Goal: Use online tool/utility: Utilize a website feature to perform a specific function

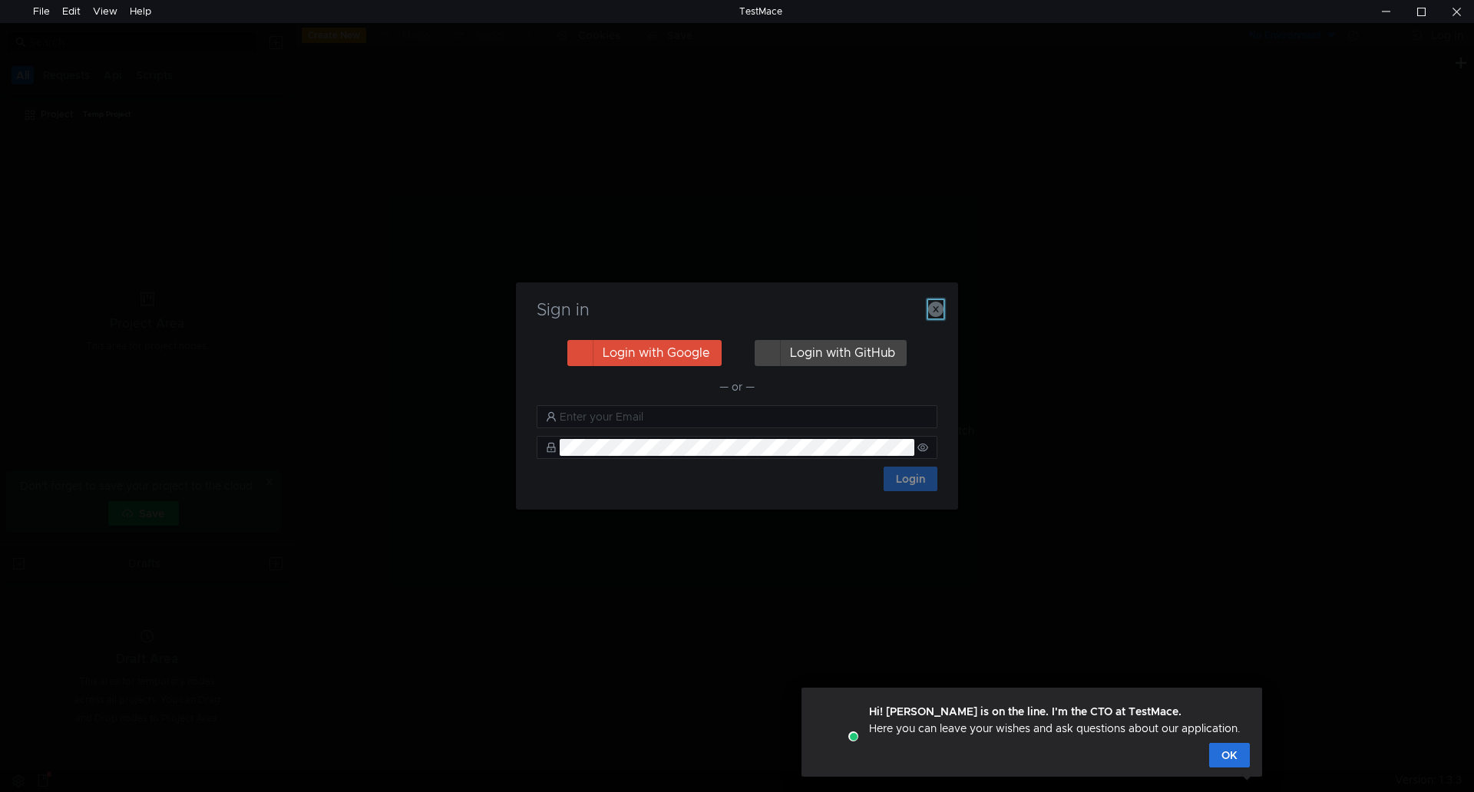
click at [941, 308] on icon "button" at bounding box center [935, 309] width 15 height 15
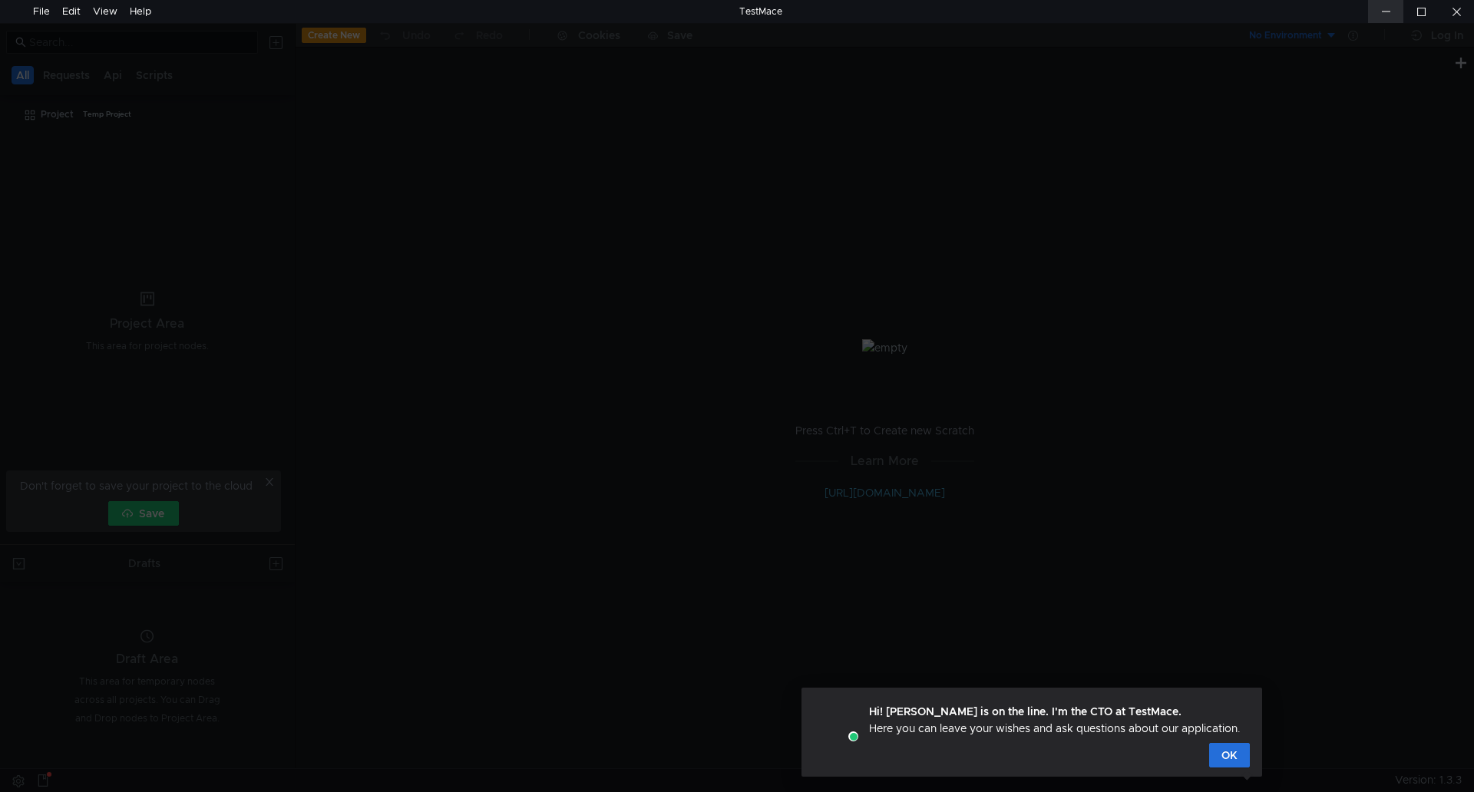
click at [1393, 12] on div at bounding box center [1385, 11] width 35 height 23
click at [1234, 760] on button "OK" at bounding box center [1229, 755] width 41 height 25
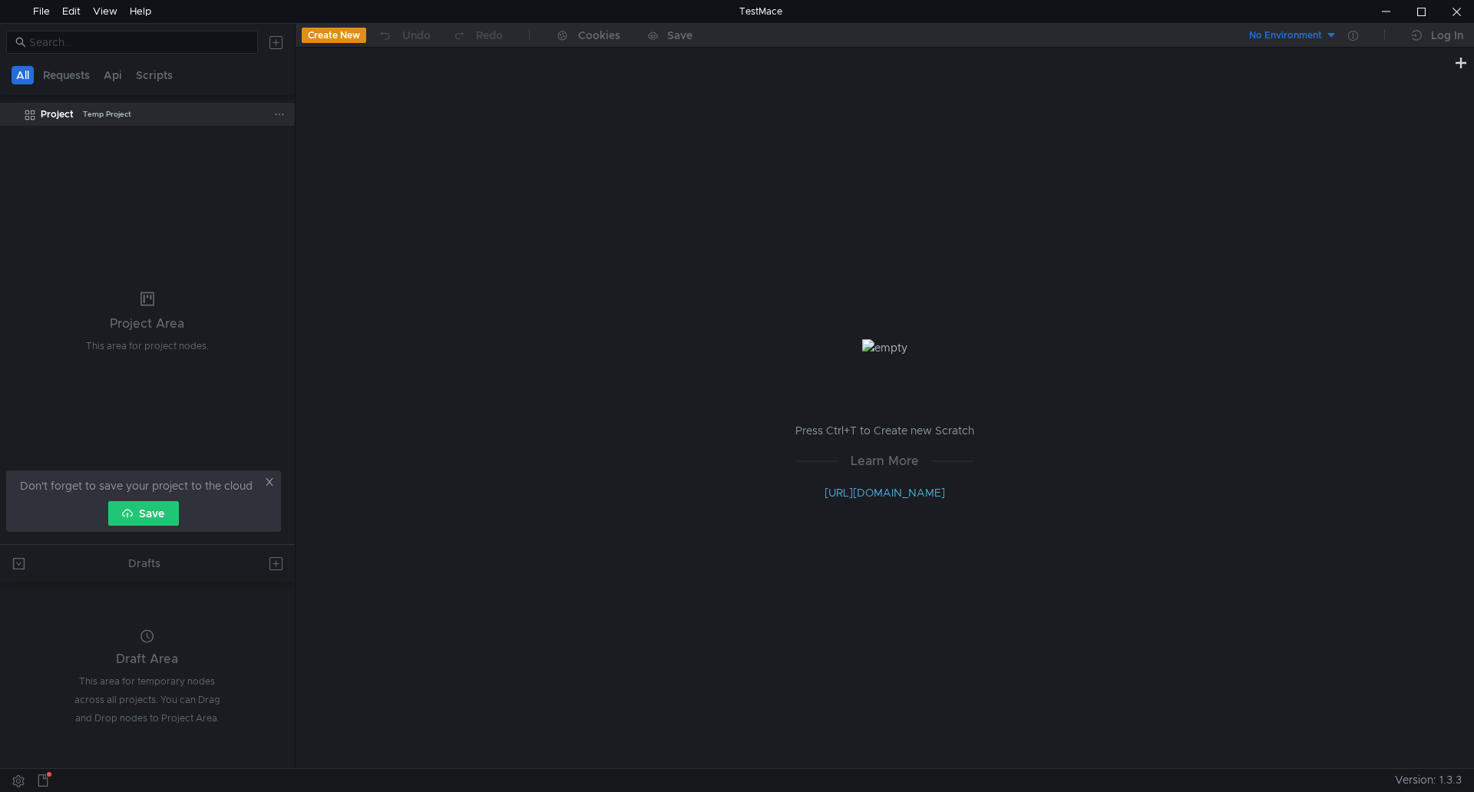
click at [106, 118] on div "Temp Project" at bounding box center [107, 114] width 48 height 23
click at [102, 118] on div "Temp Project" at bounding box center [107, 114] width 48 height 23
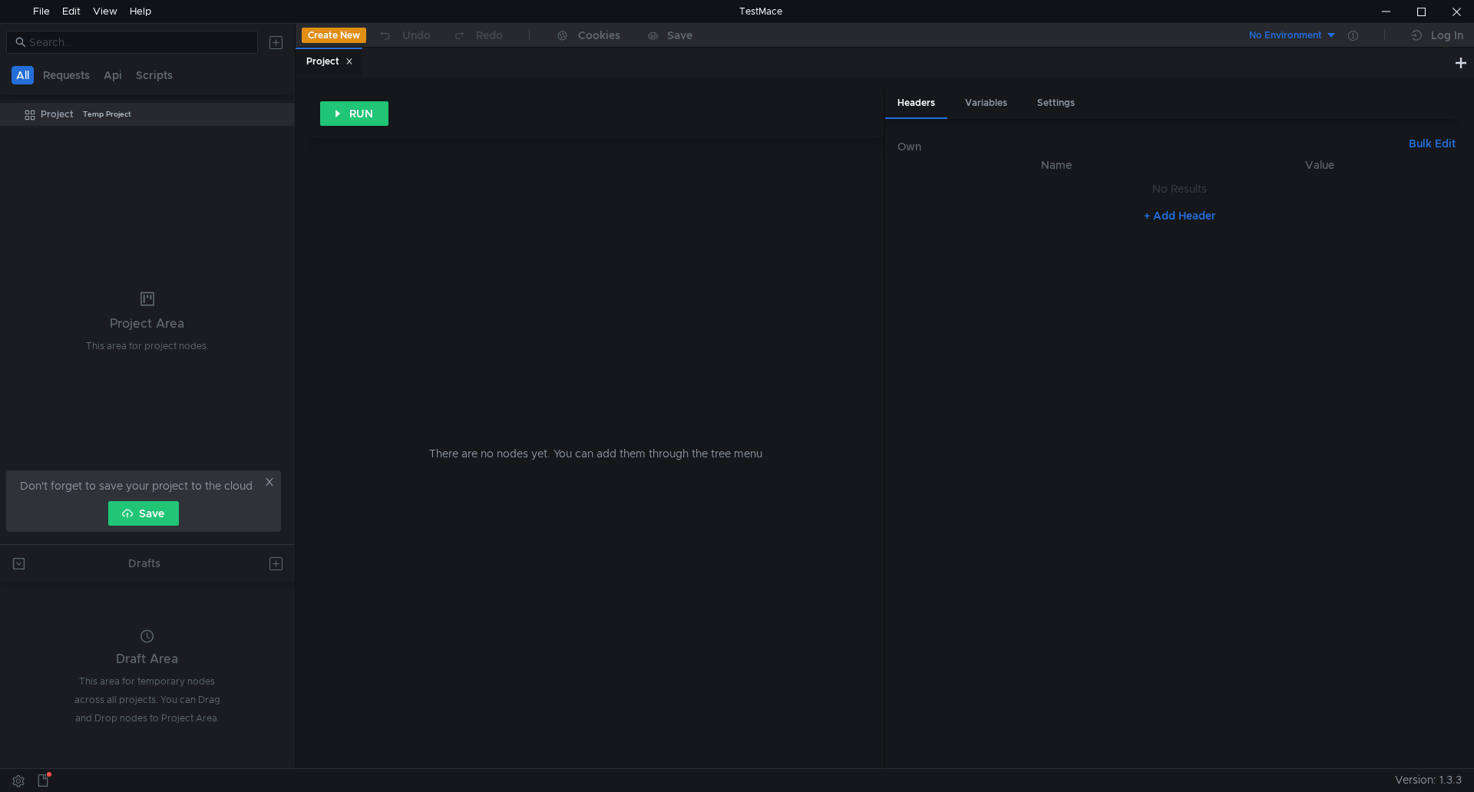
click at [67, 159] on tree-viewport "Project Temp Project" at bounding box center [147, 322] width 295 height 443
click at [28, 11] on div "File" at bounding box center [41, 11] width 29 height 23
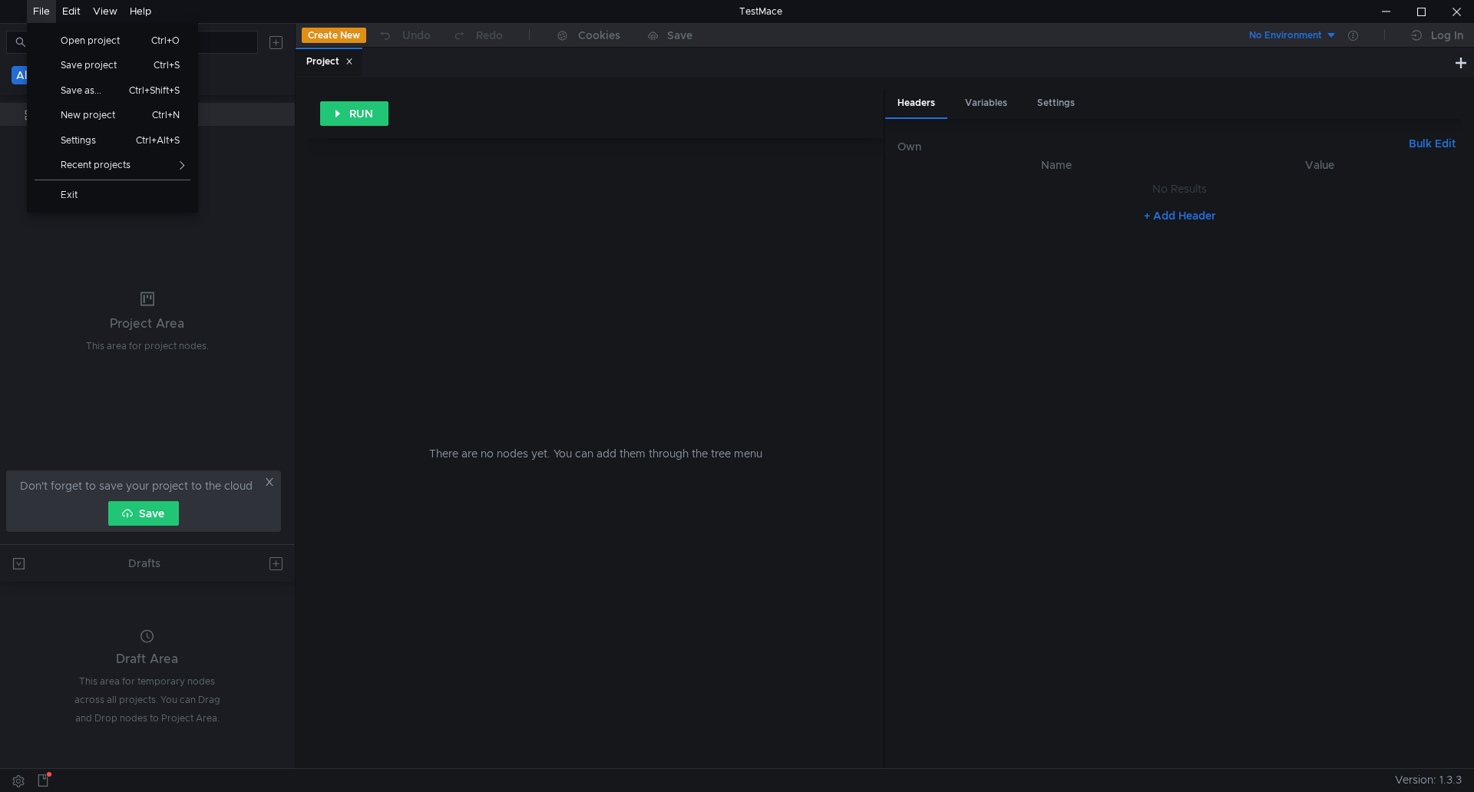
click at [32, 11] on div "File Open project Ctrl+O Save project Ctrl+S Save as... Ctrl+Shift+S New projec…" at bounding box center [41, 11] width 29 height 23
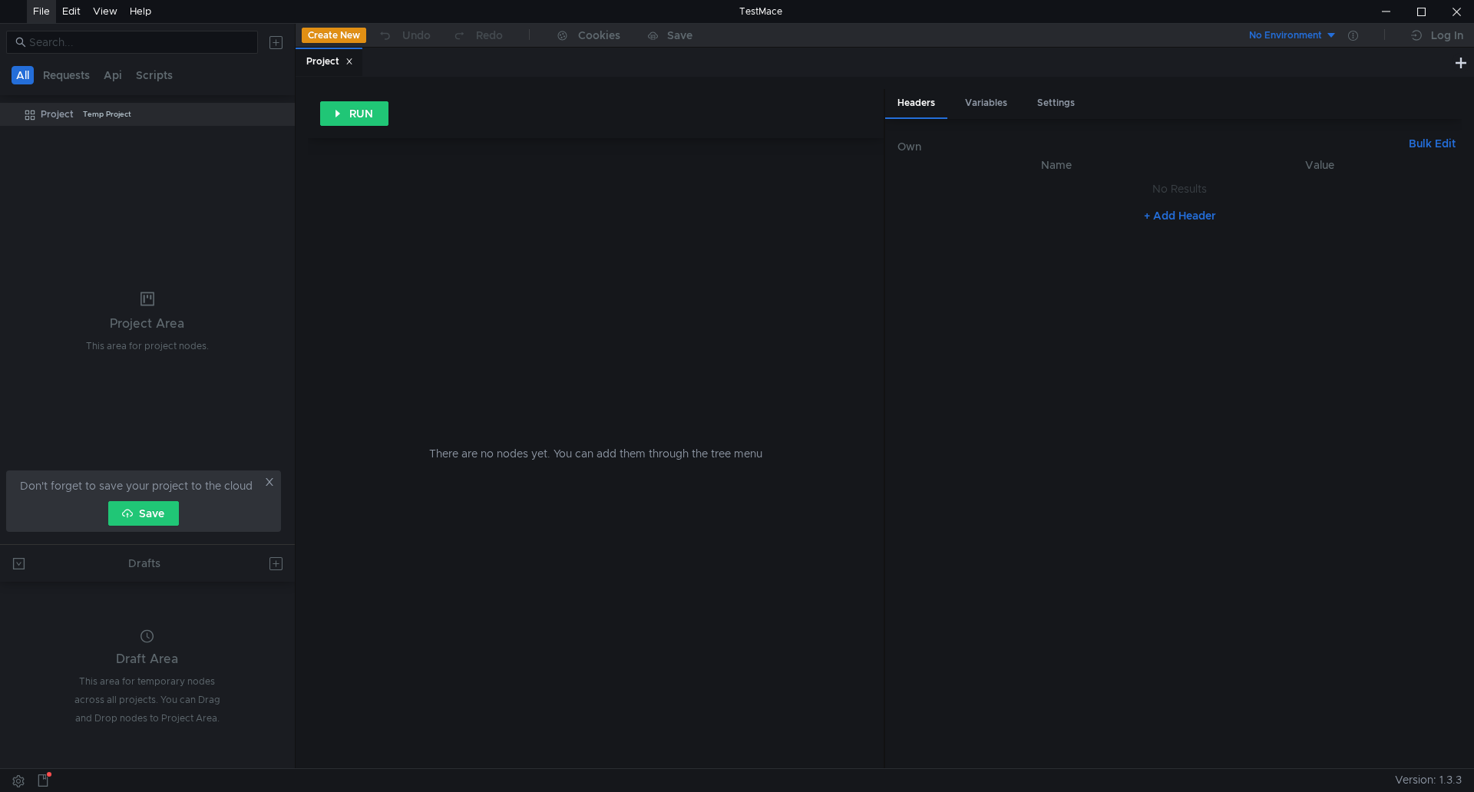
click at [48, 12] on div "File" at bounding box center [41, 11] width 17 height 23
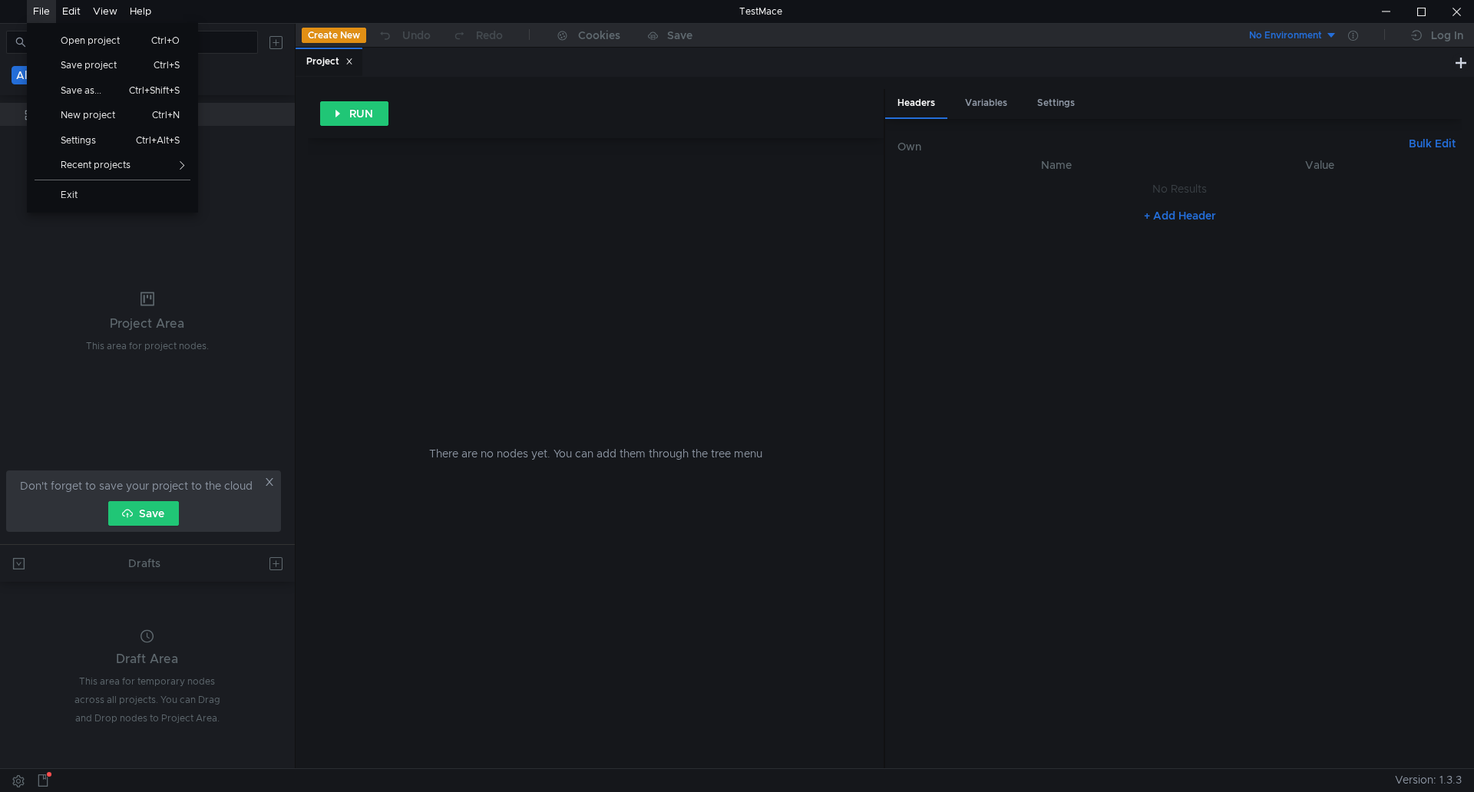
click at [247, 214] on tree-viewport "Project Temp Project" at bounding box center [147, 322] width 295 height 443
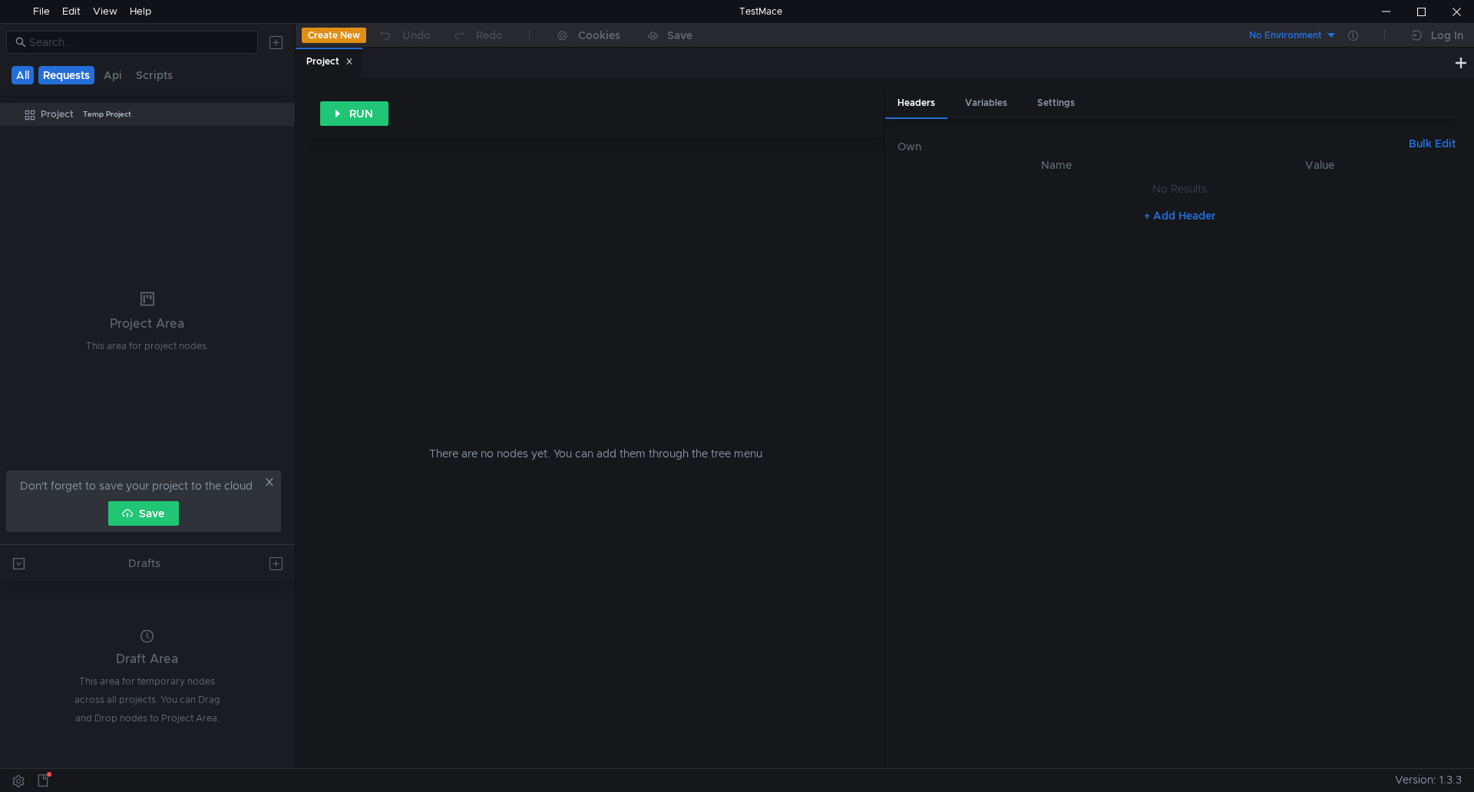
click at [94, 81] on button "Requests" at bounding box center [66, 75] width 56 height 18
click at [141, 81] on button "Scripts" at bounding box center [156, 75] width 46 height 18
click at [104, 80] on button "Api" at bounding box center [115, 75] width 28 height 18
click at [278, 118] on icon at bounding box center [279, 114] width 11 height 11
click at [452, 217] on app-tour-anchor "Postman" at bounding box center [441, 222] width 45 height 18
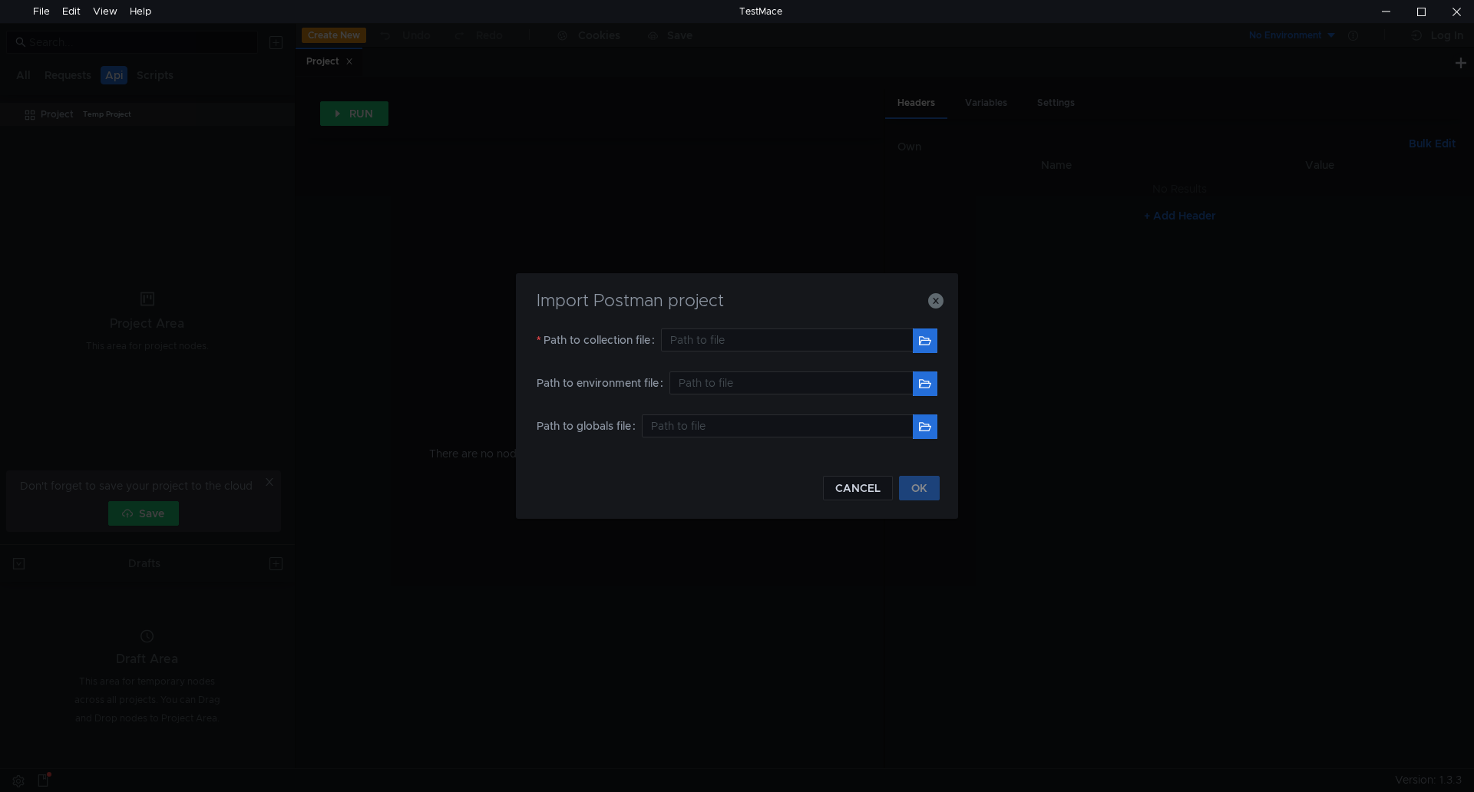
click at [941, 348] on div "Import Postman project Path to collection file Path to environment file Path to…" at bounding box center [737, 396] width 442 height 246
click at [921, 347] on button "button" at bounding box center [925, 341] width 25 height 25
type input "H:\API\USB.postman_collection.json"
click at [916, 488] on button "OK" at bounding box center [919, 488] width 41 height 25
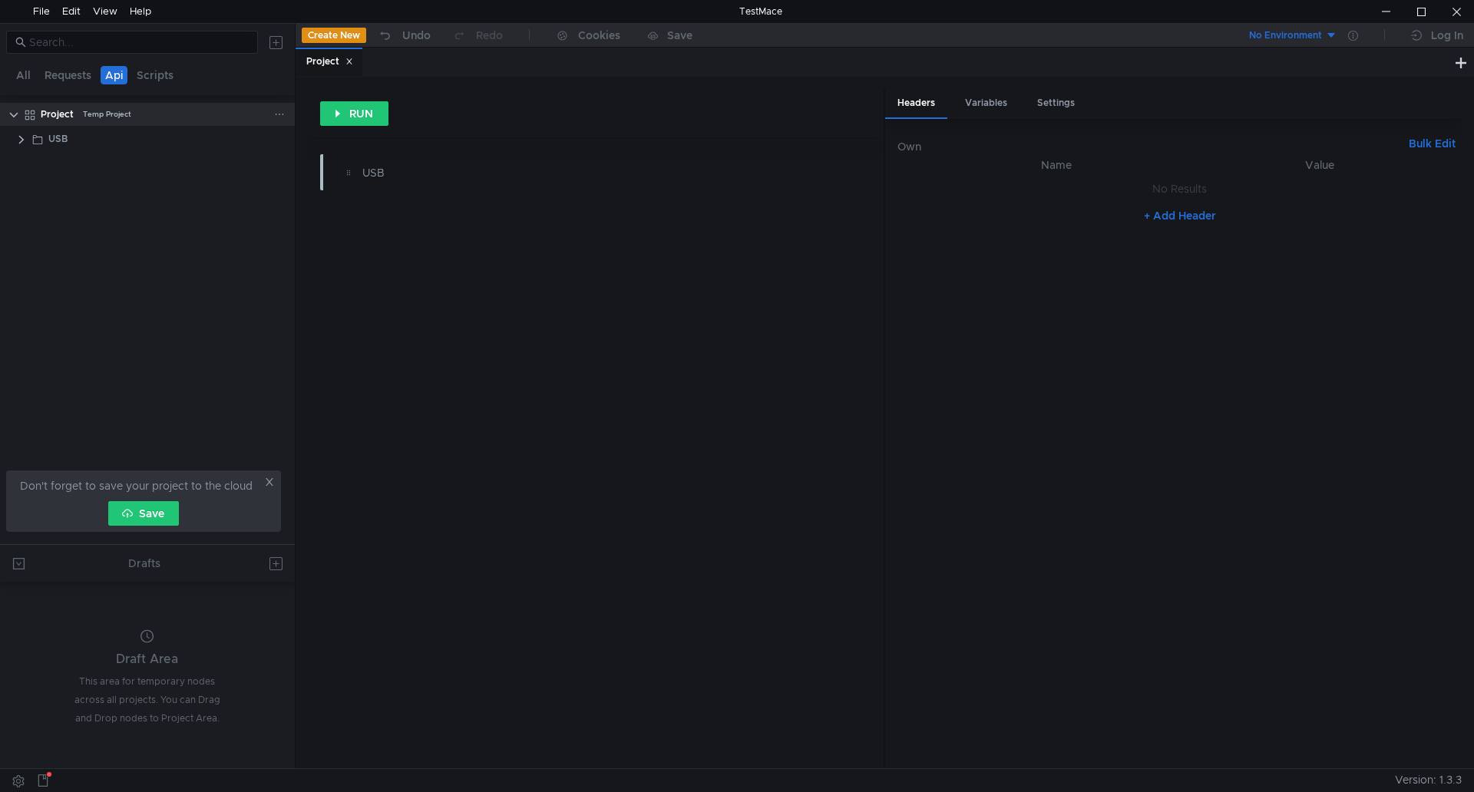
click at [276, 113] on icon at bounding box center [279, 114] width 11 height 11
click at [447, 217] on app-tour-anchor "Postman" at bounding box center [441, 222] width 45 height 18
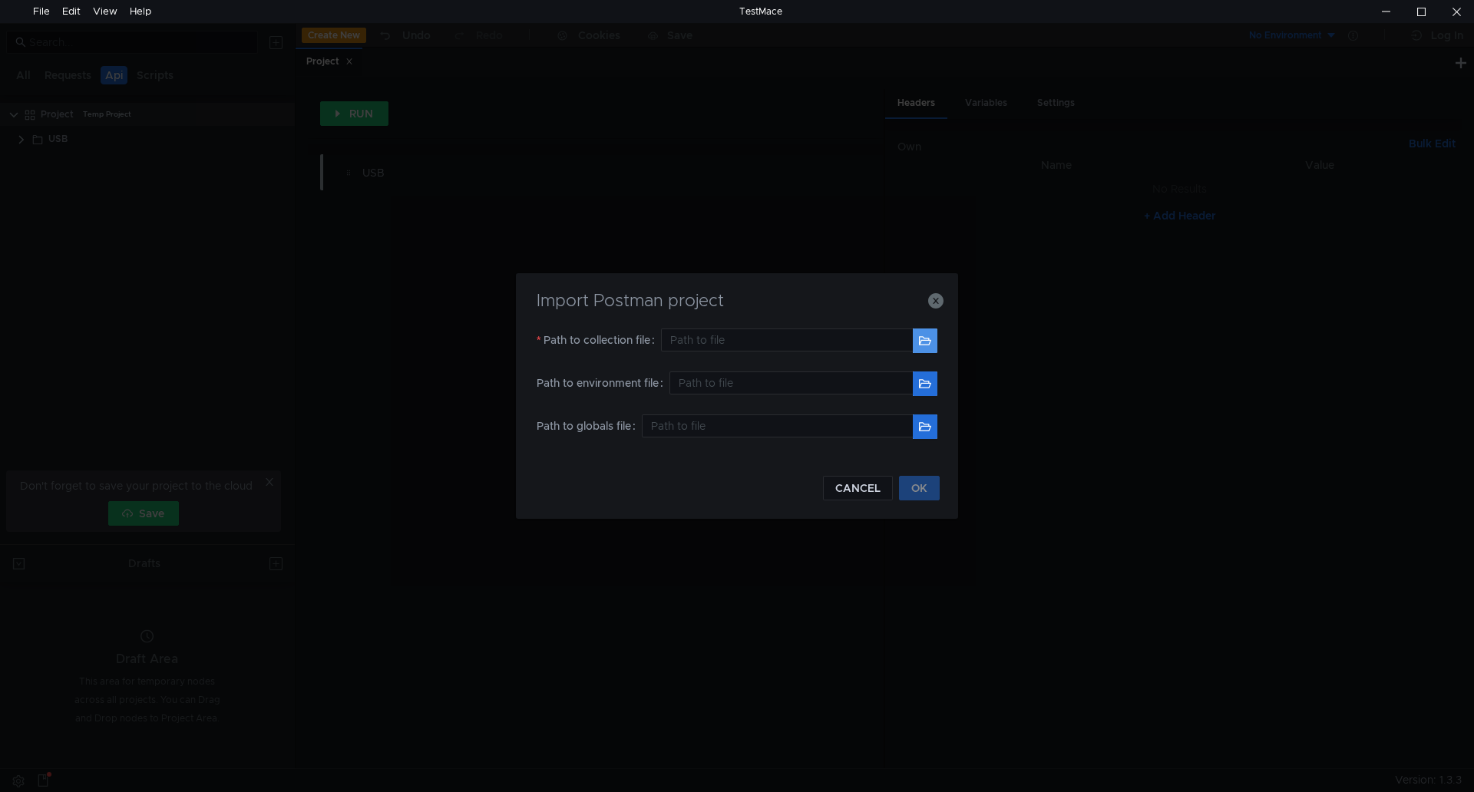
click at [925, 348] on button "button" at bounding box center [925, 341] width 25 height 25
type input "H:\API\Soc_System_Tests.postman_collection.json"
click at [935, 492] on button "OK" at bounding box center [919, 488] width 41 height 25
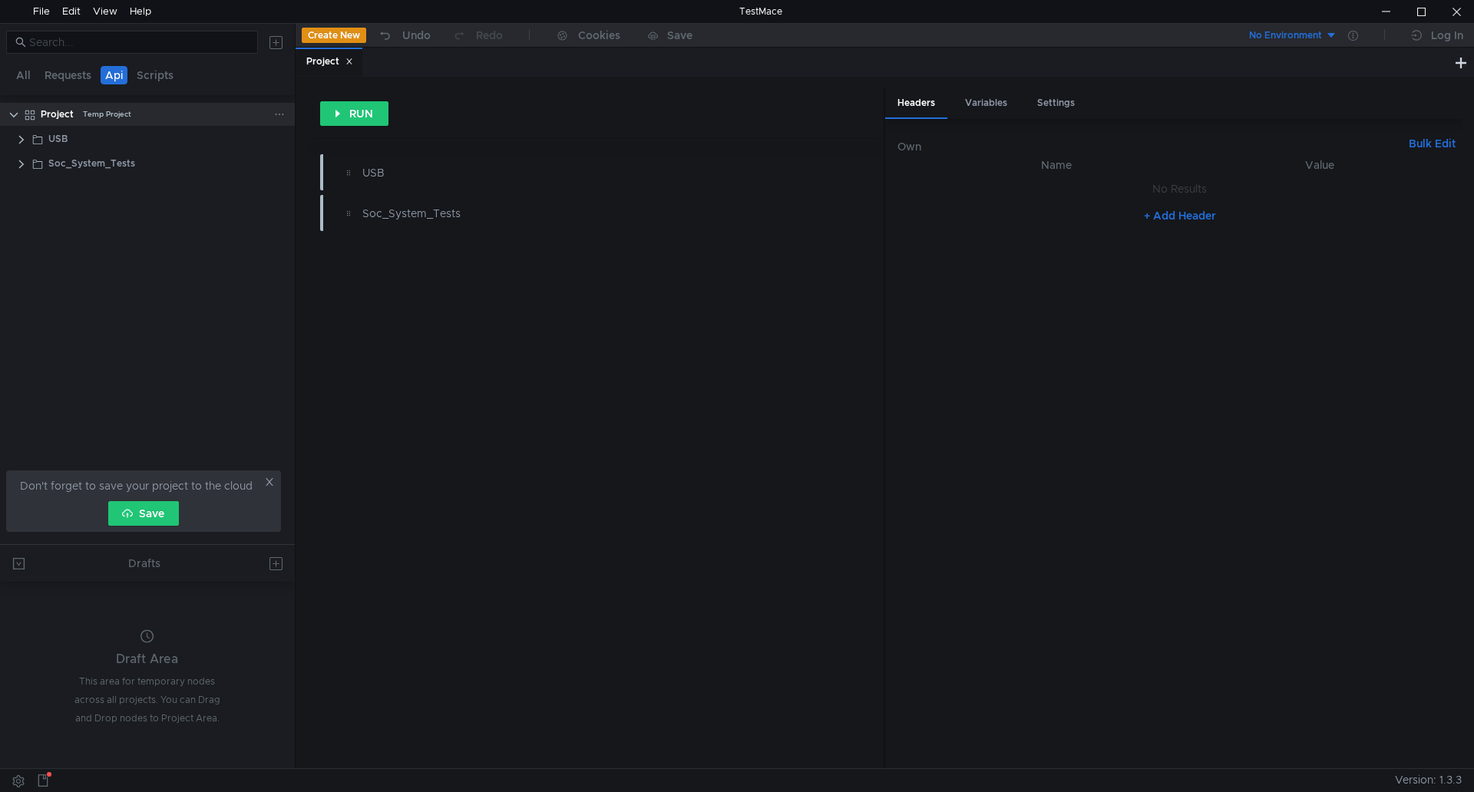
click at [280, 111] on icon at bounding box center [279, 114] width 11 height 11
click at [438, 220] on app-tour-anchor "Postman" at bounding box center [441, 222] width 45 height 18
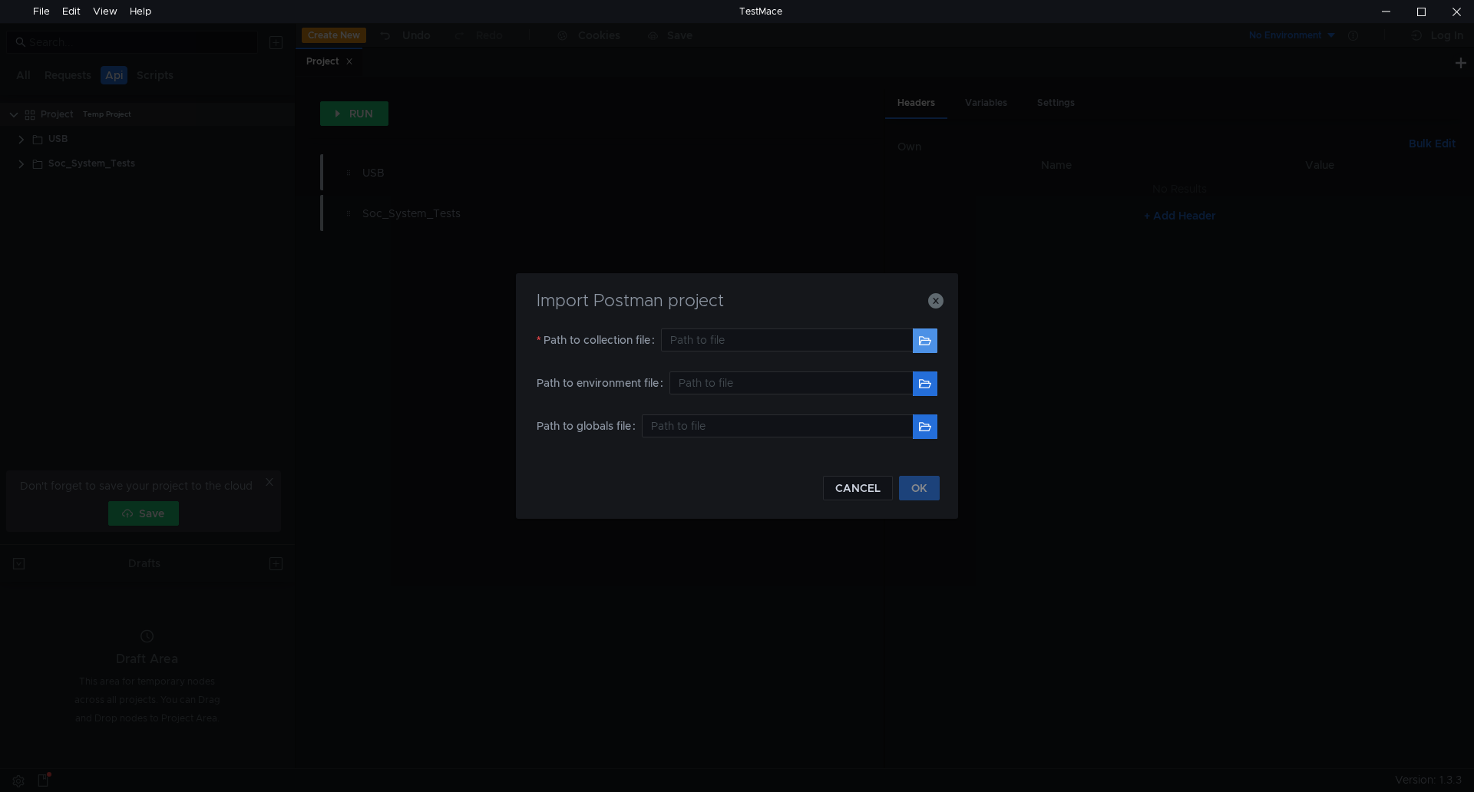
click at [928, 346] on button "button" at bounding box center [925, 341] width 25 height 25
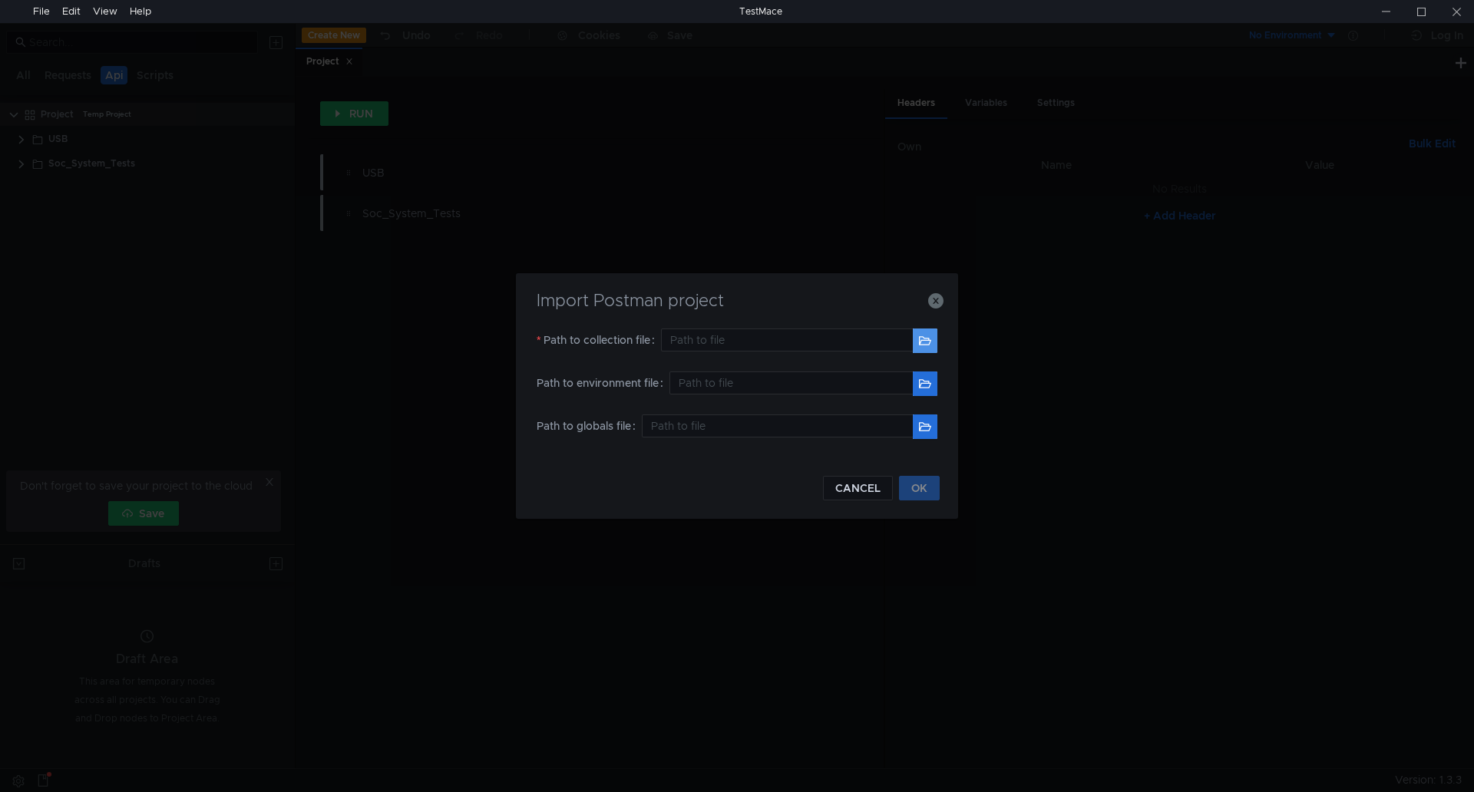
type input "H:\API\Soc_Stress_Tests.postman_collection.json"
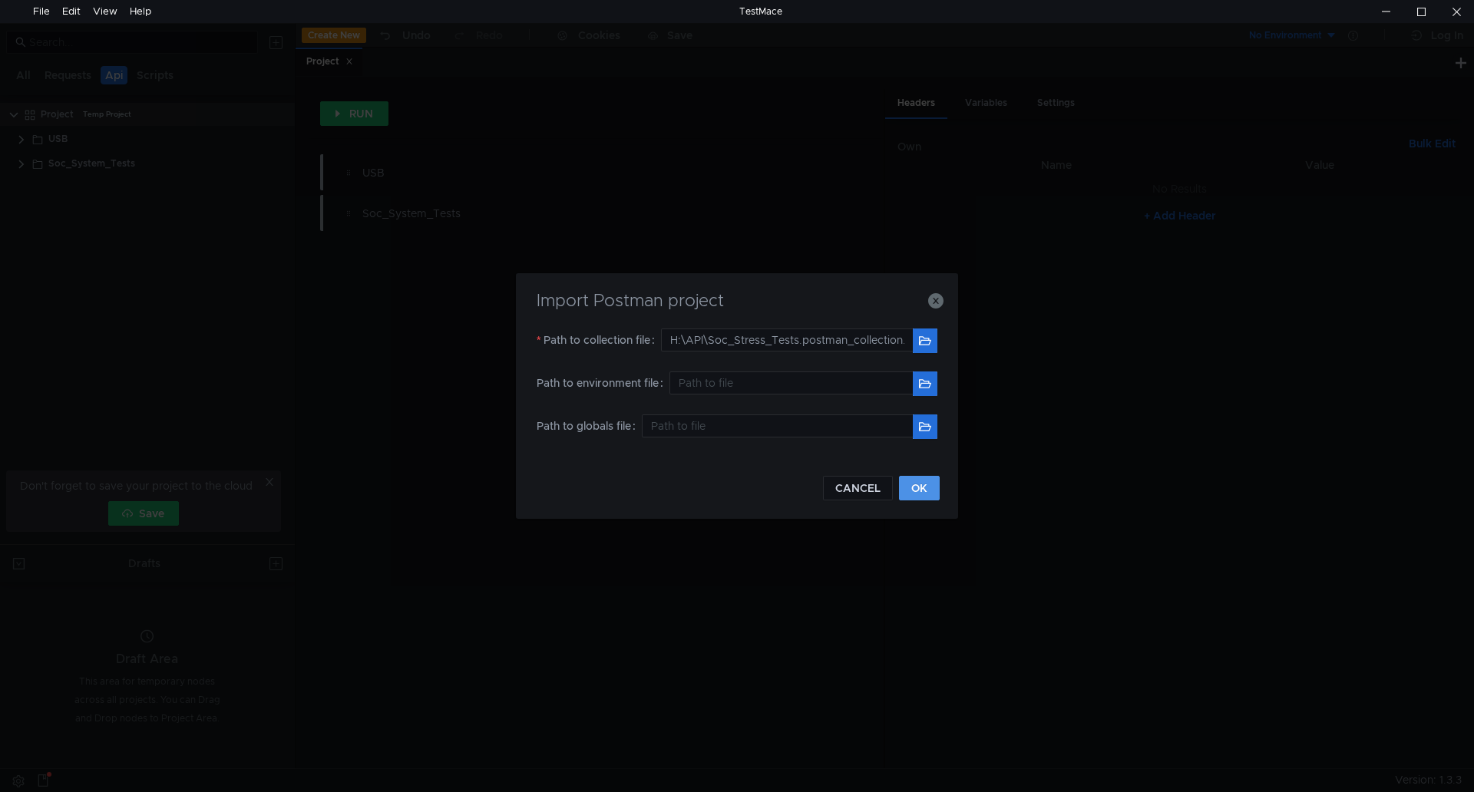
click at [918, 490] on button "OK" at bounding box center [919, 488] width 41 height 25
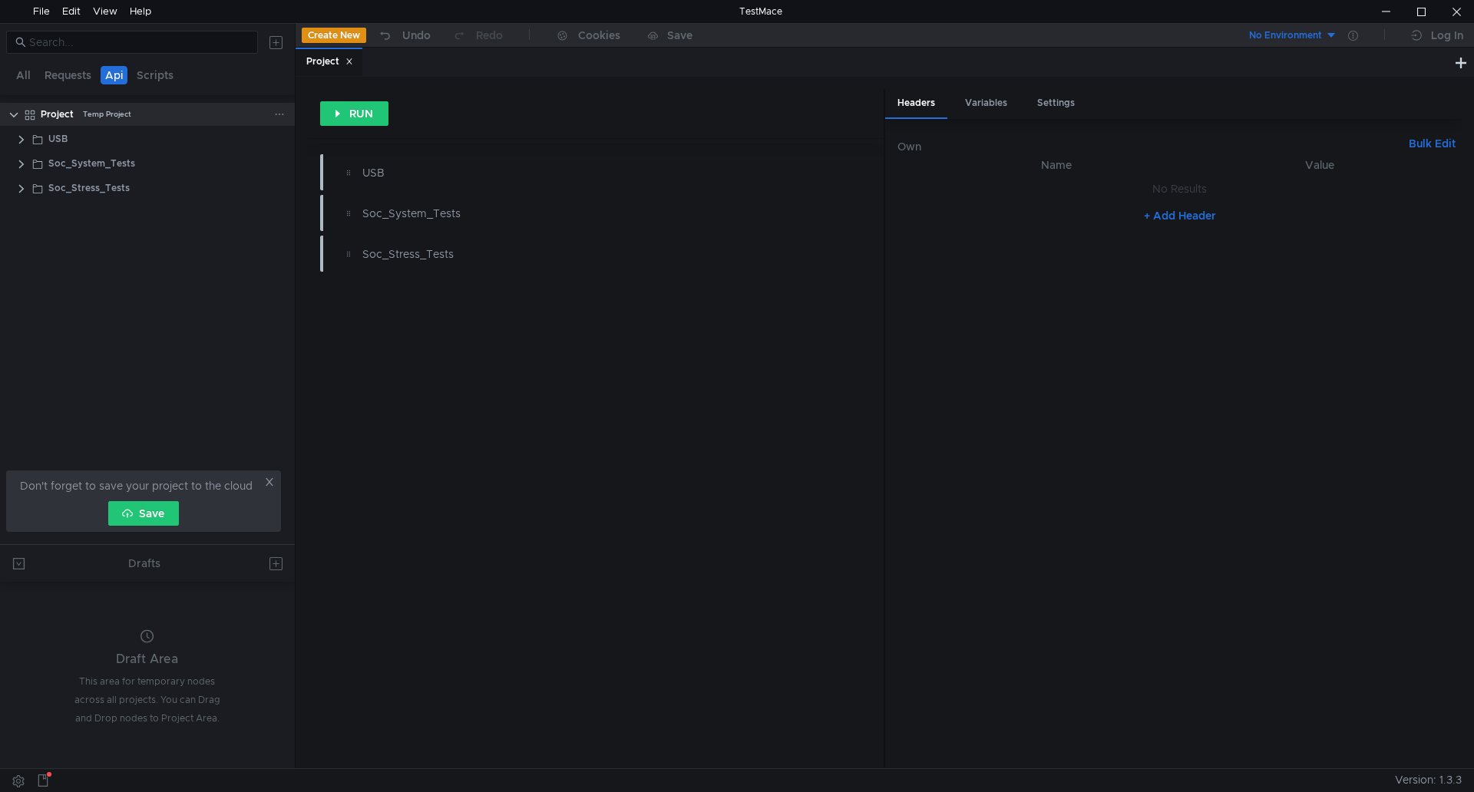
click at [282, 114] on icon at bounding box center [279, 114] width 11 height 11
click at [450, 212] on button "Postman" at bounding box center [447, 221] width 92 height 23
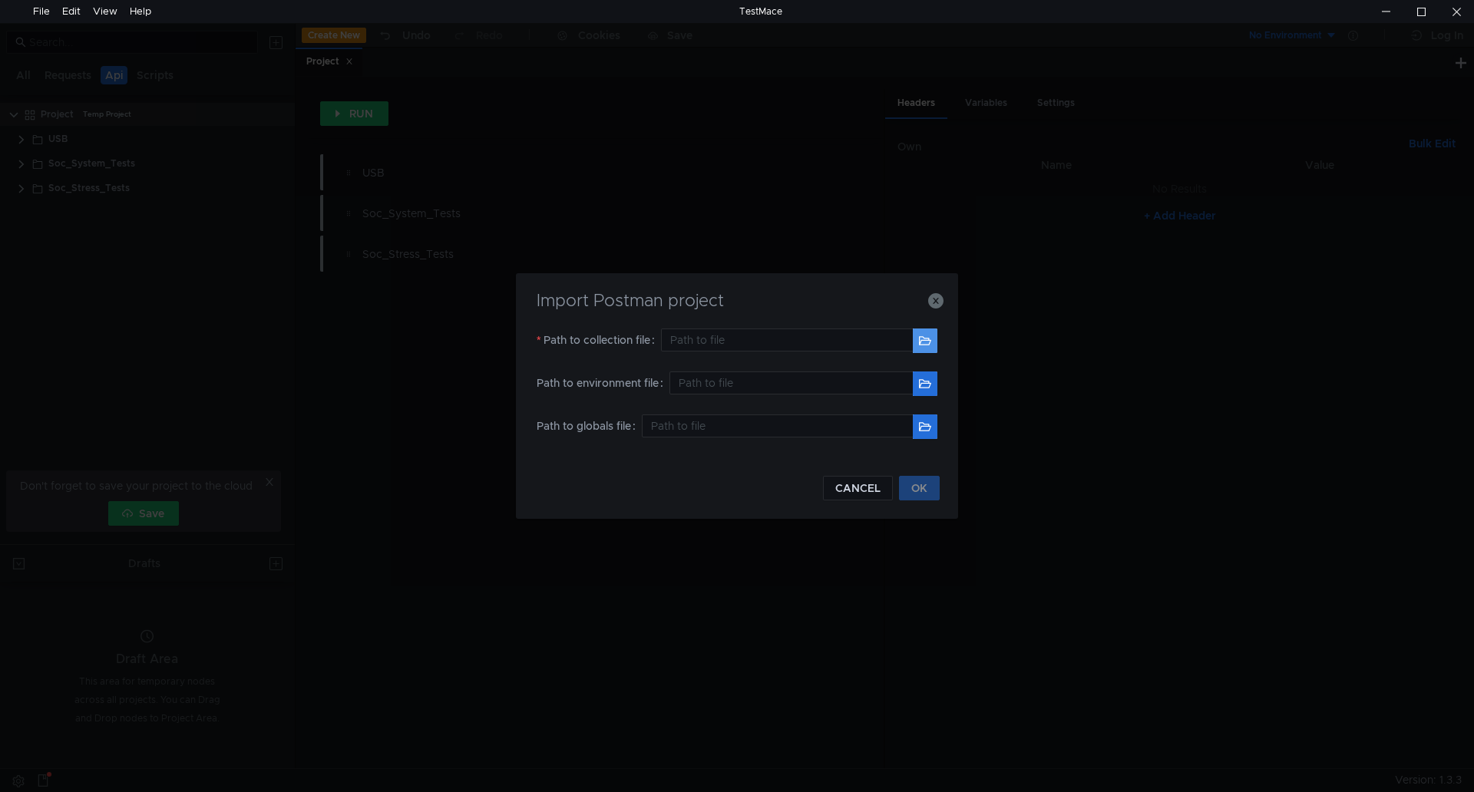
click at [921, 351] on button "button" at bounding box center [925, 341] width 25 height 25
type input "H:\API\IOC_Tests.postman_collection.json"
click at [917, 485] on button "OK" at bounding box center [919, 488] width 41 height 25
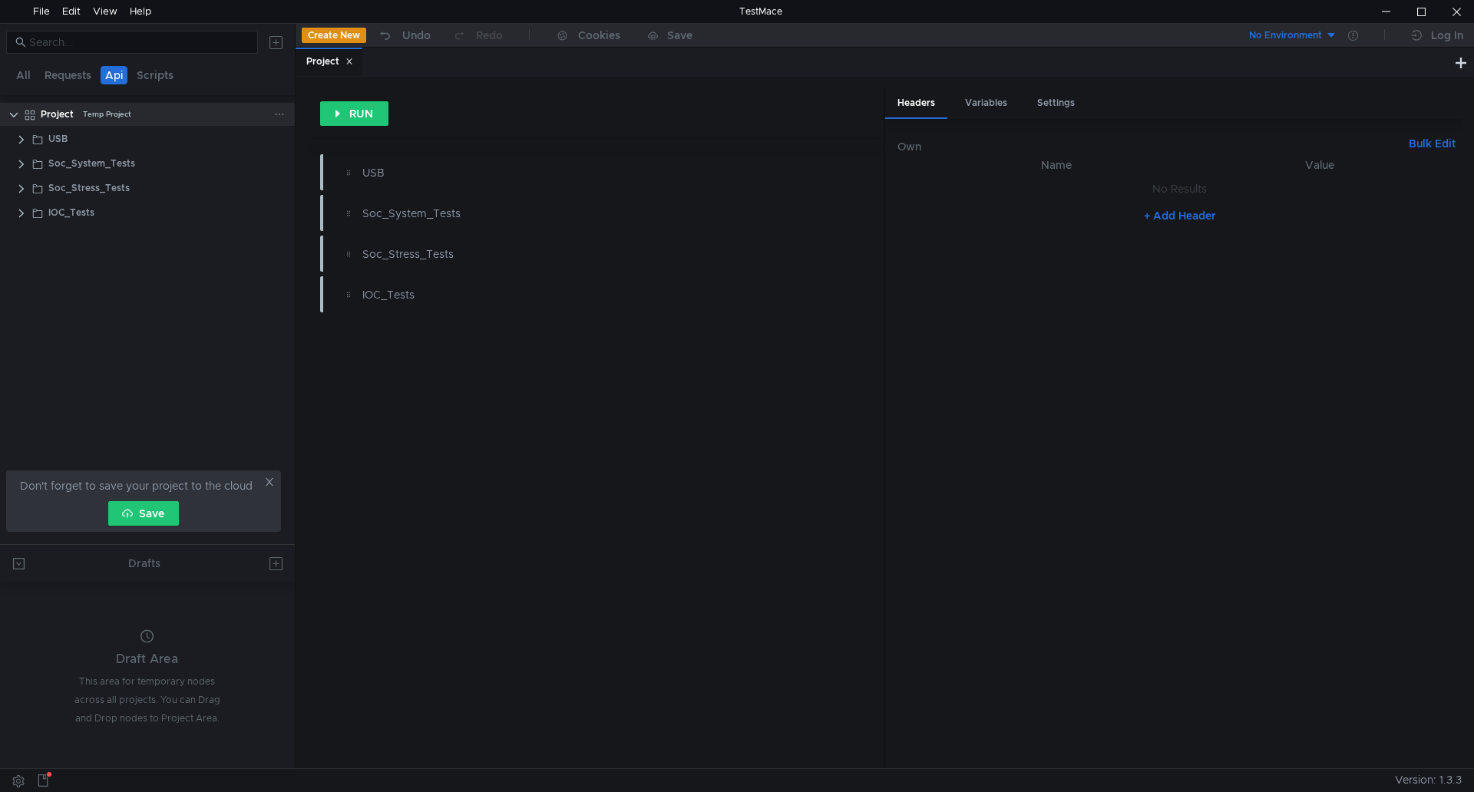
click at [287, 108] on div at bounding box center [282, 114] width 17 height 23
click at [267, 123] on div "Project Temp Project" at bounding box center [157, 114] width 233 height 23
click at [276, 114] on icon at bounding box center [280, 115] width 8 height 2
click at [438, 219] on app-tour-anchor "Postman" at bounding box center [441, 222] width 45 height 18
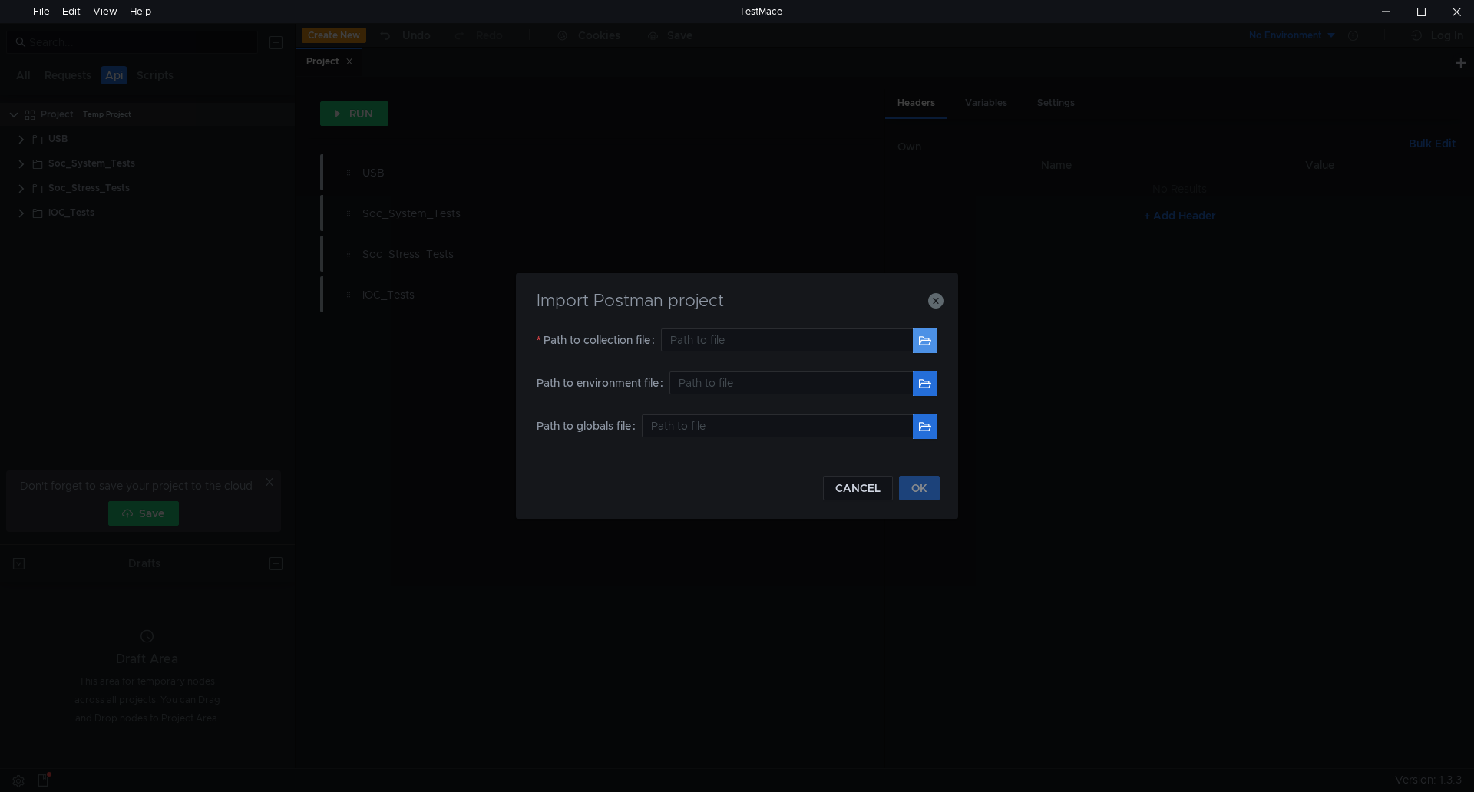
click at [935, 345] on button "button" at bounding box center [925, 341] width 25 height 25
type input "H:\API\Ethernet_Tests.postman_collection.json"
click at [919, 491] on button "OK" at bounding box center [919, 488] width 41 height 25
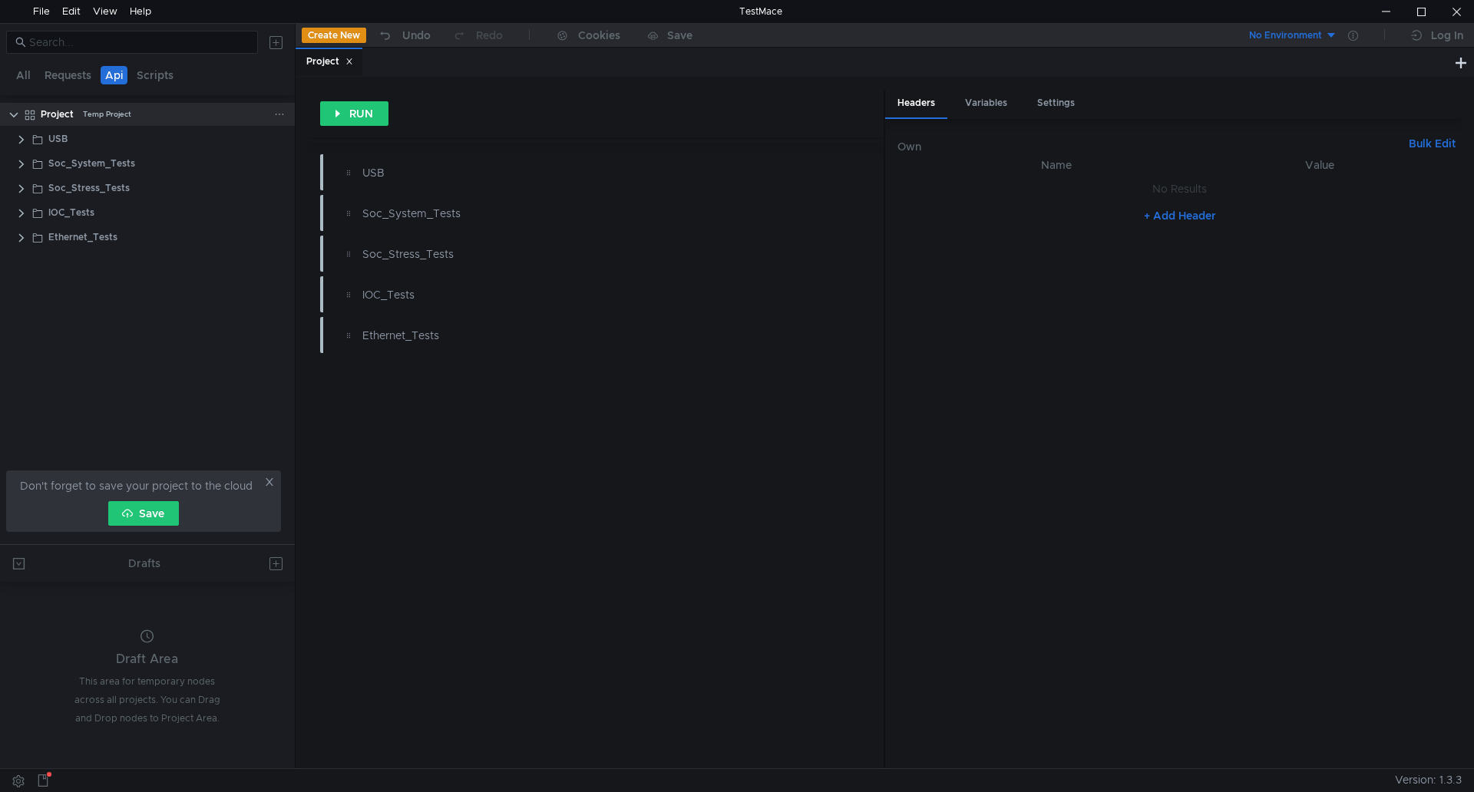
click at [279, 111] on icon at bounding box center [279, 114] width 11 height 11
click at [448, 220] on app-tour-anchor "Postman" at bounding box center [441, 222] width 45 height 18
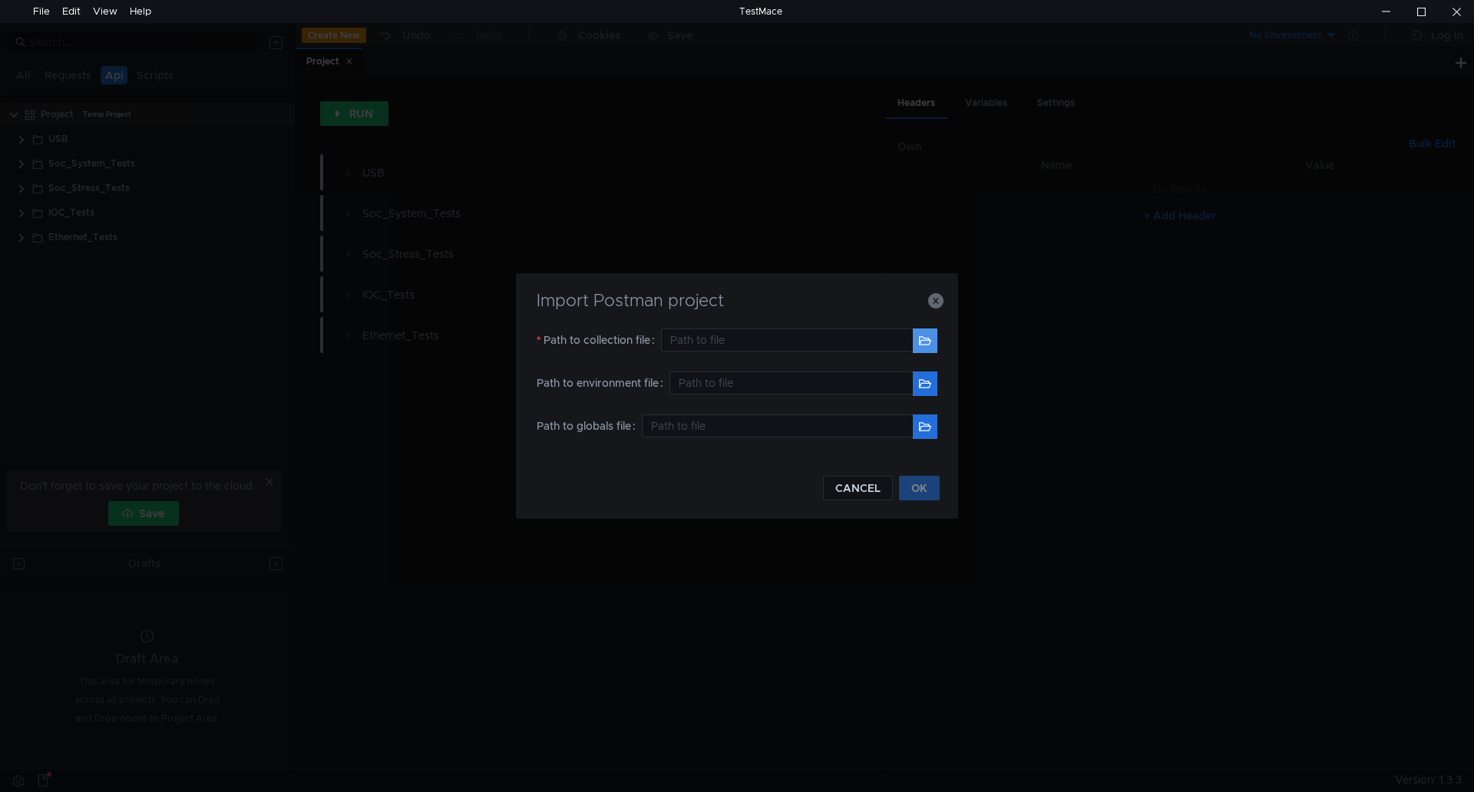
click at [919, 347] on button "button" at bounding box center [925, 341] width 25 height 25
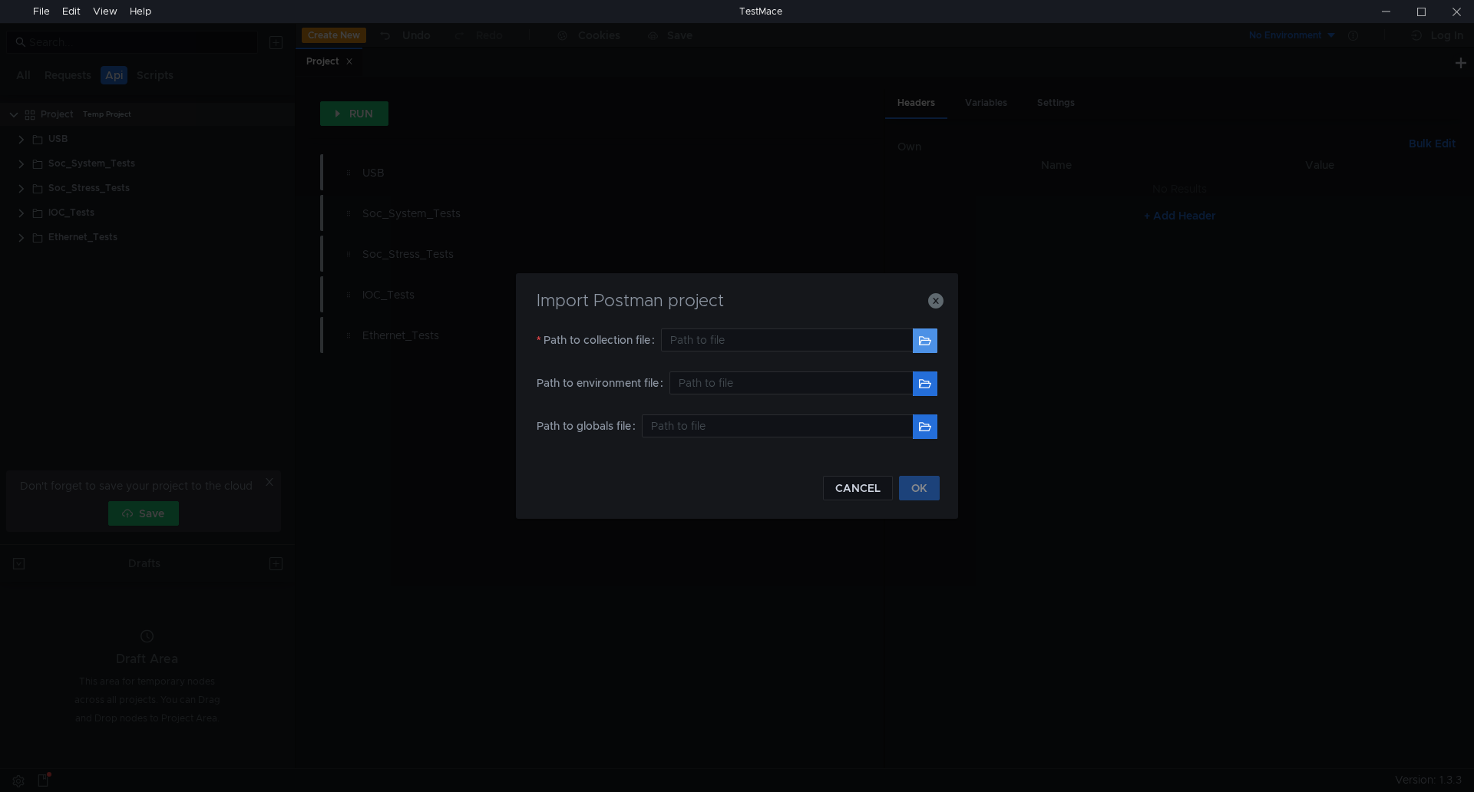
type input "H:\API\BT.postman_collection.json"
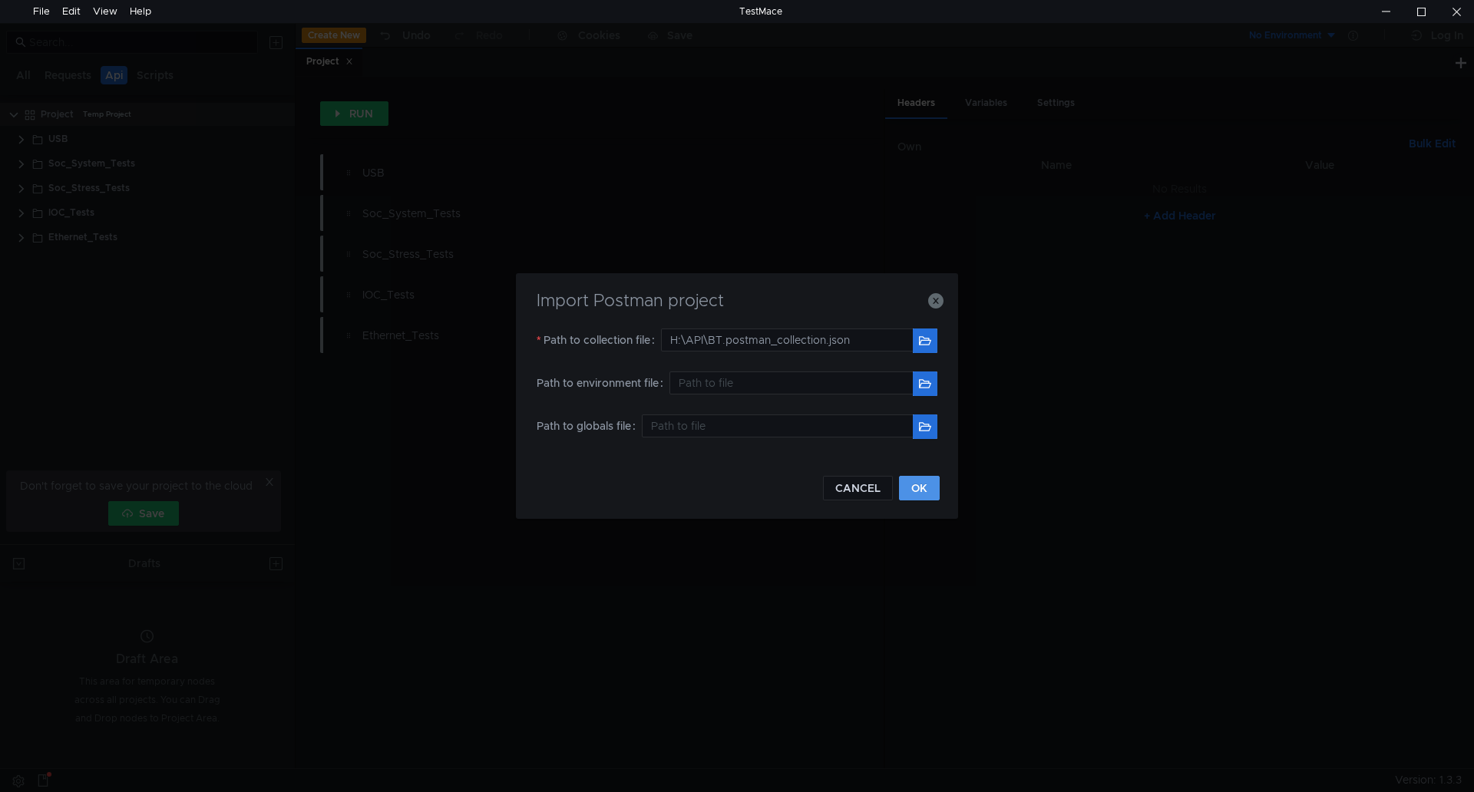
click at [905, 488] on button "OK" at bounding box center [919, 488] width 41 height 25
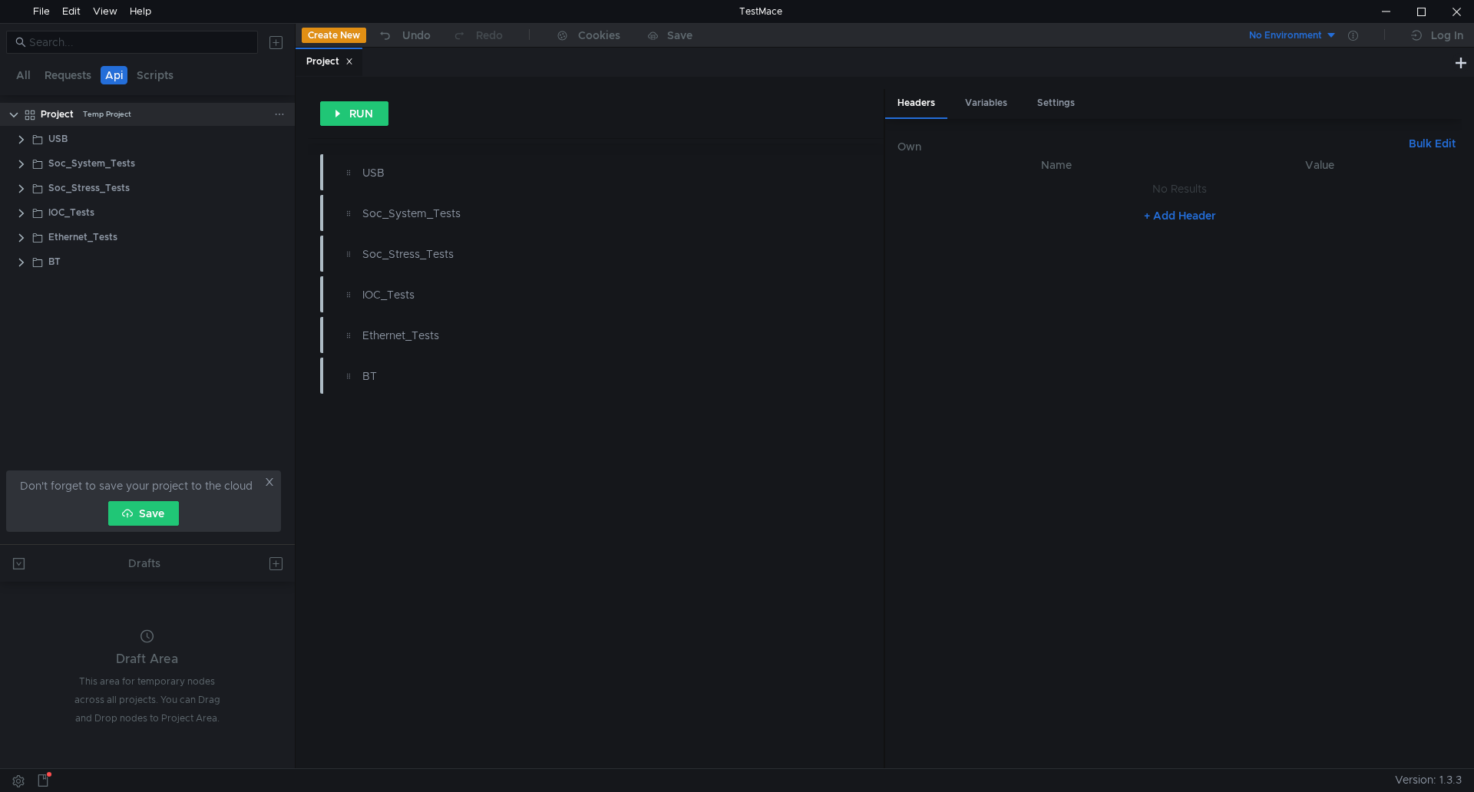
click at [282, 113] on icon at bounding box center [279, 114] width 11 height 11
click at [435, 215] on app-tour-anchor "Postman" at bounding box center [441, 222] width 45 height 18
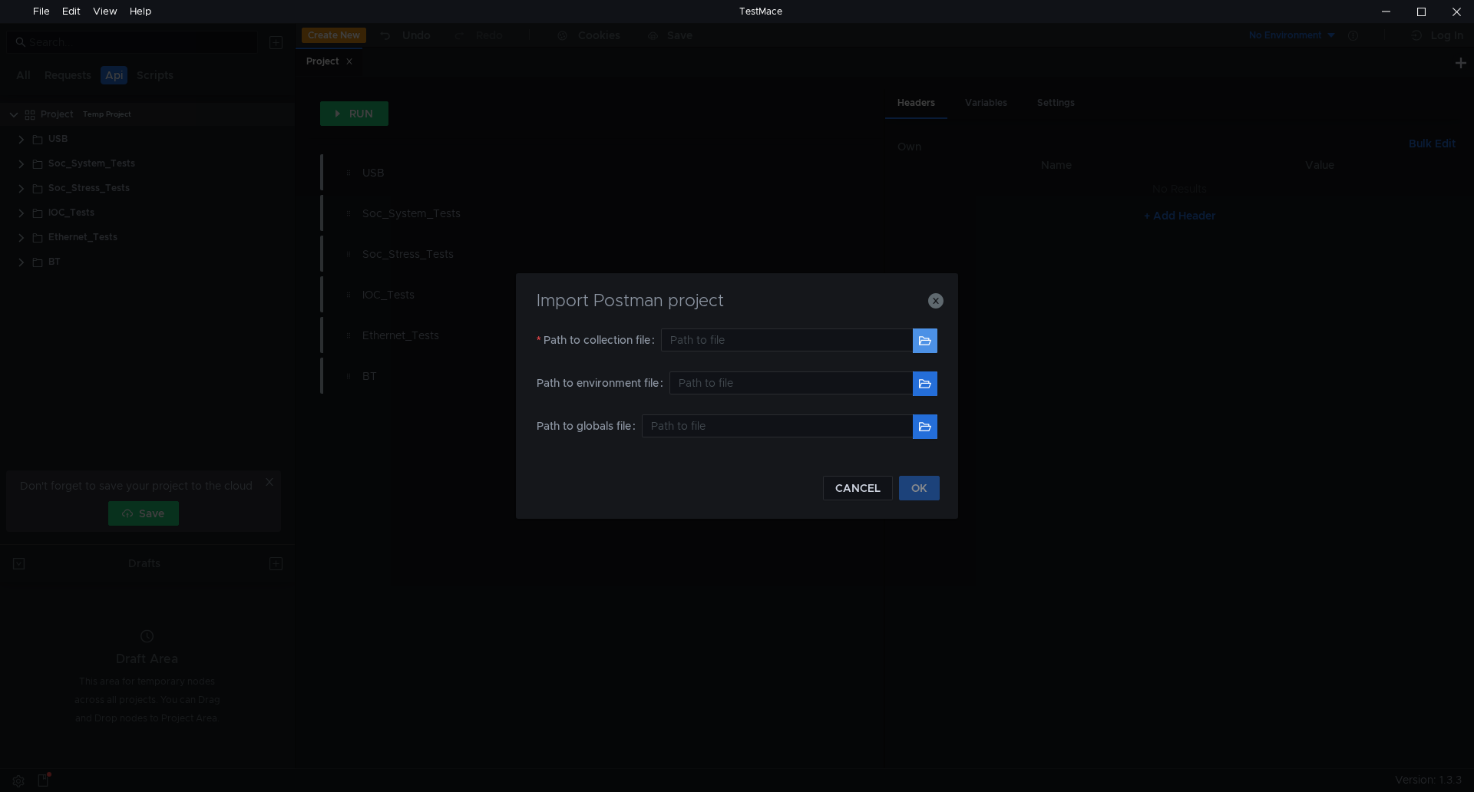
click at [921, 340] on button "button" at bounding box center [925, 341] width 25 height 25
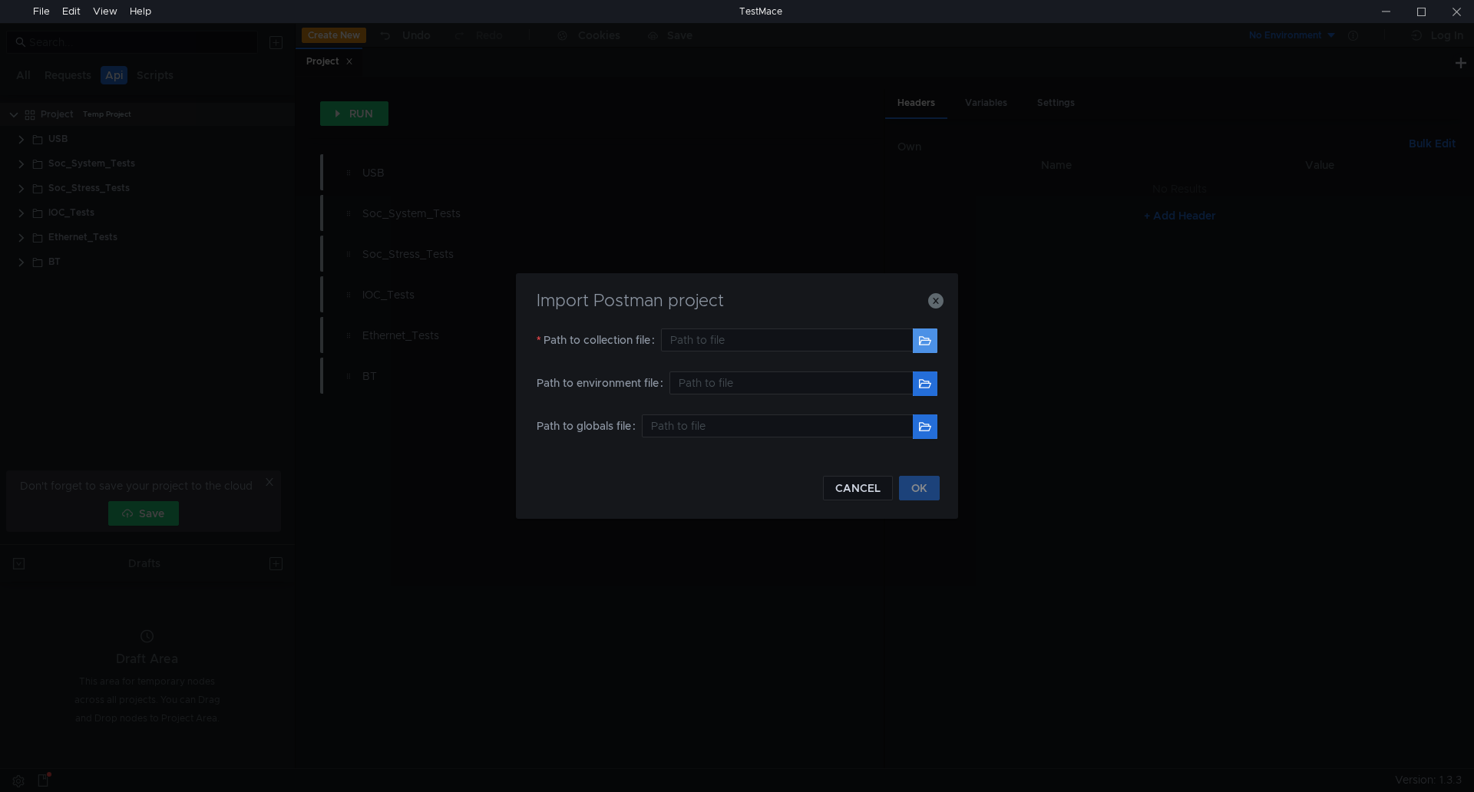
type input "H:\API\Backlog.postman_collection.json"
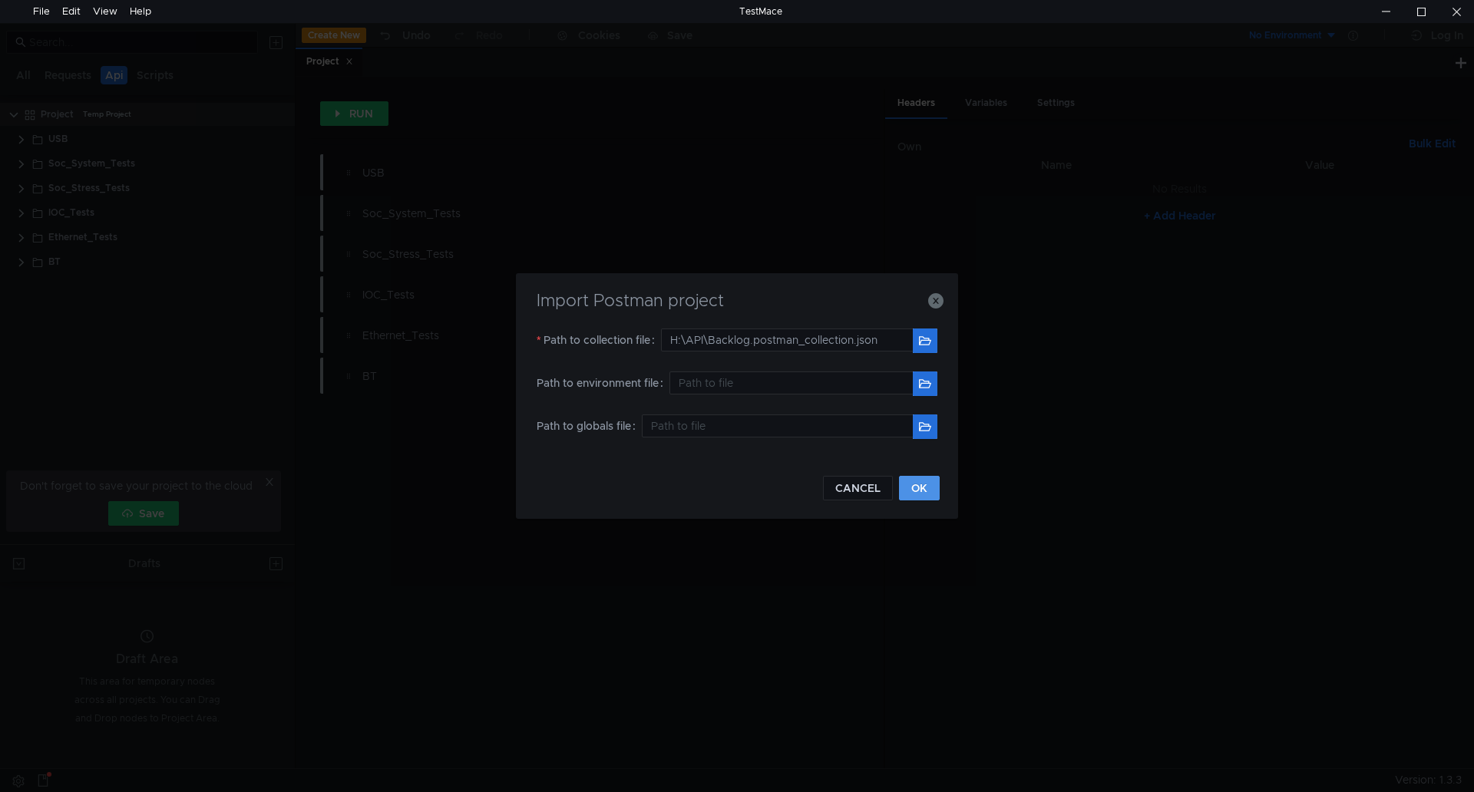
click at [905, 490] on button "OK" at bounding box center [919, 488] width 41 height 25
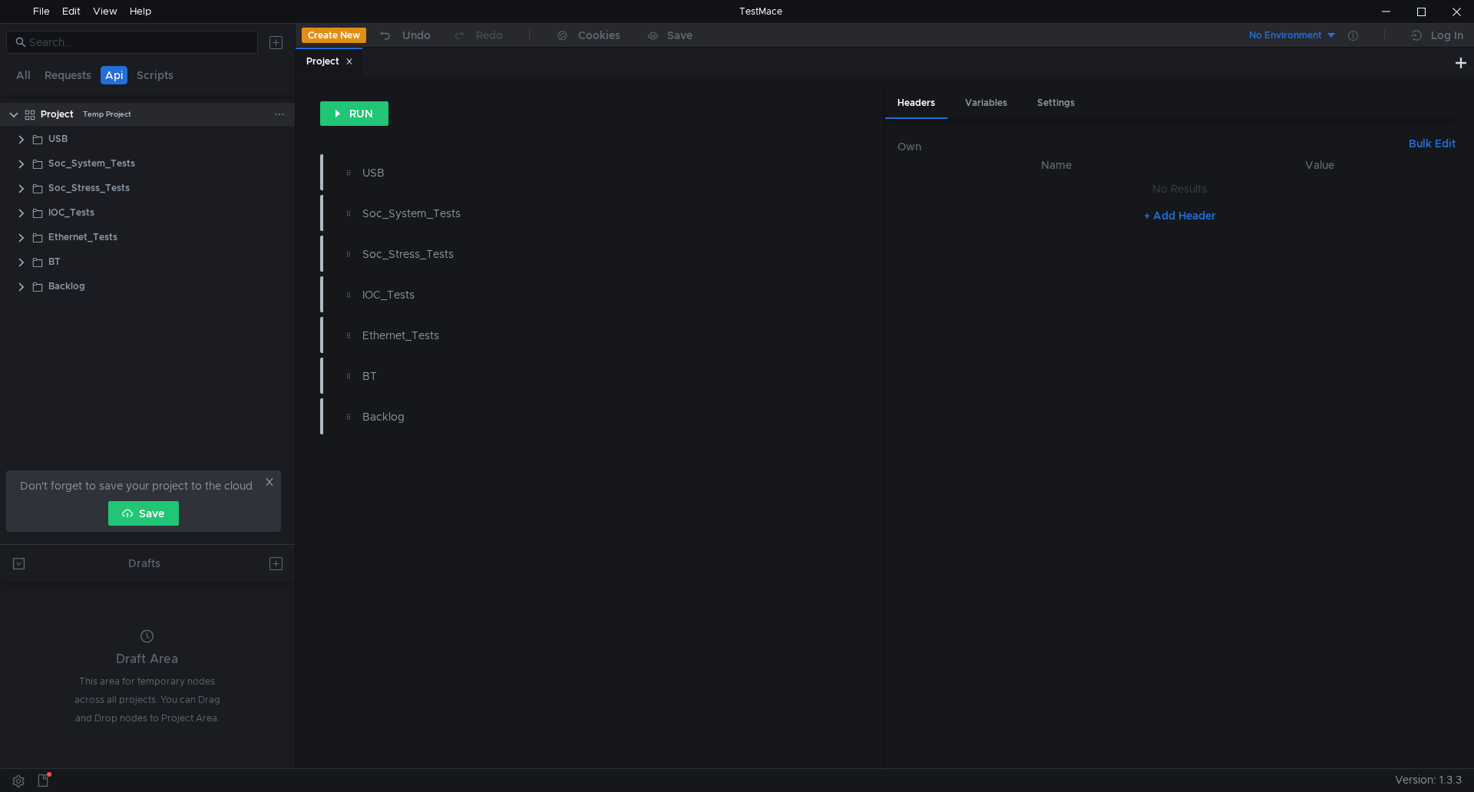
click at [287, 116] on div at bounding box center [282, 114] width 17 height 23
click at [278, 112] on icon at bounding box center [279, 114] width 11 height 11
click at [424, 218] on app-tour-anchor "Postman" at bounding box center [441, 222] width 45 height 18
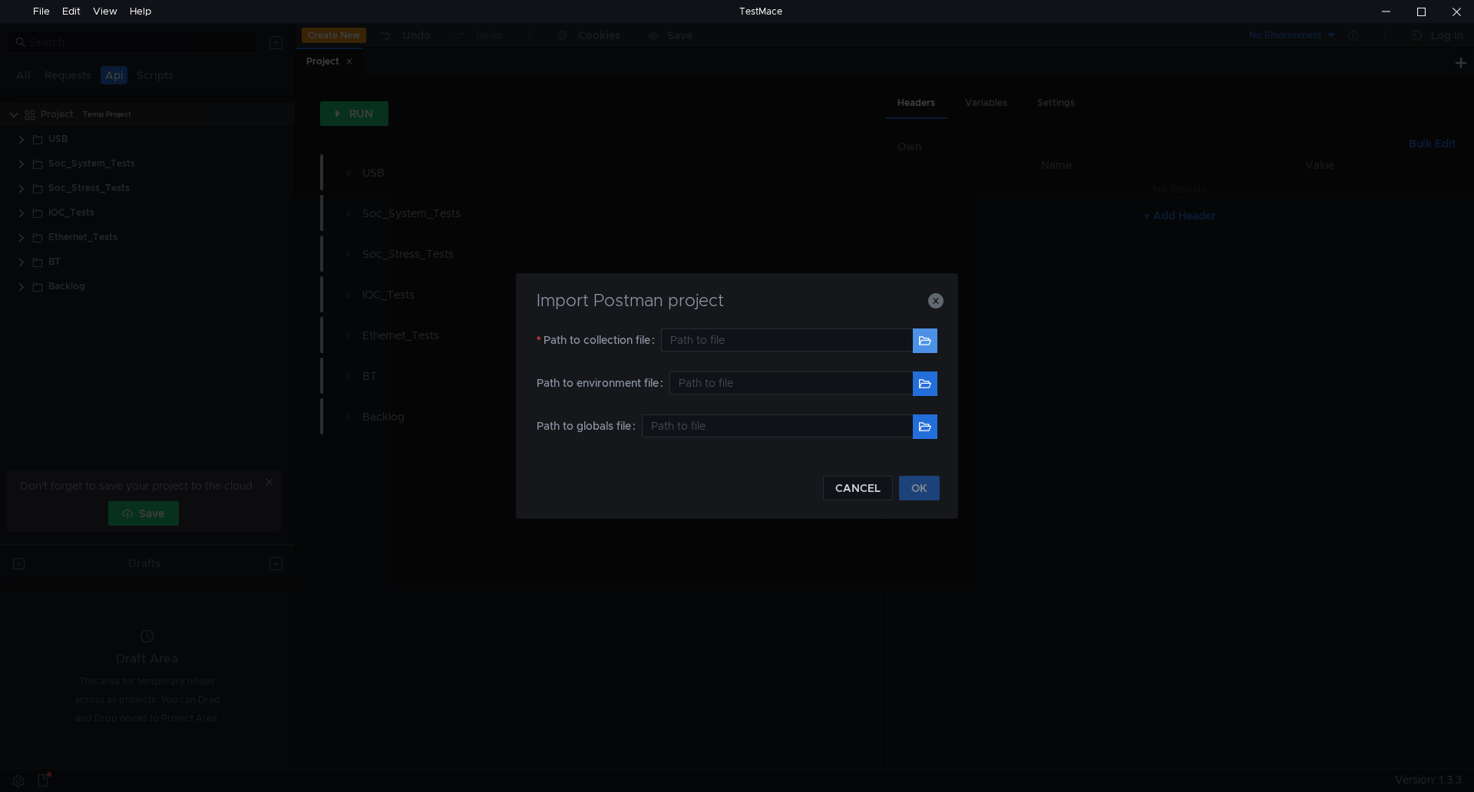
click at [918, 345] on button "button" at bounding box center [925, 341] width 25 height 25
type input "H:\API\Backlog.postman_collection.json"
click at [935, 489] on button "OK" at bounding box center [919, 488] width 41 height 25
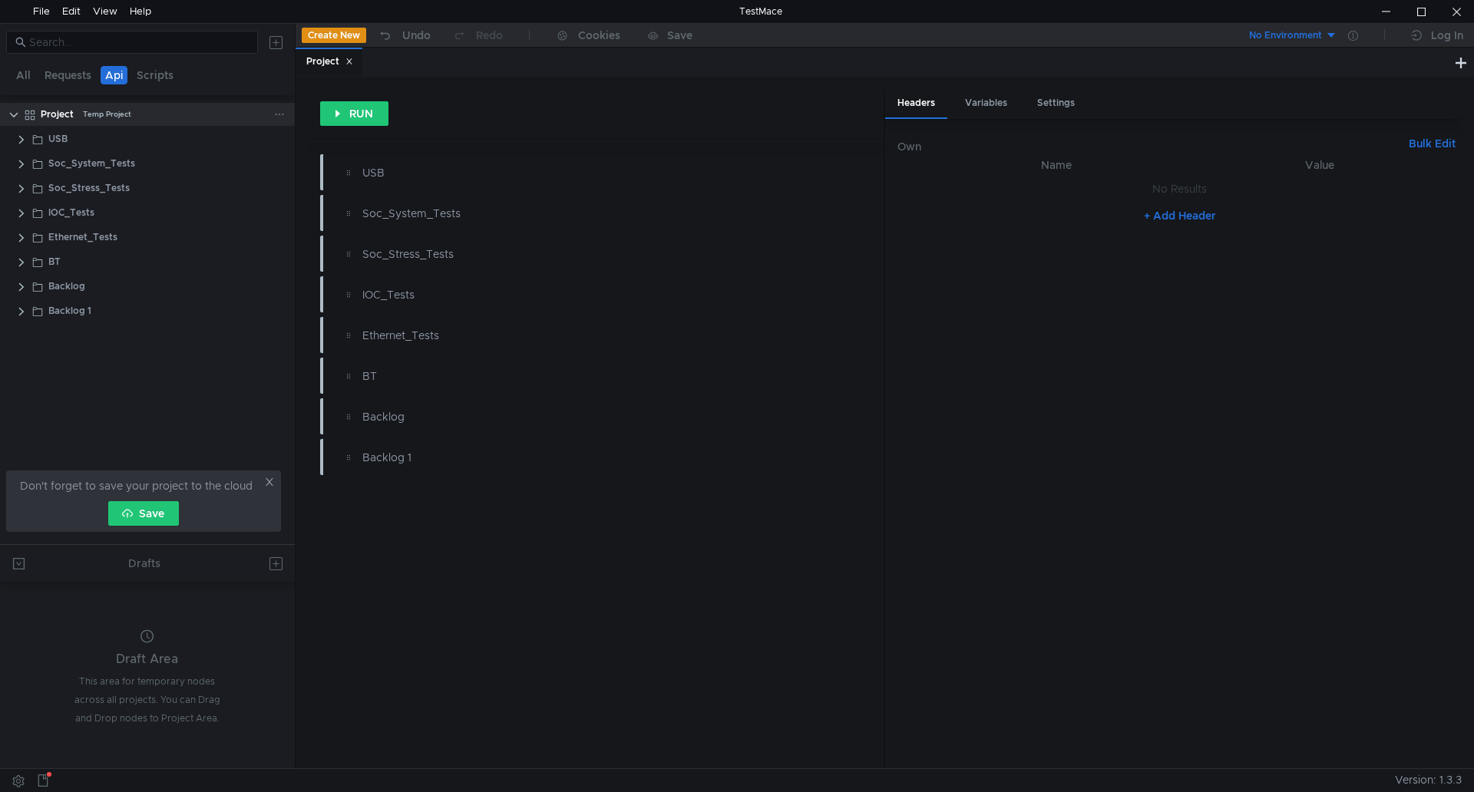
click at [282, 116] on icon at bounding box center [279, 114] width 11 height 11
click at [437, 227] on app-tour-anchor "Postman" at bounding box center [441, 222] width 45 height 18
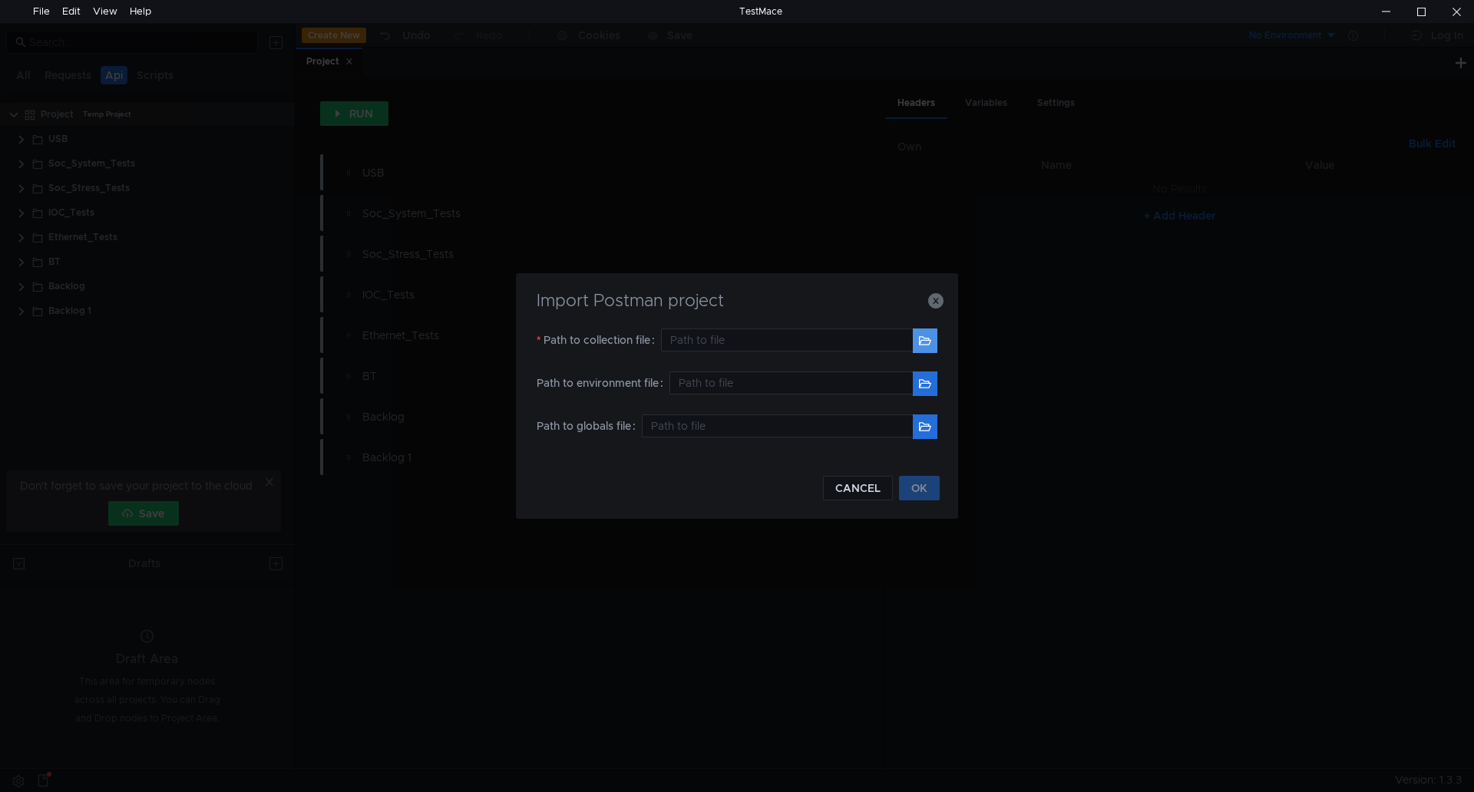
click at [922, 344] on button "button" at bounding box center [925, 341] width 25 height 25
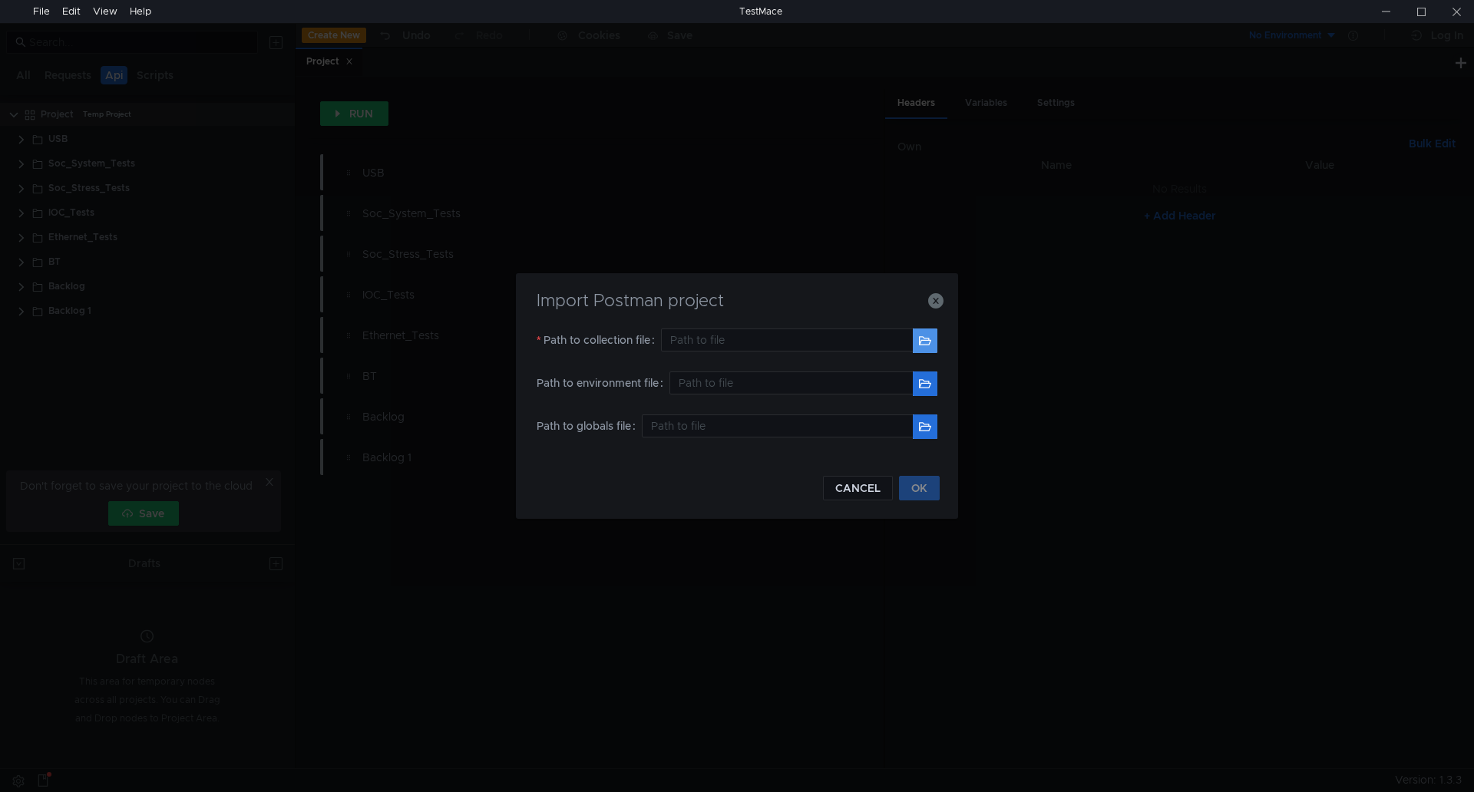
type input "H:\API\Audio_Tests.postman_collection.json"
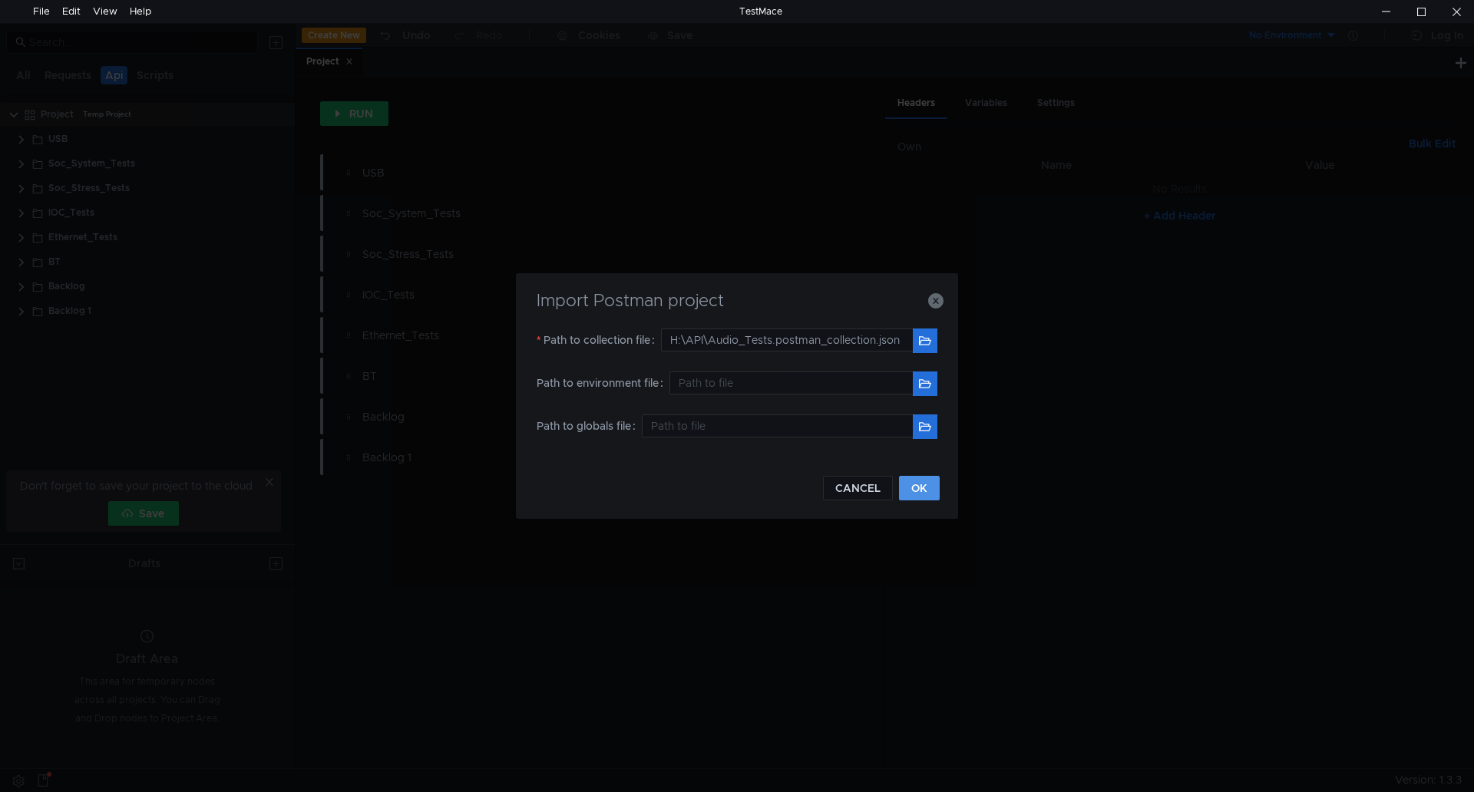
click at [906, 481] on button "OK" at bounding box center [919, 488] width 41 height 25
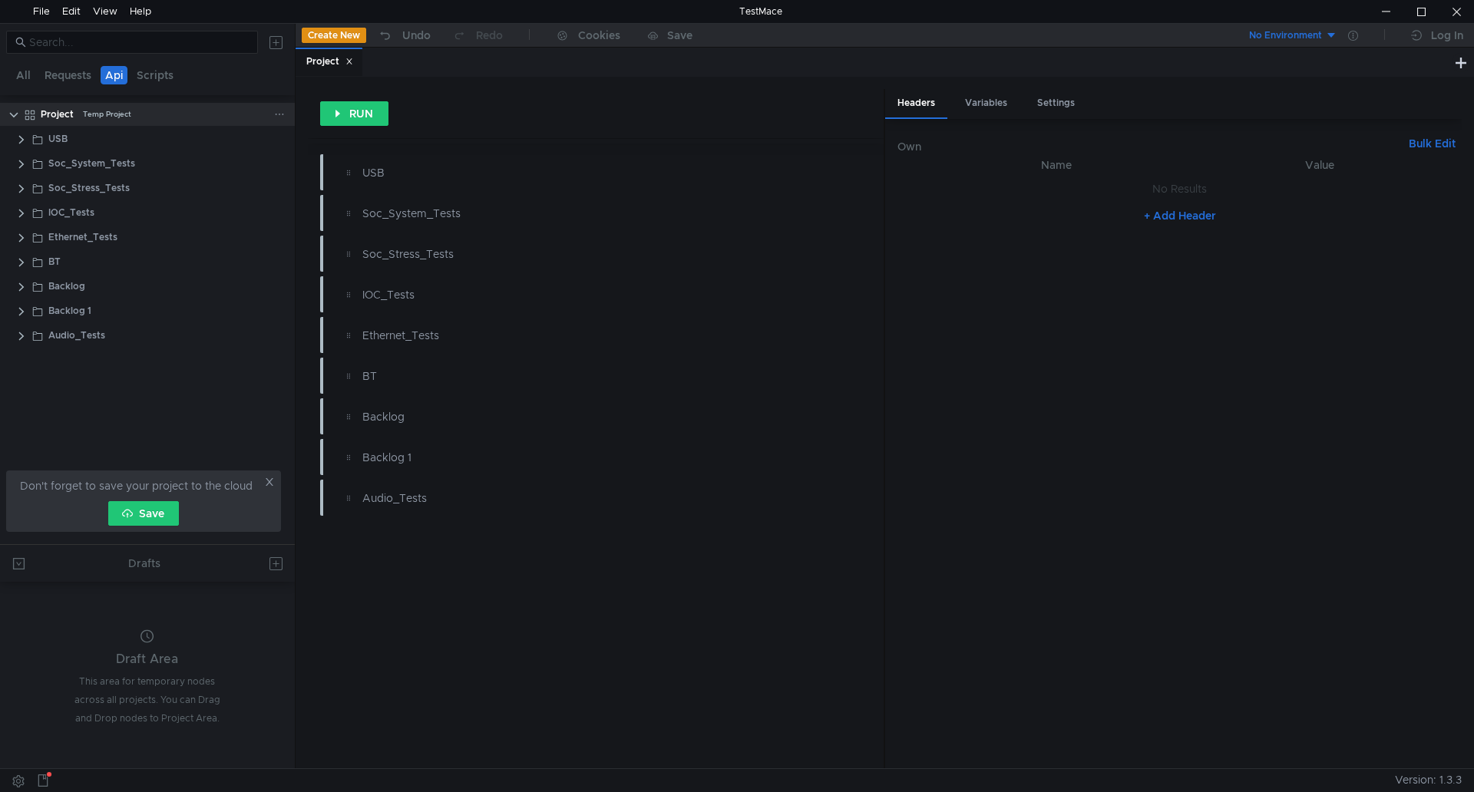
click at [281, 118] on icon at bounding box center [279, 114] width 11 height 11
click at [435, 216] on app-tour-anchor "Postman" at bounding box center [441, 222] width 45 height 18
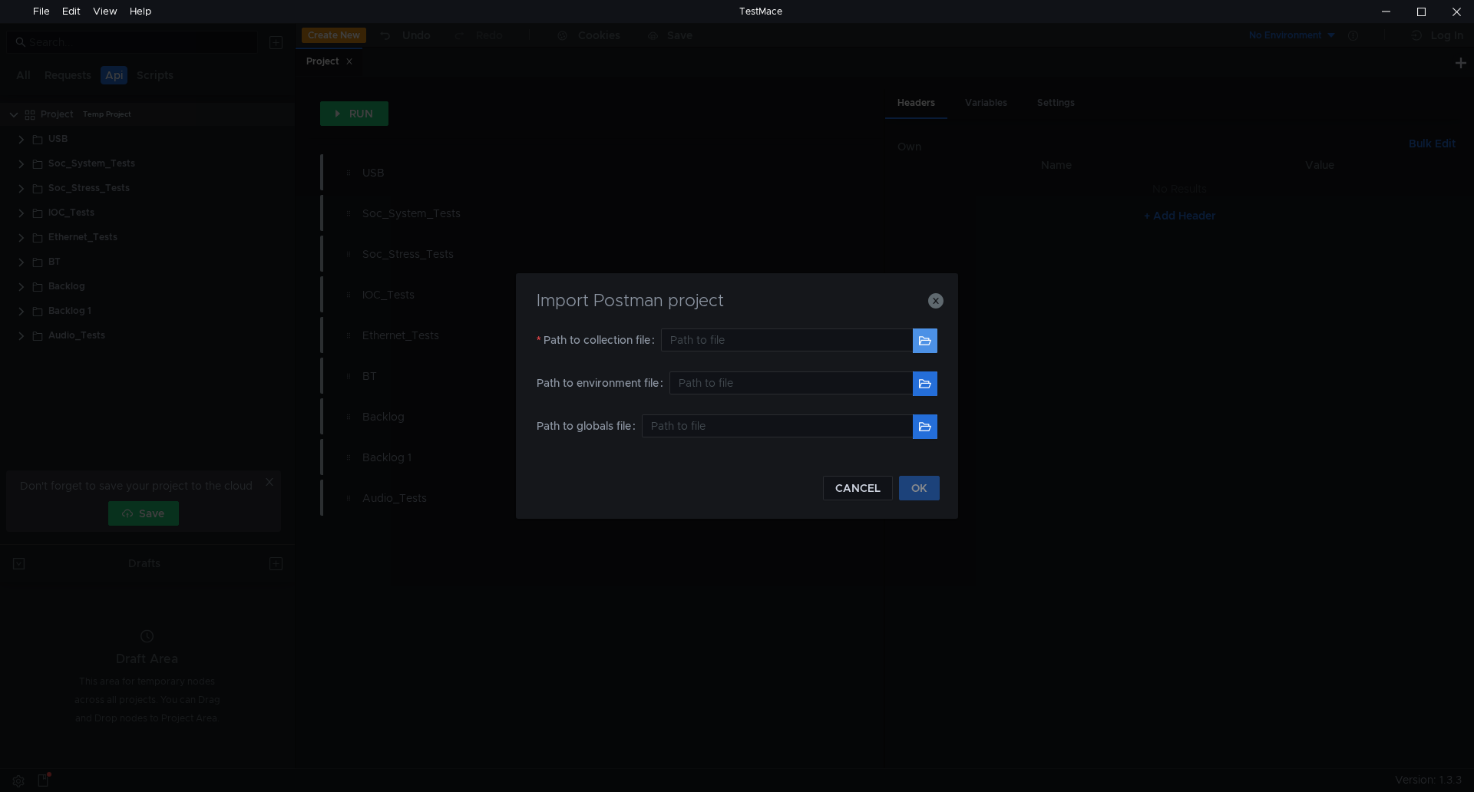
click at [935, 347] on button "button" at bounding box center [925, 341] width 25 height 25
type input "H:\API\APIX3.postman_collection.json"
click at [902, 495] on button "OK" at bounding box center [919, 488] width 41 height 25
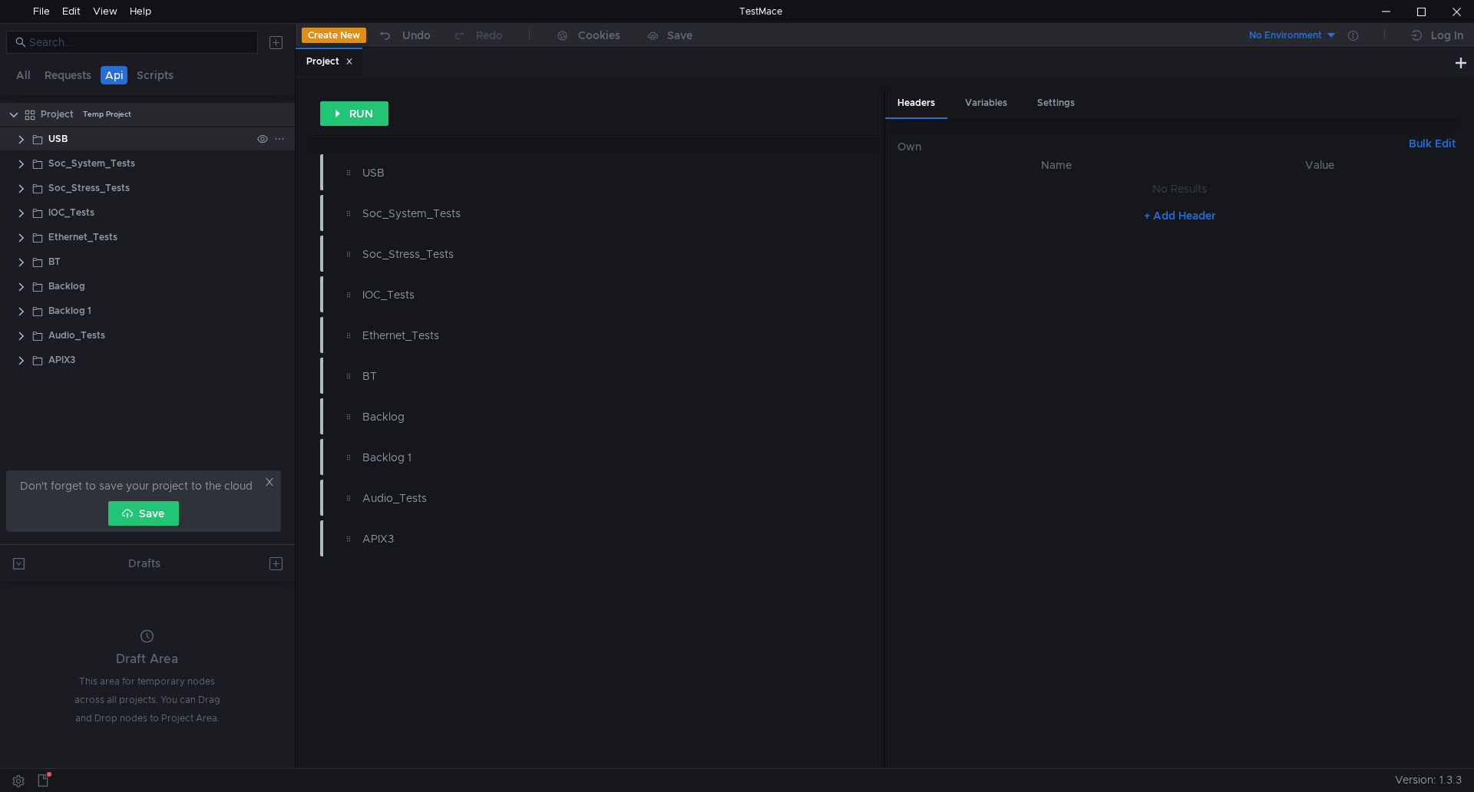
click at [18, 137] on clr-icon at bounding box center [21, 140] width 12 height 12
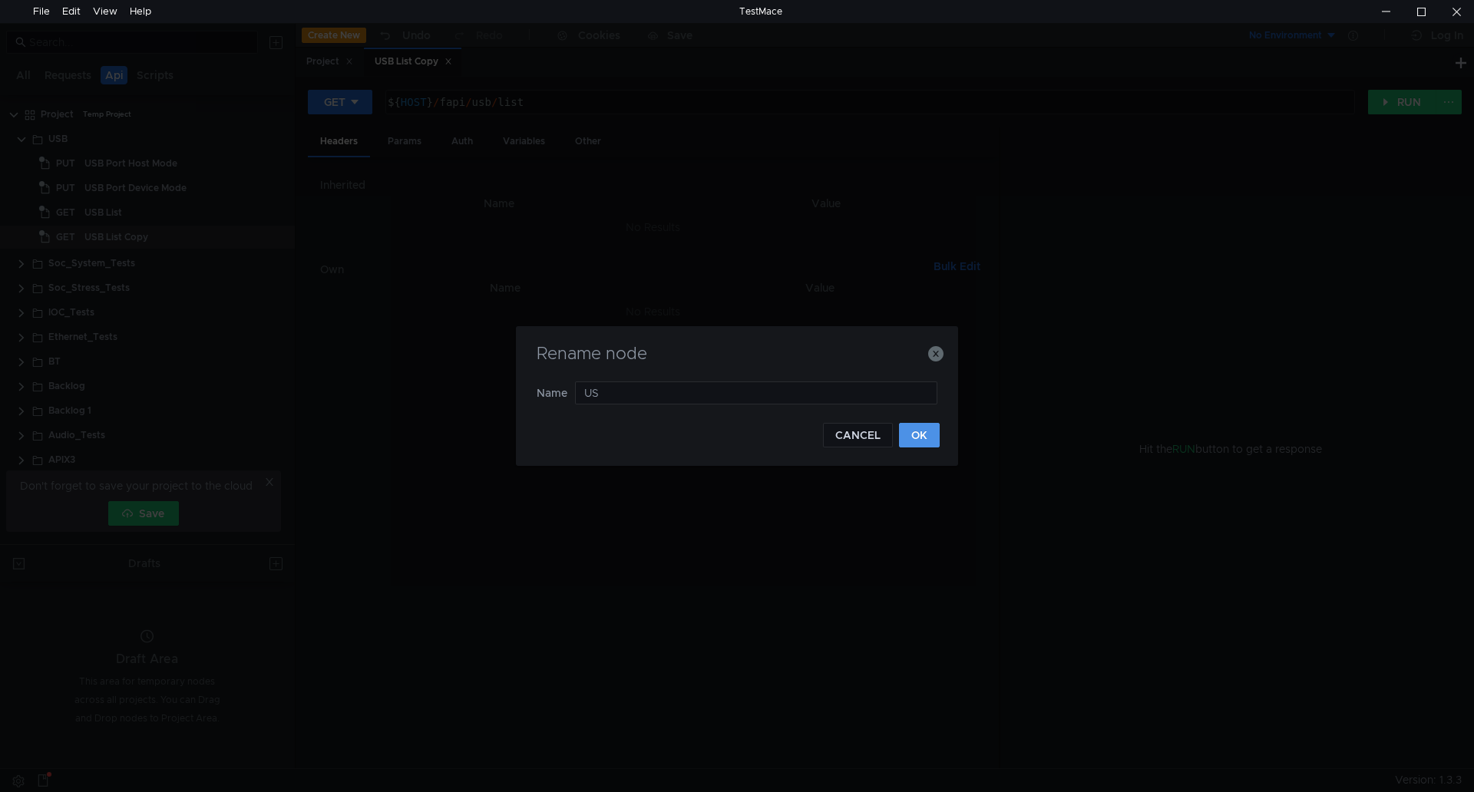
type input "U"
paste input "GPU Loading check"
type input "GPU Loading check"
click at [921, 430] on button "OK" at bounding box center [919, 435] width 41 height 25
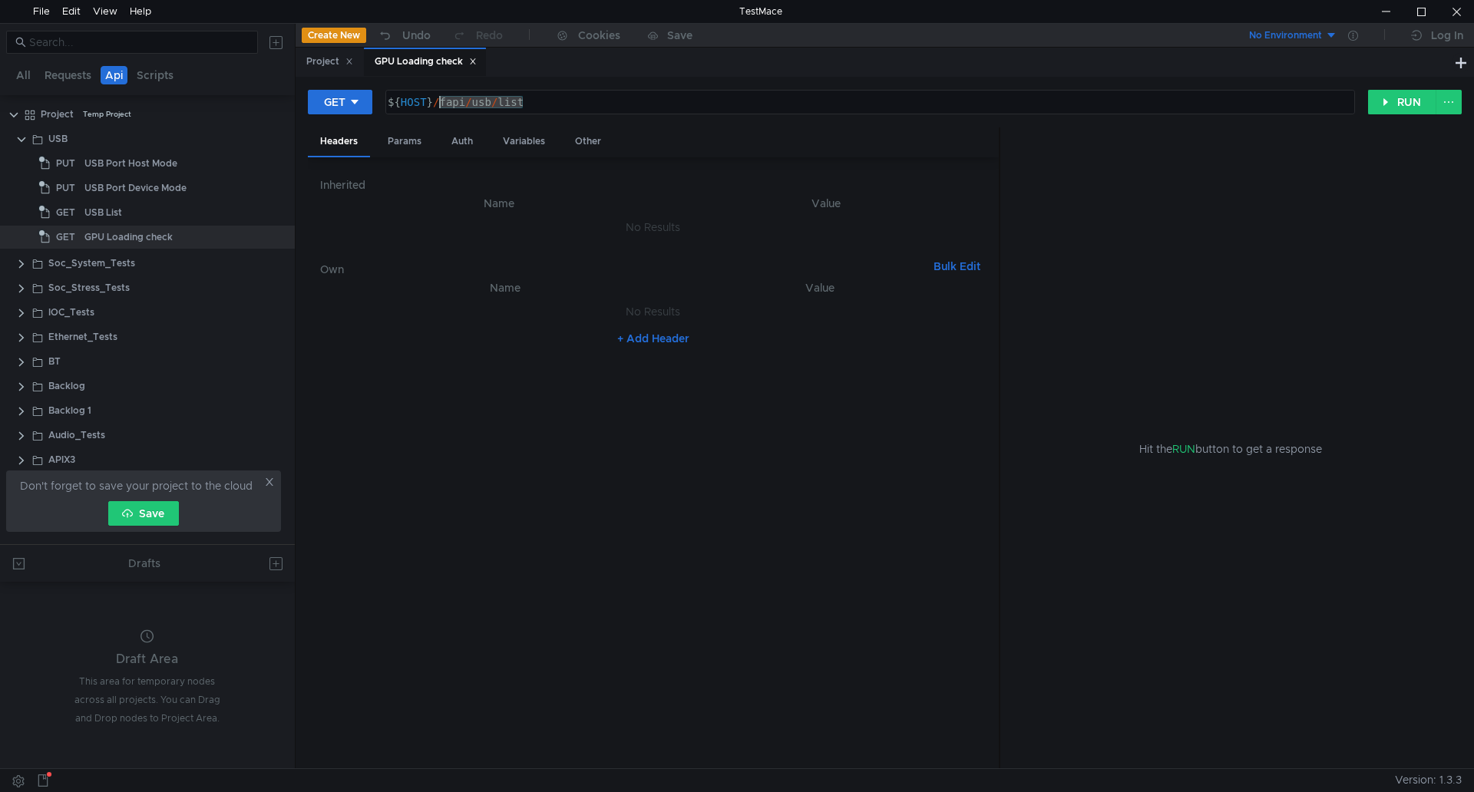
drag, startPoint x: 588, startPoint y: 106, endPoint x: 444, endPoint y: 103, distance: 144.4
click at [444, 103] on div "${ HOST } / fapi / usb / list" at bounding box center [869, 114] width 968 height 37
paste textarea "fapi/gpu/monitor"
type textarea "${HOST}/fapi/gpu/monitor"
click at [1386, 103] on button "RUN" at bounding box center [1402, 102] width 68 height 25
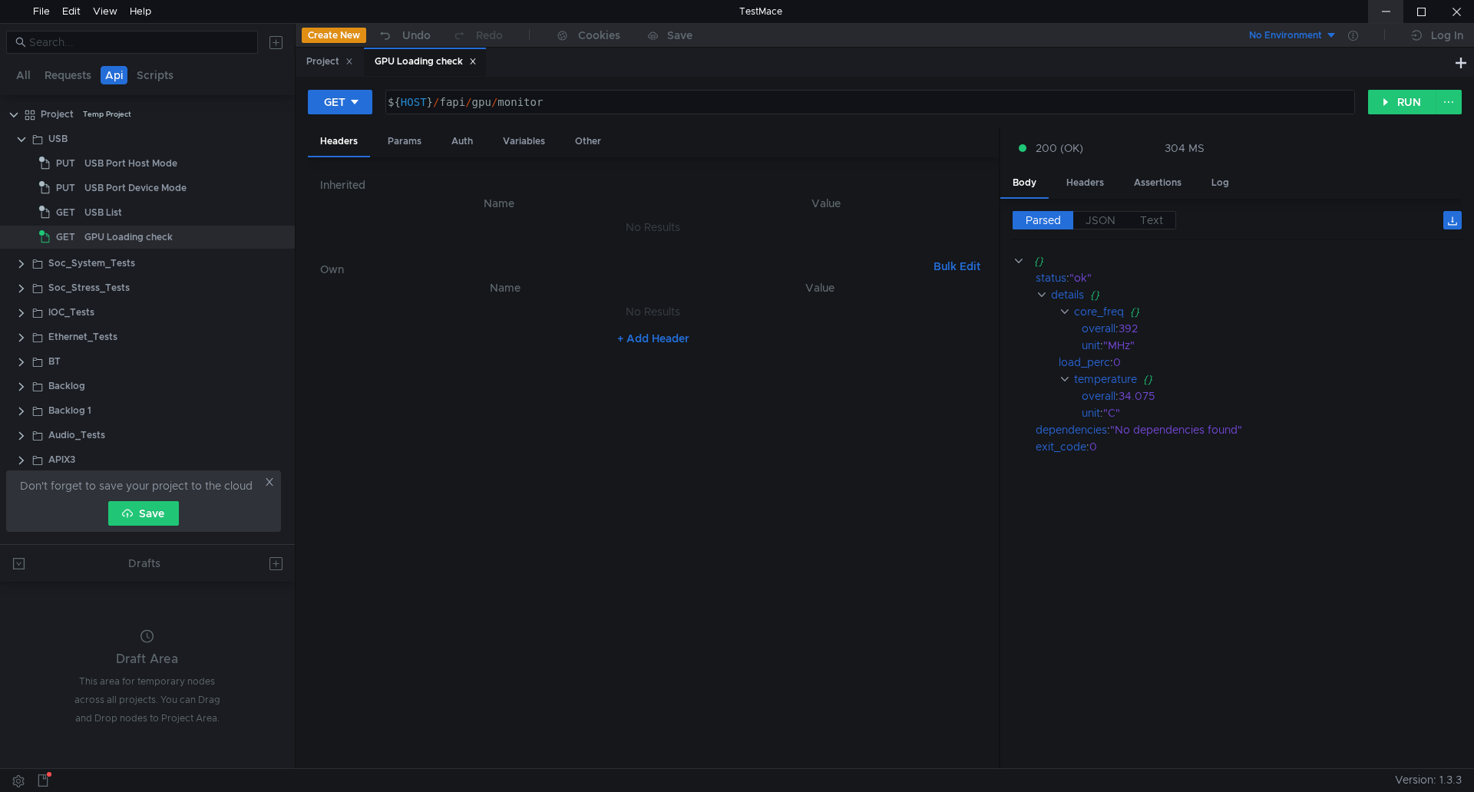
click at [1391, 8] on div at bounding box center [1385, 11] width 35 height 23
drag, startPoint x: 564, startPoint y: 106, endPoint x: 439, endPoint y: 116, distance: 124.8
click at [439, 116] on div "GET ${HOST}/fapi/gpu/monitor ${ HOST } / fapi / gpu / monitor ההההההההההההההההה…" at bounding box center [885, 108] width 1154 height 38
click at [1382, 94] on button "RUN" at bounding box center [1402, 102] width 68 height 25
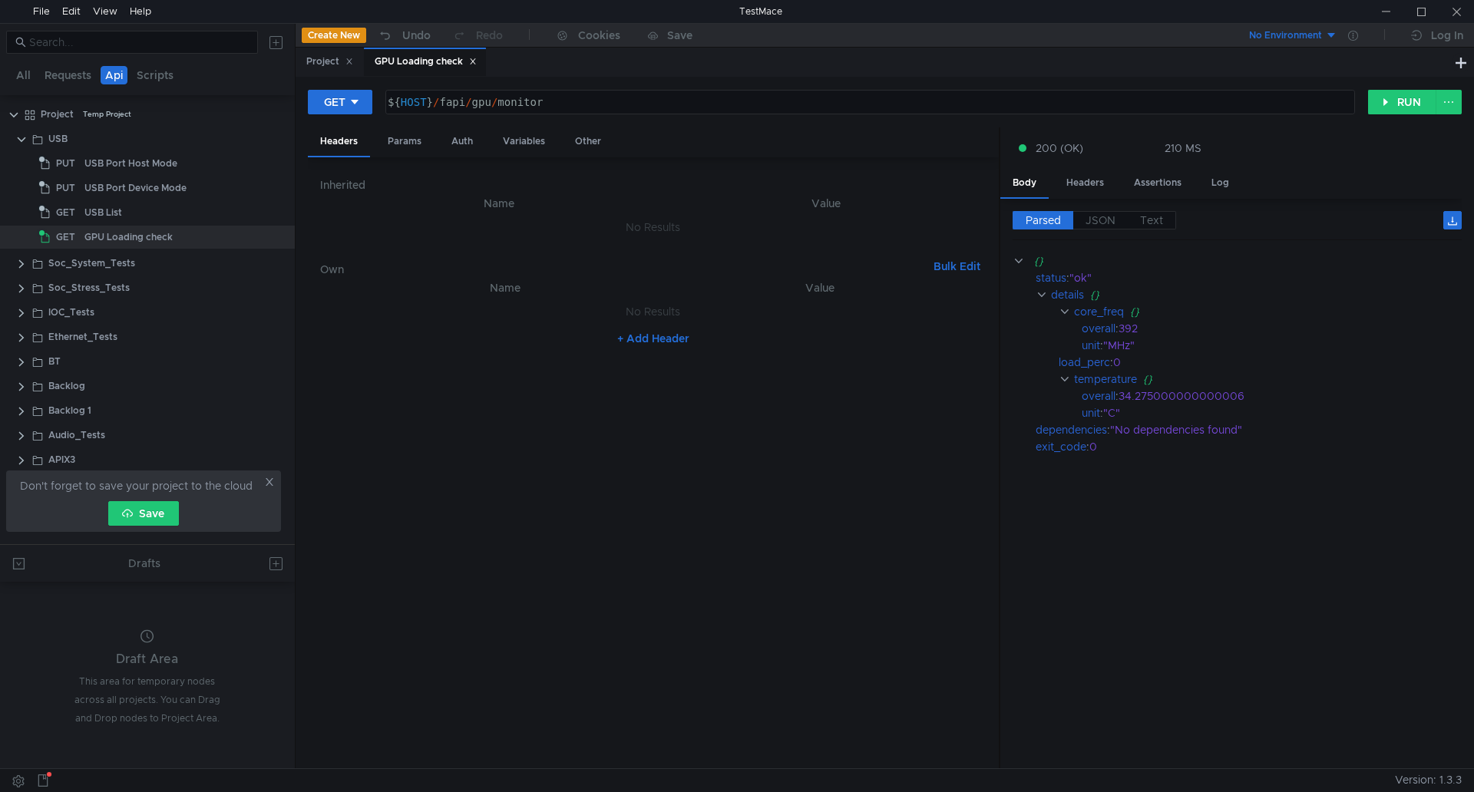
click at [43, 666] on tree-viewport at bounding box center [147, 678] width 295 height 180
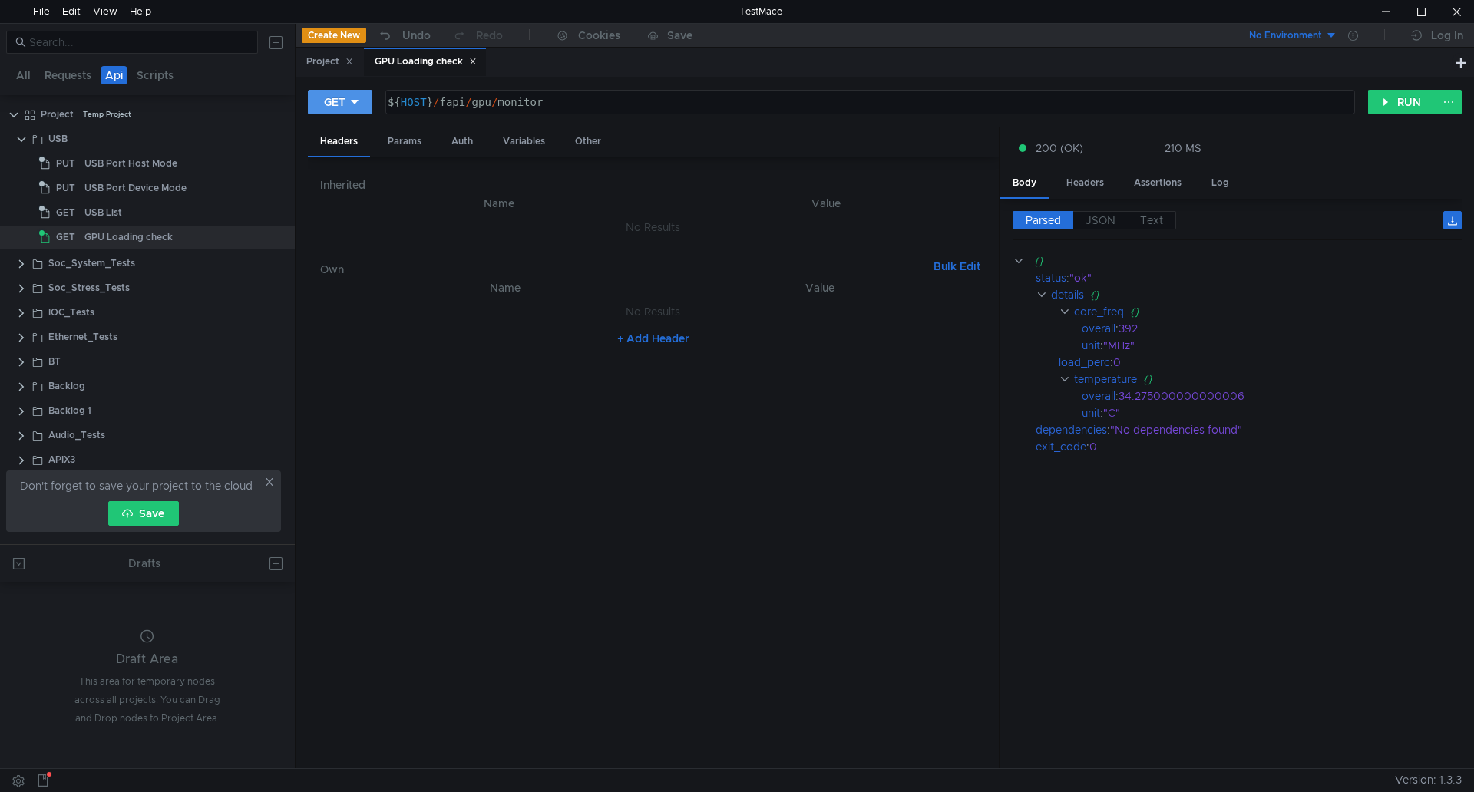
click at [341, 93] on button "GET" at bounding box center [340, 102] width 65 height 25
click at [341, 94] on div at bounding box center [737, 396] width 1474 height 792
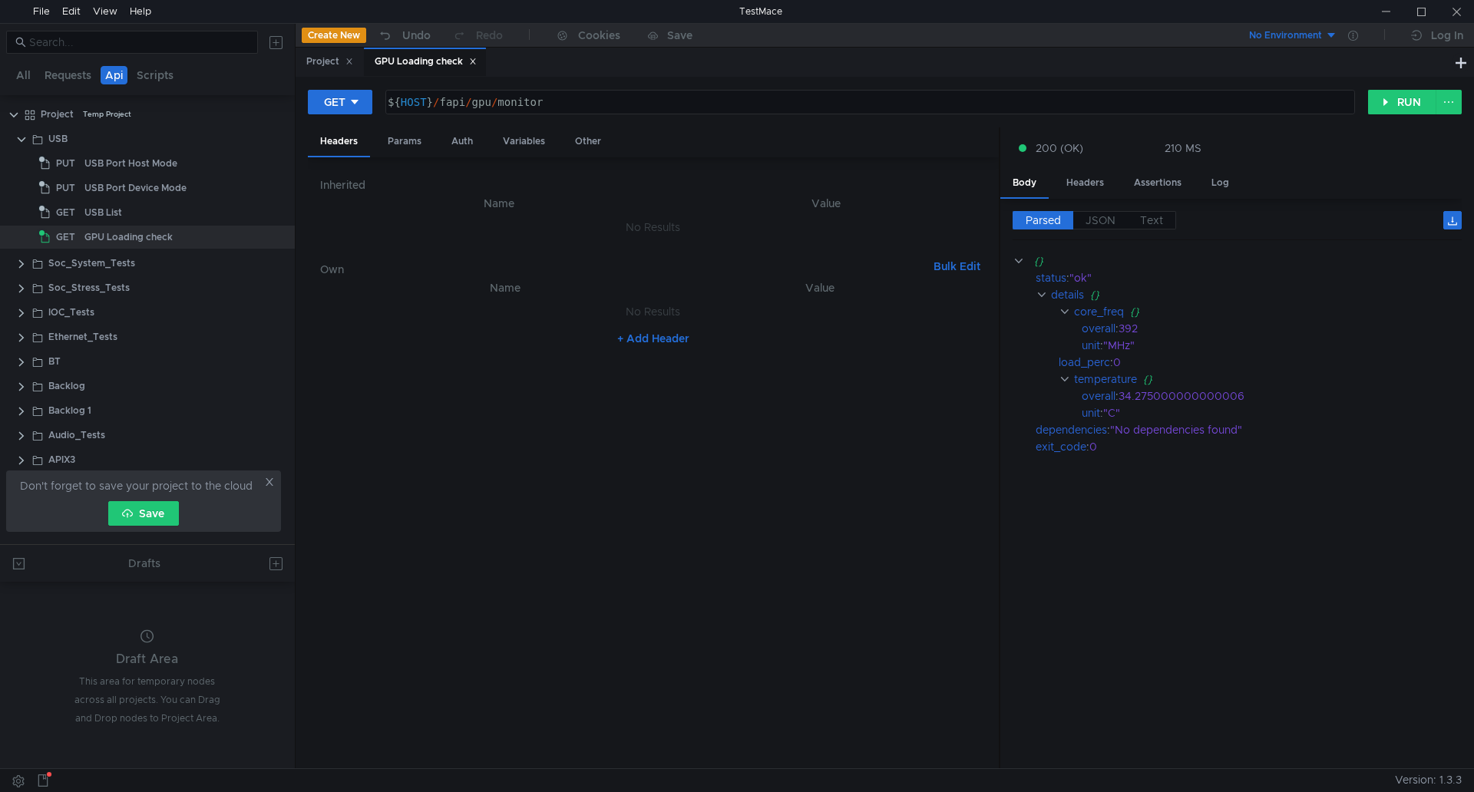
click at [74, 649] on div "Draft Area This area for temporary nodes across all projects. You can Drag and …" at bounding box center [147, 678] width 147 height 99
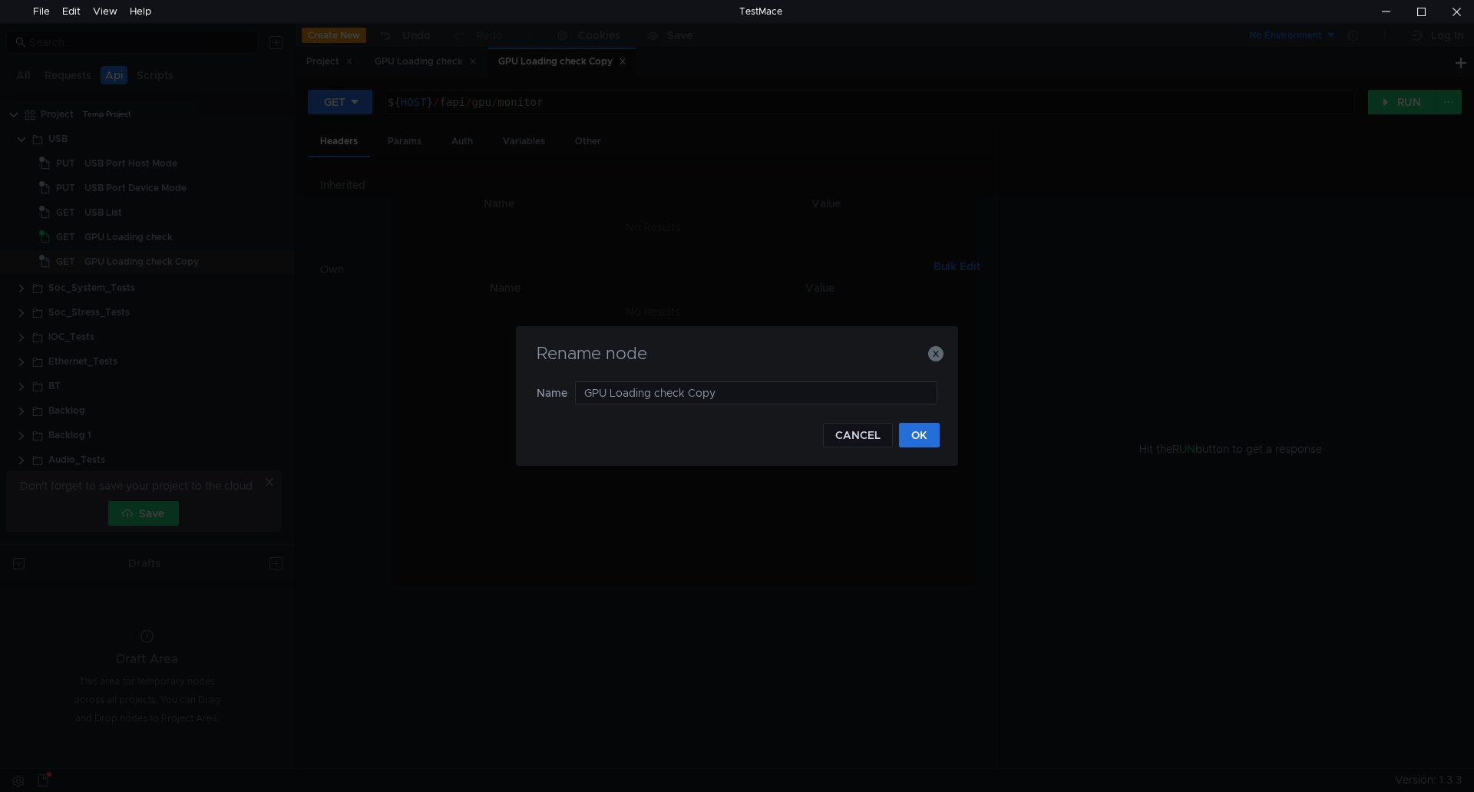
drag, startPoint x: 776, startPoint y: 396, endPoint x: 548, endPoint y: 394, distance: 228.1
click at [548, 394] on nz-form-item "Name GPU Loading check Copy" at bounding box center [737, 393] width 401 height 23
type input "FAN SPEED"
click at [936, 439] on button "OK" at bounding box center [919, 435] width 41 height 25
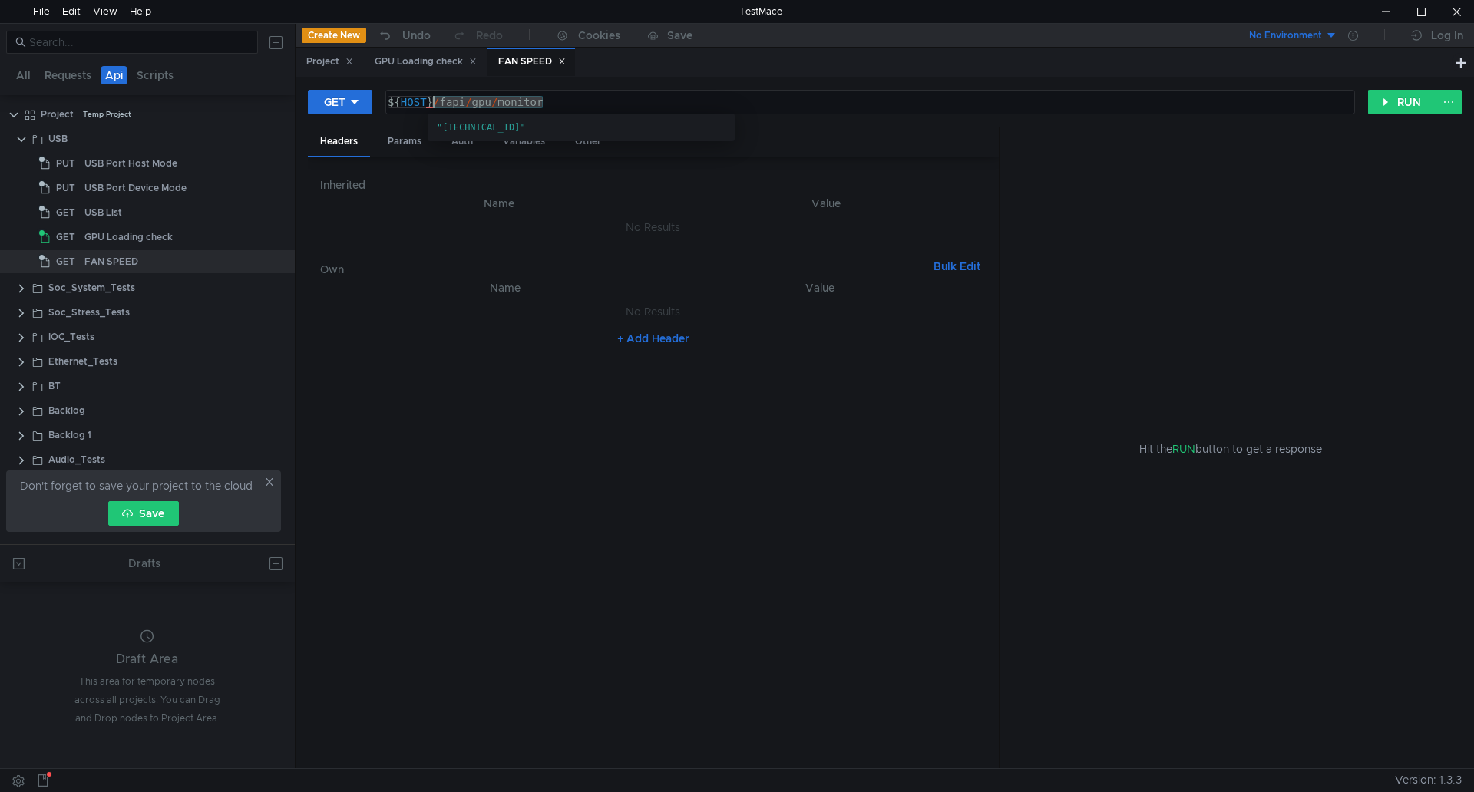
drag, startPoint x: 548, startPoint y: 108, endPoint x: 438, endPoint y: 104, distance: 110.6
click at [438, 104] on div "${ HOST } / fapi / gpu / monitor" at bounding box center [869, 114] width 968 height 37
click at [558, 94] on div "${ HOST } / fapi / gpu / monitor" at bounding box center [870, 102] width 968 height 23
drag, startPoint x: 558, startPoint y: 98, endPoint x: 442, endPoint y: 102, distance: 115.3
click at [442, 102] on div "${ HOST } / fapi / gpu / monitor" at bounding box center [869, 114] width 968 height 37
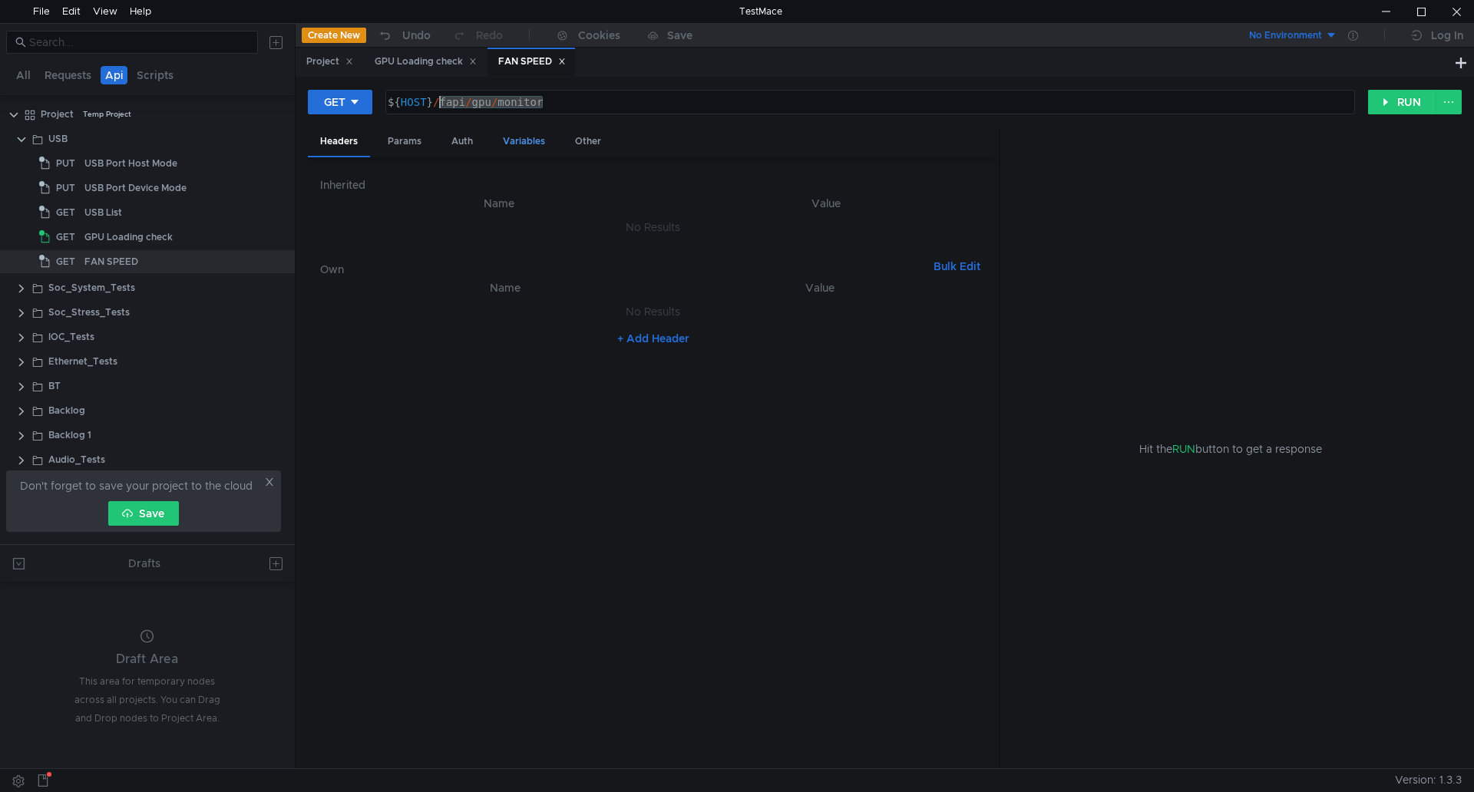
paste textarea "ioc/fan/set_speed?rpm=4500"
type textarea "${HOST}/fapi/ioc/fan/set_speed?rpm=4500"
click at [366, 104] on button "GET" at bounding box center [340, 102] width 65 height 25
click at [344, 156] on li "POST" at bounding box center [341, 159] width 67 height 25
click at [722, 108] on div "${ HOST } / fapi / ioc / fan / set_speed ? rpm = 4500" at bounding box center [872, 114] width 961 height 37
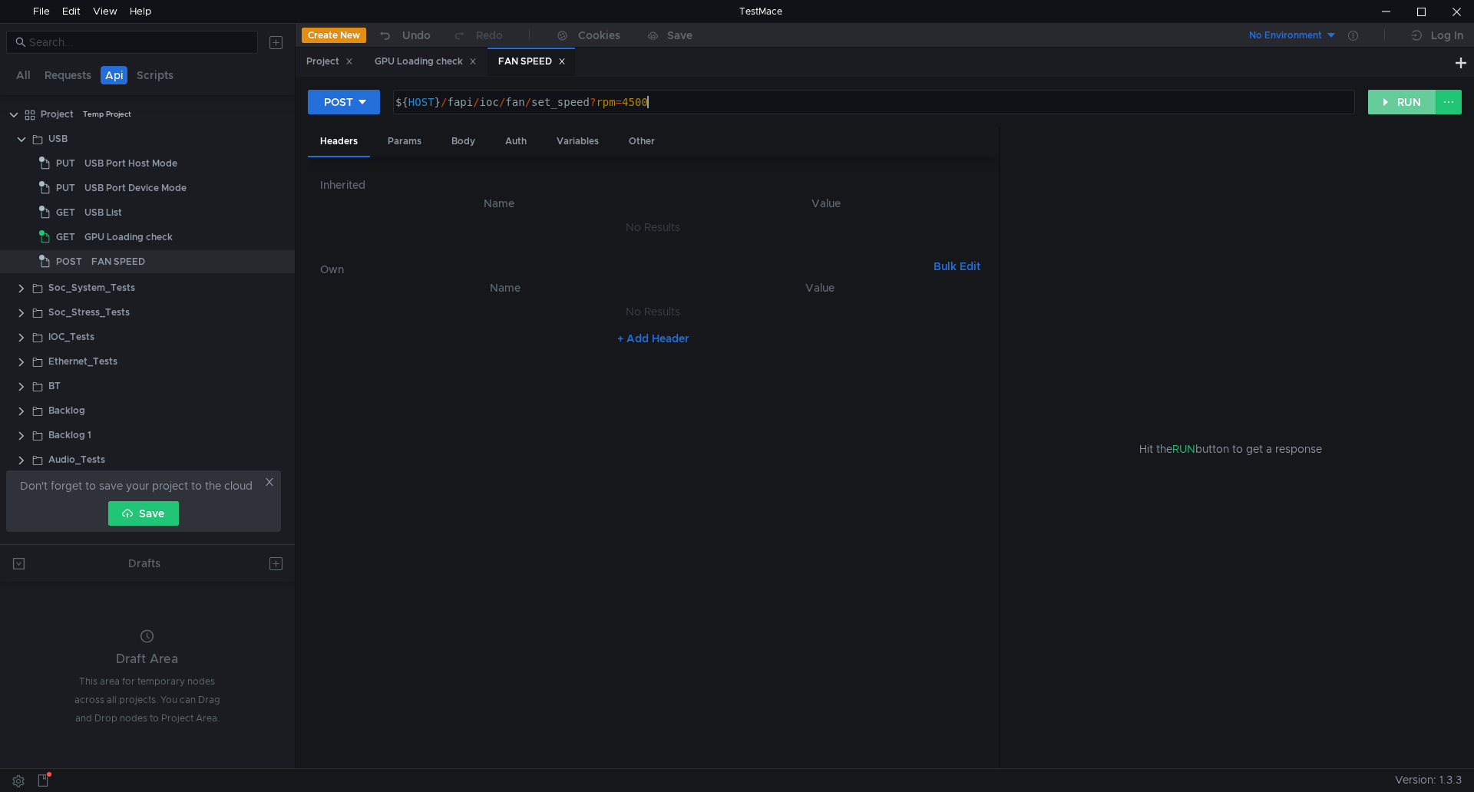
click at [1408, 96] on button "RUN" at bounding box center [1402, 102] width 68 height 25
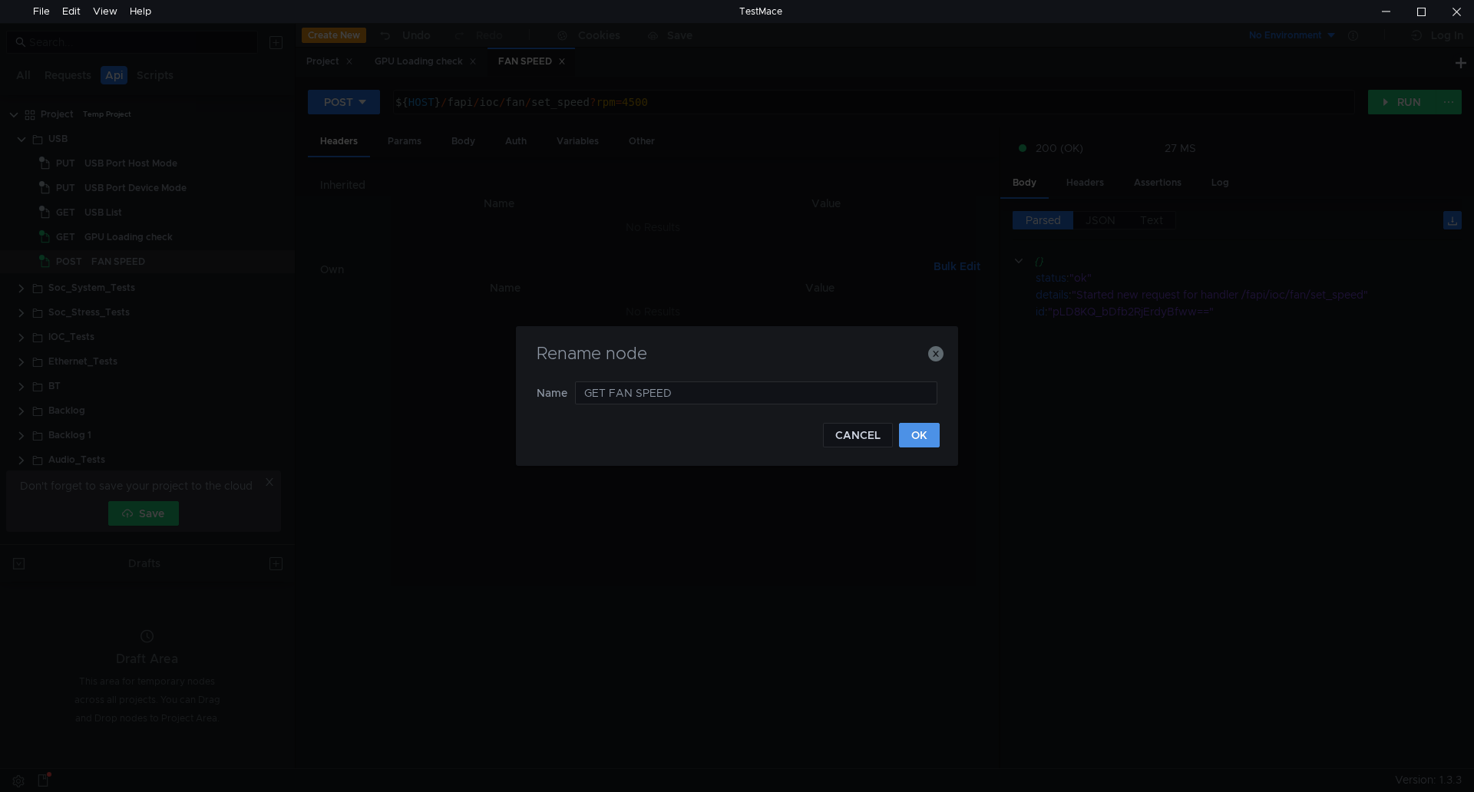
type input "GET FAN SPEED"
click at [927, 435] on button "OK" at bounding box center [919, 435] width 41 height 25
click at [916, 435] on button "OK" at bounding box center [919, 433] width 41 height 25
click at [680, 393] on input "FAN SPEED Copy" at bounding box center [756, 393] width 362 height 23
type input "GET FAN SPEED"
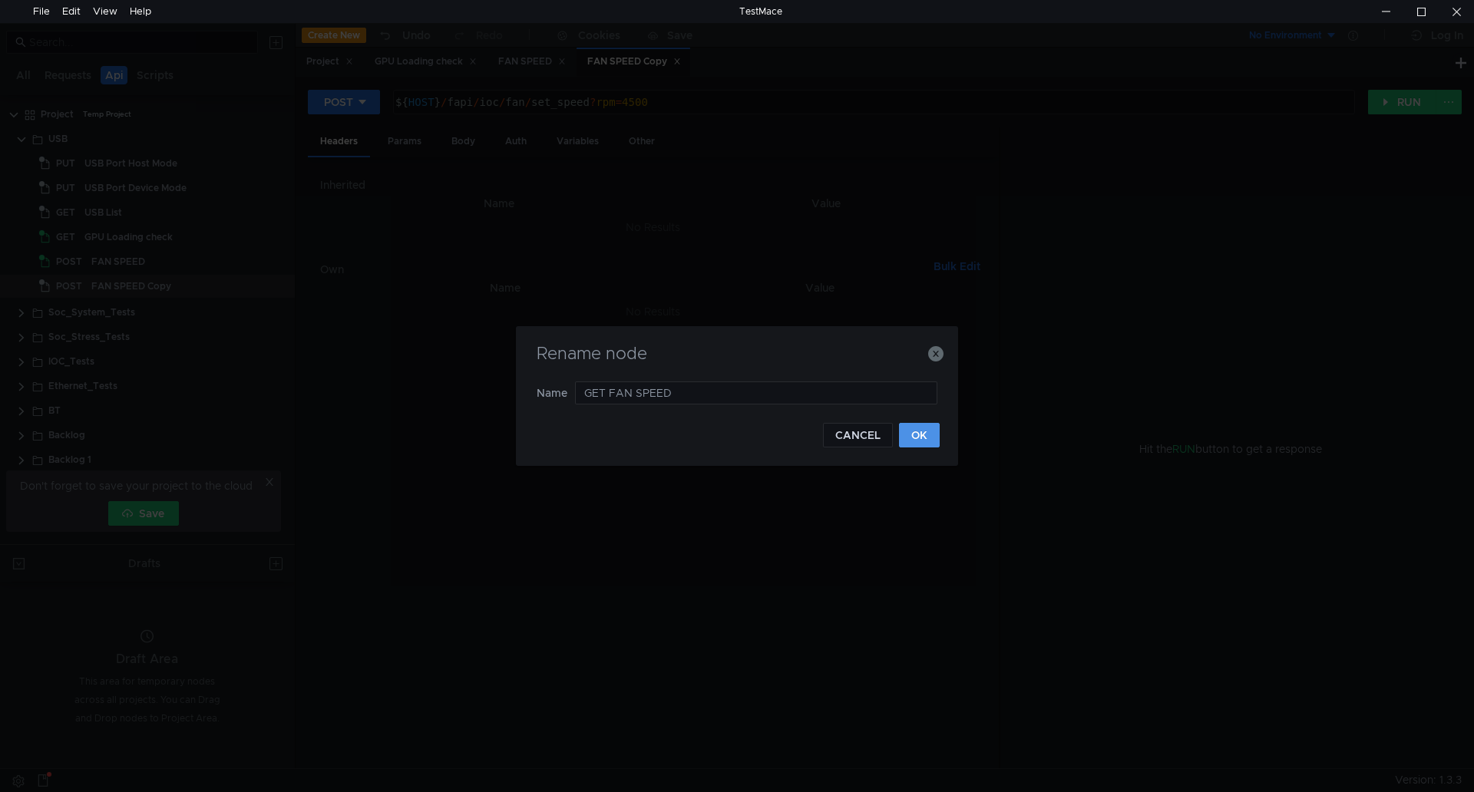
click at [935, 437] on button "OK" at bounding box center [919, 435] width 41 height 25
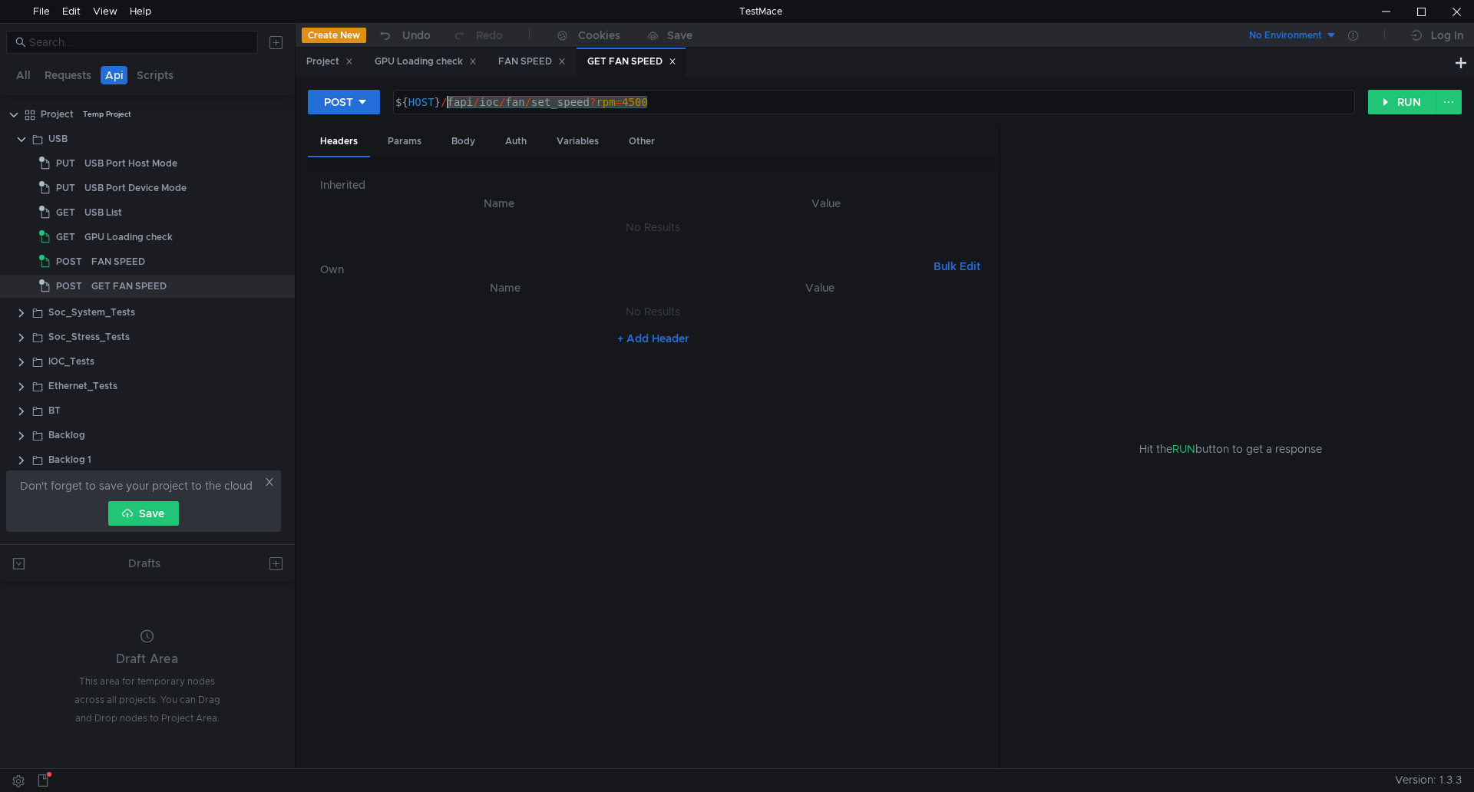
drag, startPoint x: 653, startPoint y: 109, endPoint x: 445, endPoint y: 103, distance: 207.4
click at [445, 103] on div "${ HOST } / fapi / ioc / fan / set_speed ? rpm = 4500" at bounding box center [872, 114] width 961 height 37
paste textarea "get_speed"
type textarea "${HOST}/fapi/ioc/fan/get_speed"
click at [331, 99] on div "POST" at bounding box center [338, 102] width 29 height 17
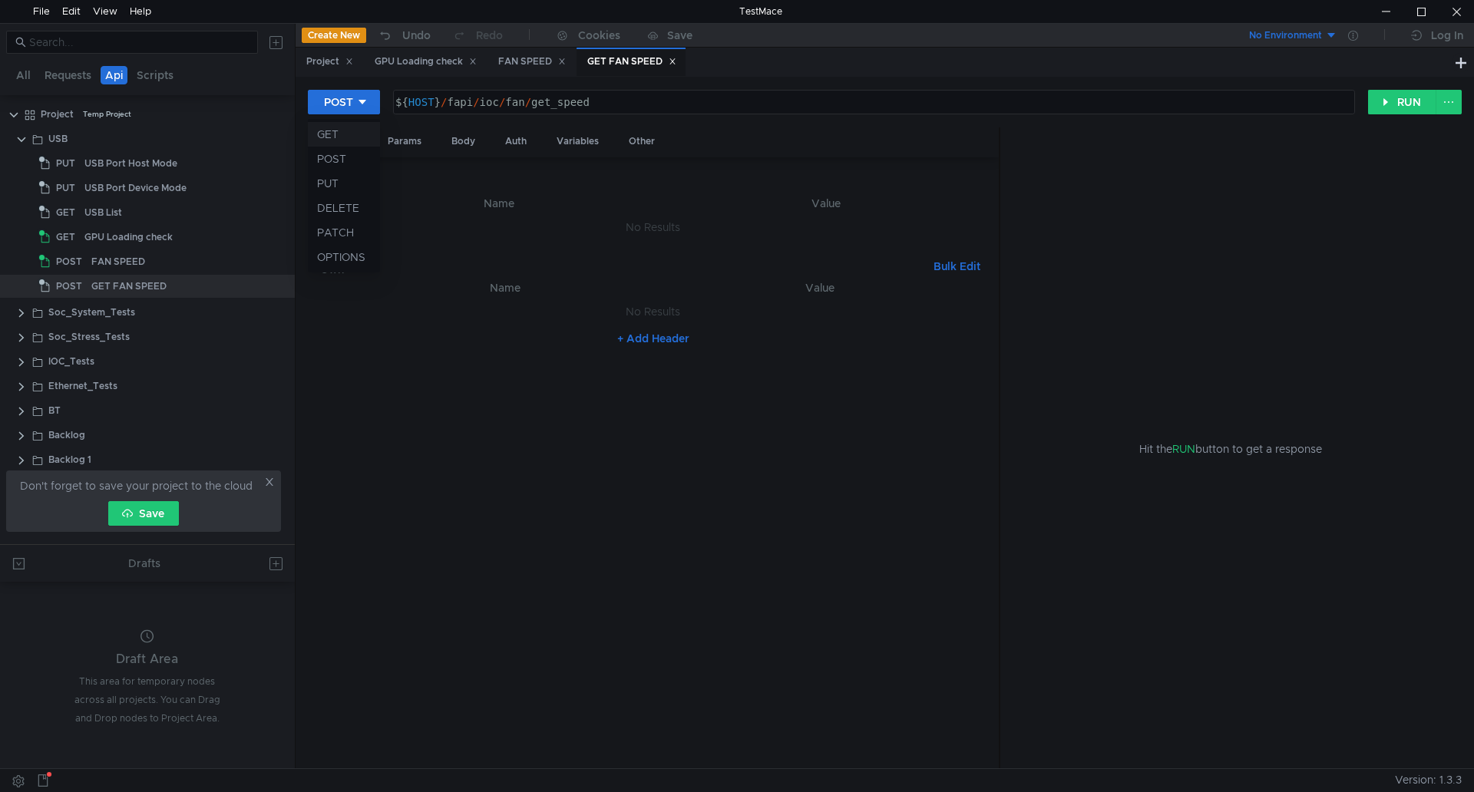
click at [342, 136] on li "GET" at bounding box center [344, 134] width 72 height 25
click at [1382, 105] on button "RUN" at bounding box center [1402, 102] width 68 height 25
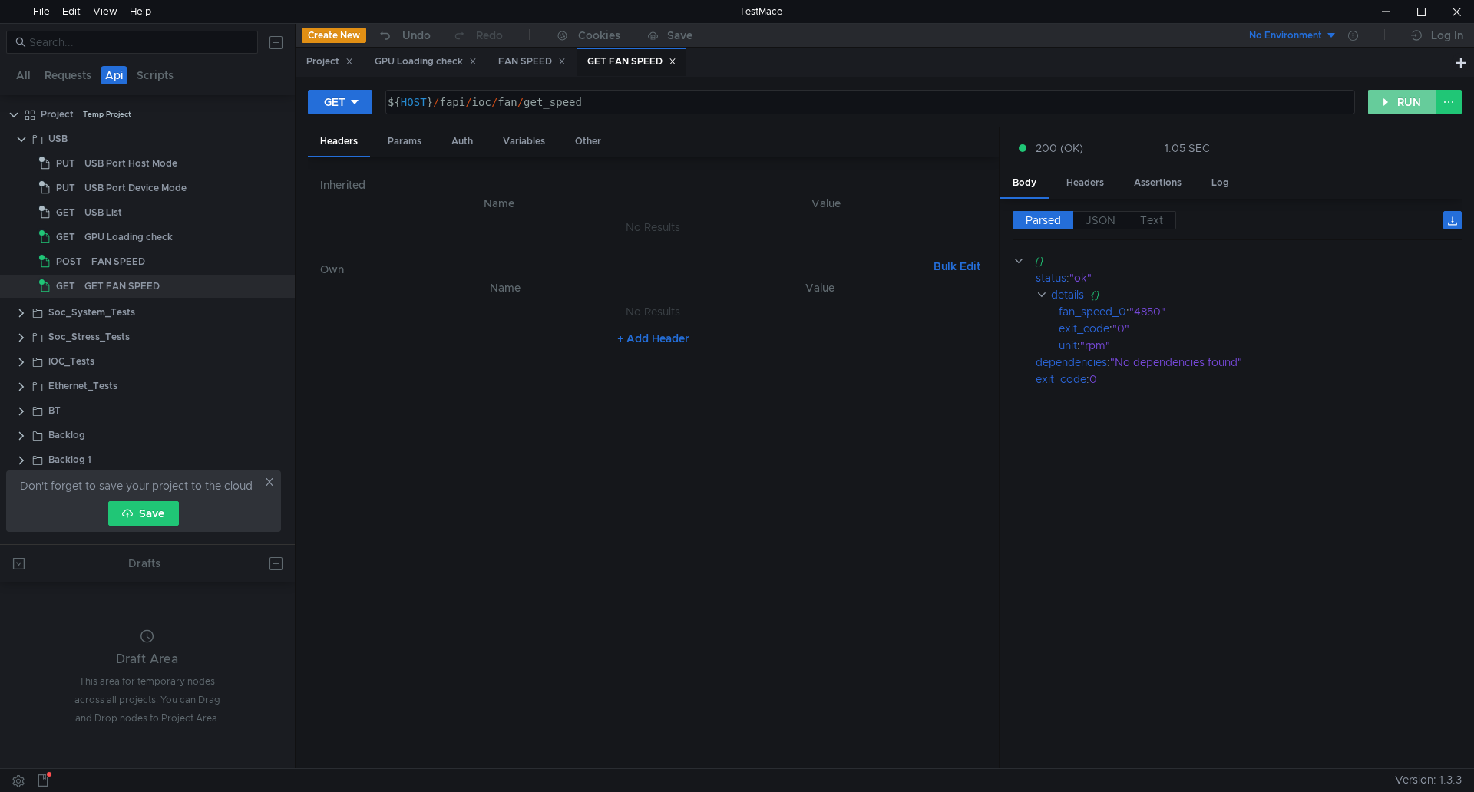
click at [1405, 102] on button "RUN" at bounding box center [1402, 102] width 68 height 25
click at [111, 263] on div "FAN SPEED" at bounding box center [118, 261] width 54 height 23
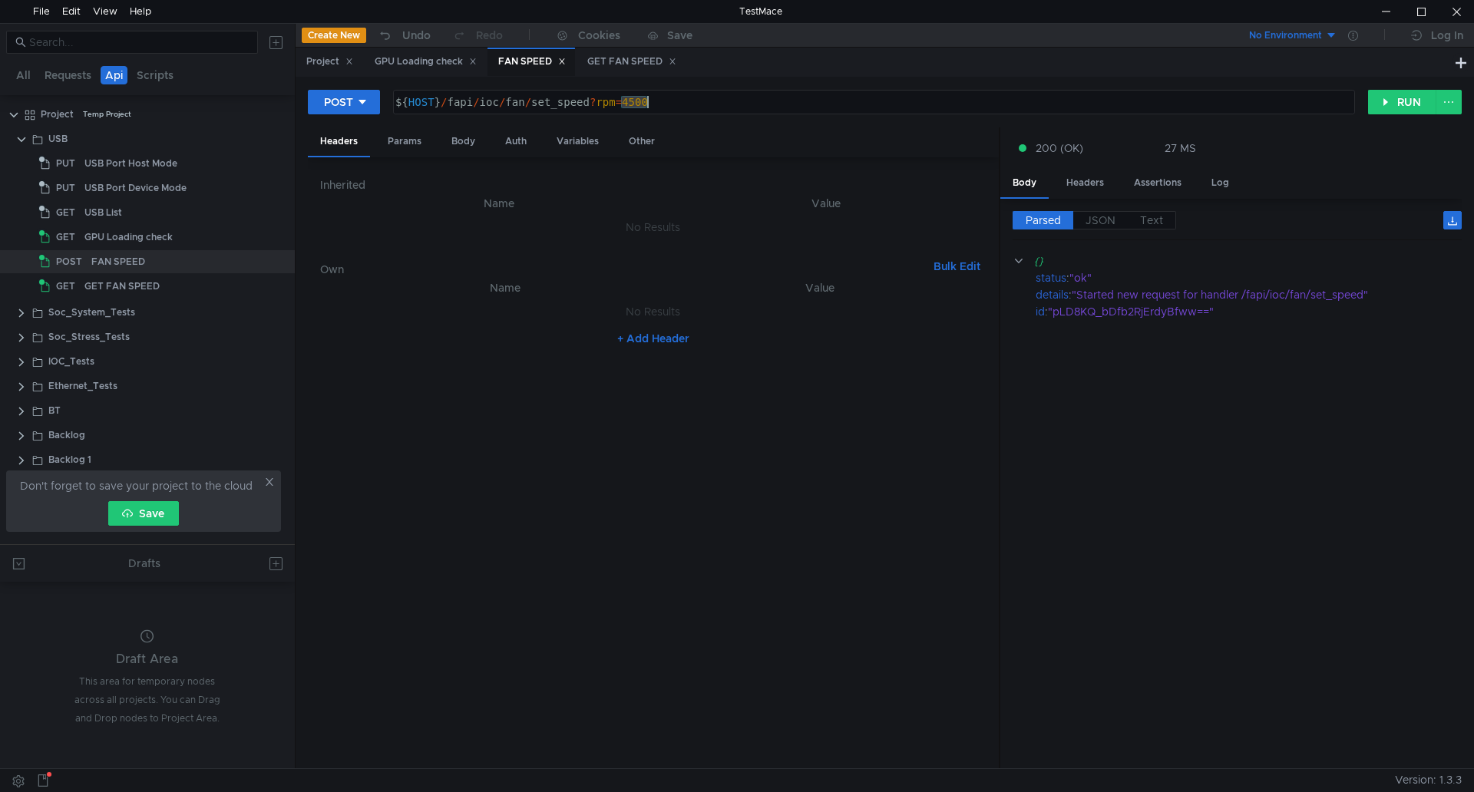
drag, startPoint x: 624, startPoint y: 102, endPoint x: 716, endPoint y: 117, distance: 94.2
click at [716, 117] on div "POST ${HOST}/fapi/ioc/fan/set_speed?rpm=4500 ${ HOST } / fapi / ioc / fan / set…" at bounding box center [885, 108] width 1154 height 38
type textarea "${HOST}/fapi/ioc/fan/set_speed?rpm=3000"
click at [1408, 108] on button "RUN" at bounding box center [1402, 102] width 68 height 25
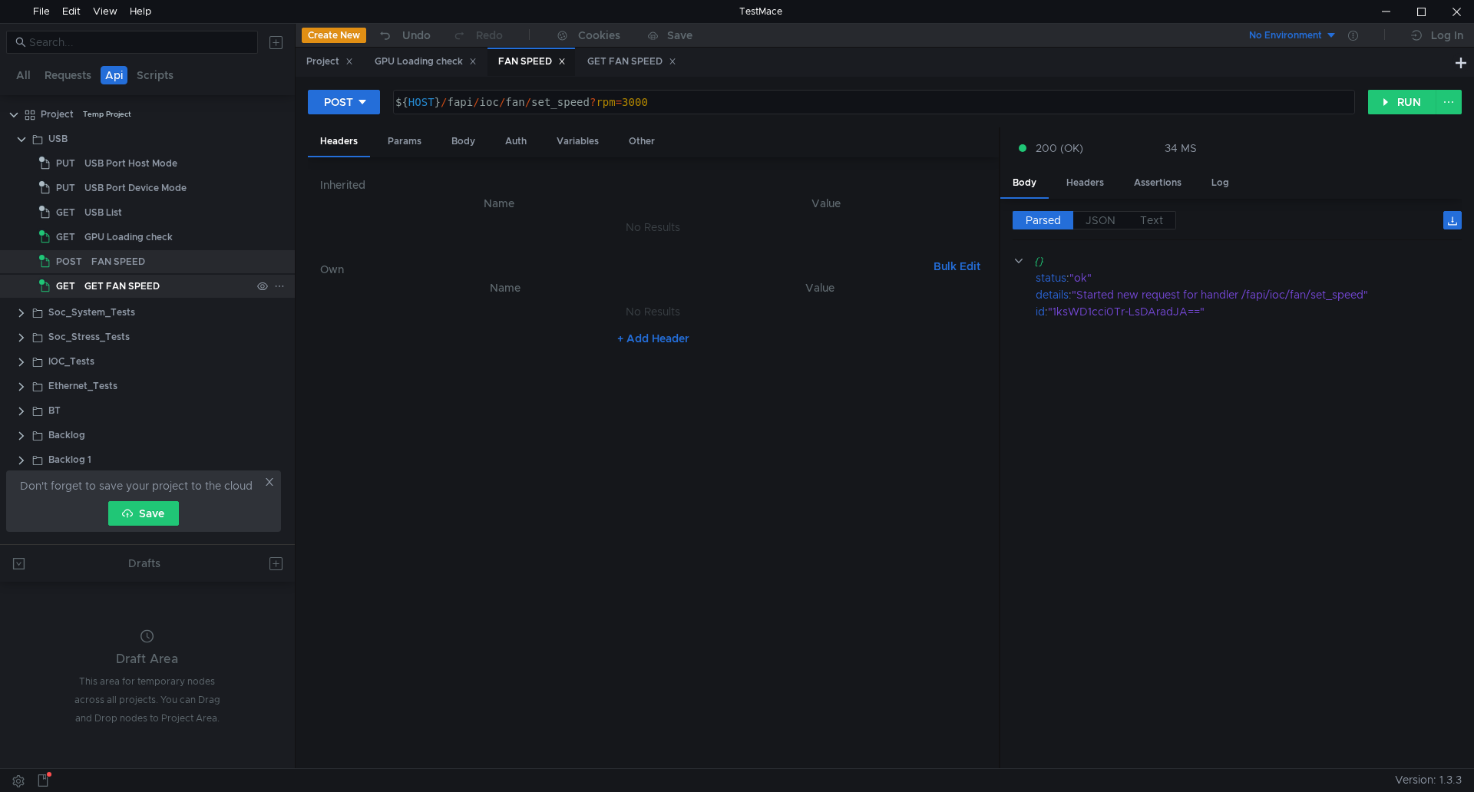
click at [114, 288] on div "GET FAN SPEED" at bounding box center [121, 286] width 75 height 23
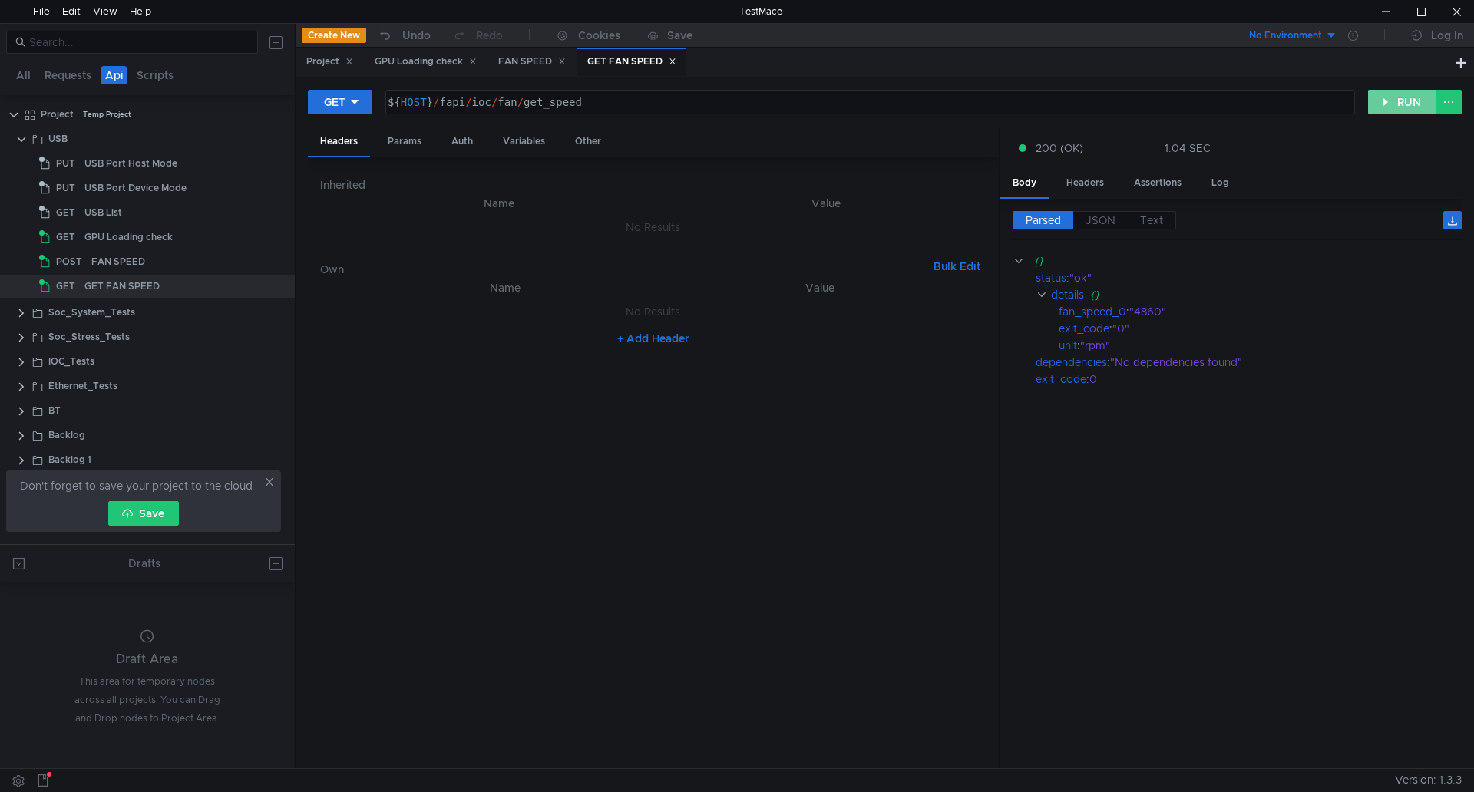
click at [1402, 104] on button "RUN" at bounding box center [1402, 102] width 68 height 25
click at [1378, 99] on button "RUN" at bounding box center [1402, 102] width 68 height 25
click at [1381, 99] on button "RUN" at bounding box center [1402, 102] width 68 height 25
click at [132, 254] on div "FAN SPEED" at bounding box center [118, 261] width 54 height 23
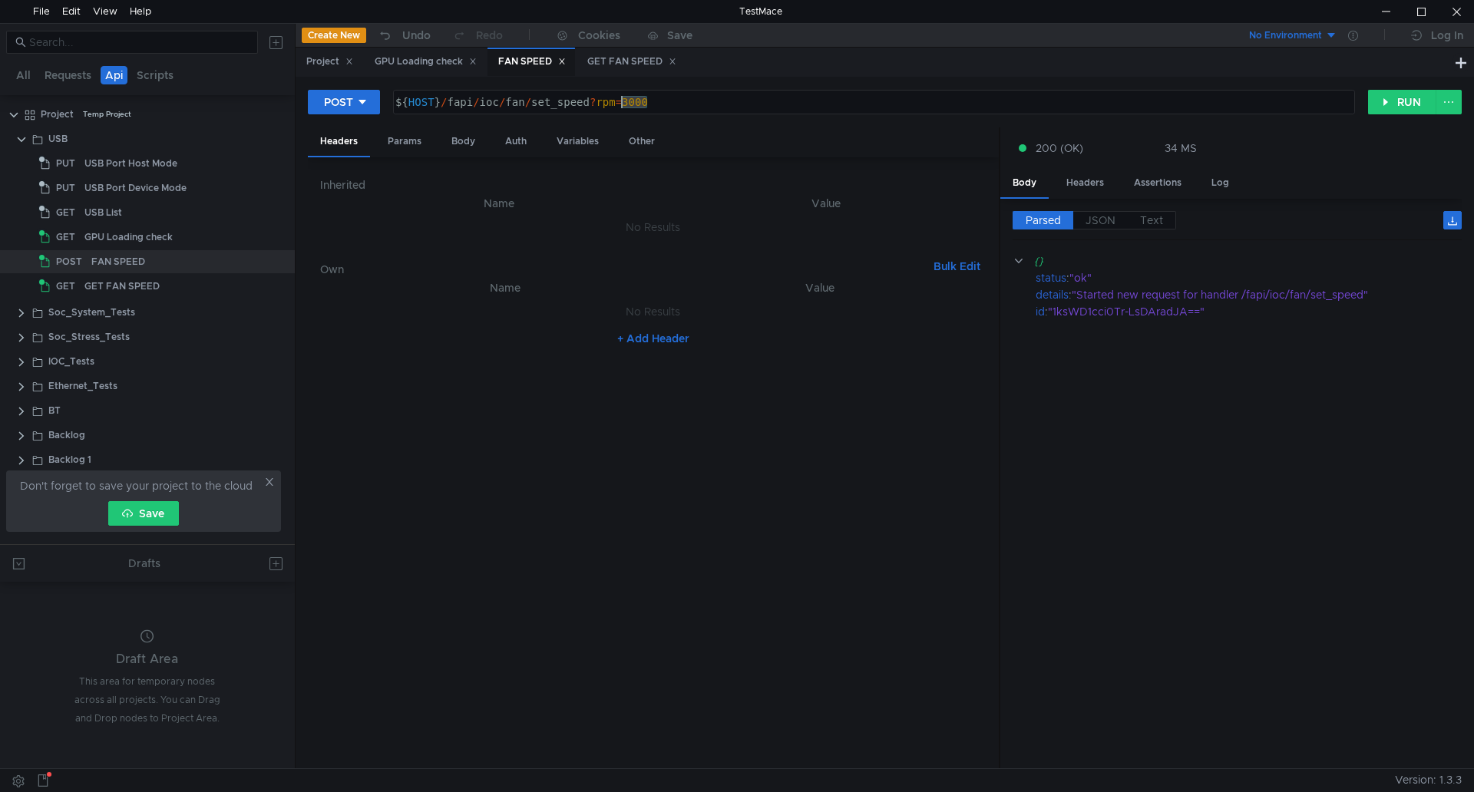
drag, startPoint x: 699, startPoint y: 99, endPoint x: 621, endPoint y: 114, distance: 79.1
click at [621, 114] on div "${HOST}/fapi/ioc/fan/set_speed?rpm=3000 ${ HOST } / fapi / ioc / fan / set_spee…" at bounding box center [874, 102] width 962 height 25
type textarea "${HOST}/fapi/ioc/fan/set_speed?rpm=3500"
click at [1370, 105] on button "RUN" at bounding box center [1402, 102] width 68 height 25
click at [114, 290] on div "GET FAN SPEED" at bounding box center [121, 286] width 75 height 23
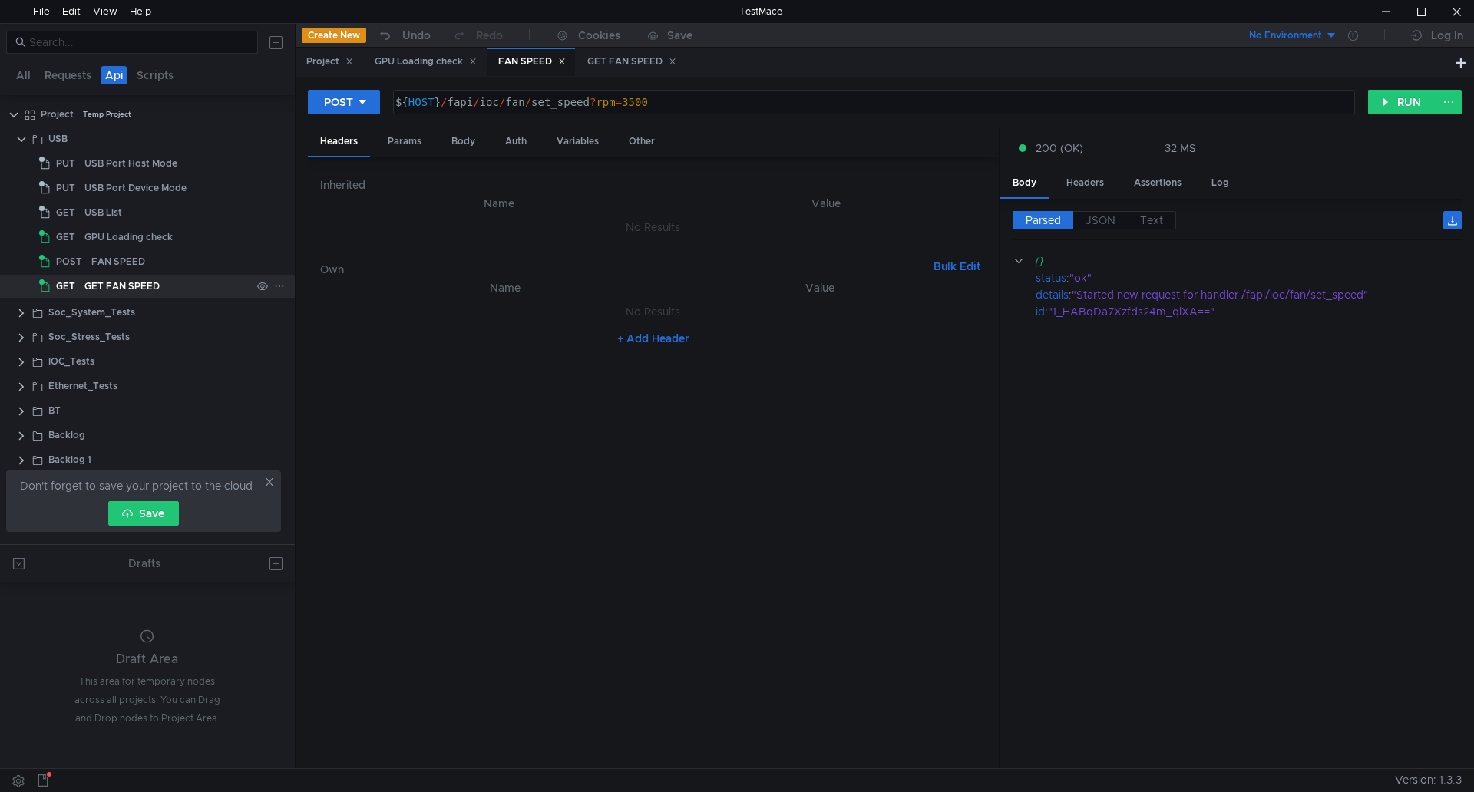
click at [114, 290] on div "GET FAN SPEED" at bounding box center [121, 286] width 75 height 23
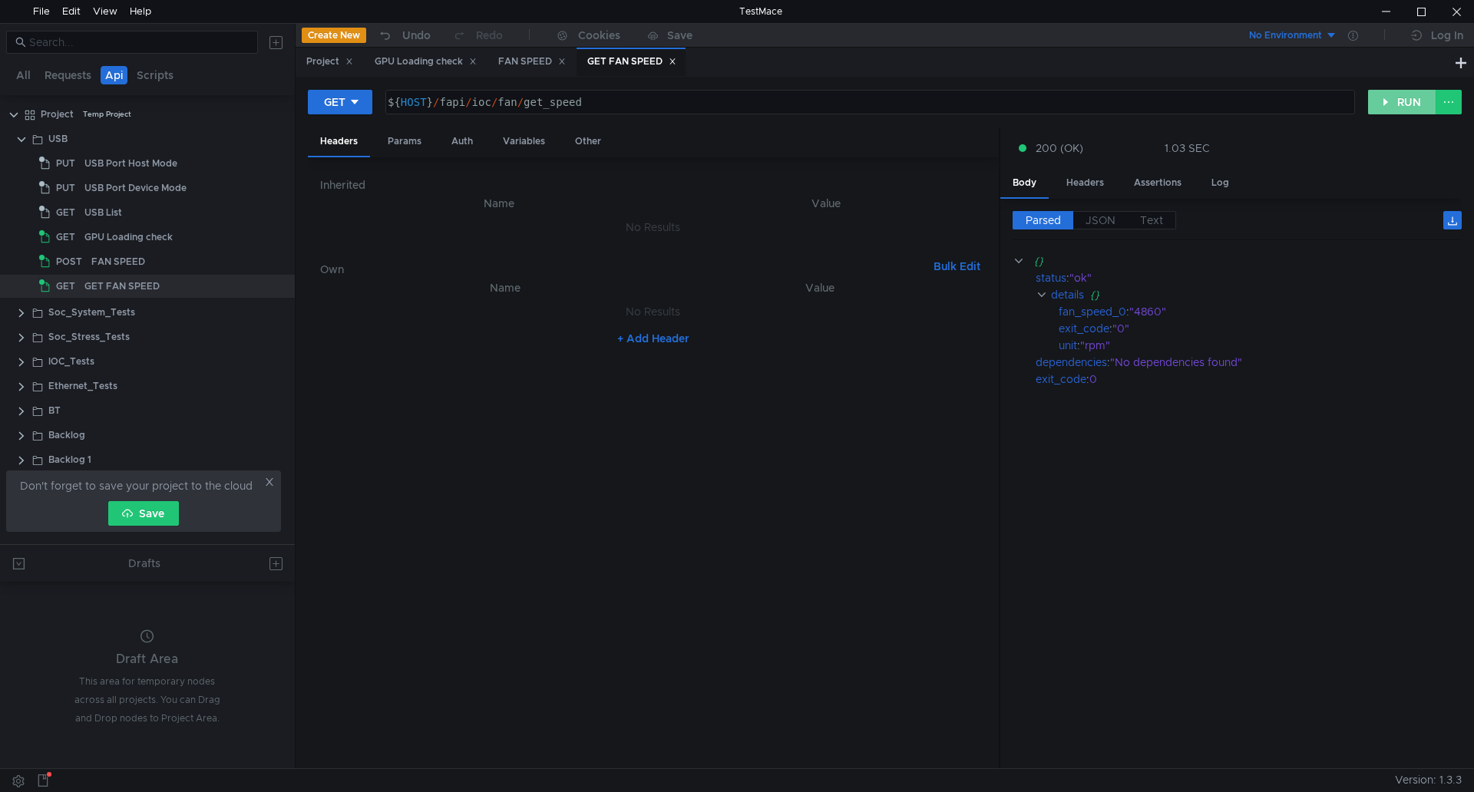
click at [1384, 96] on button "RUN" at bounding box center [1402, 102] width 68 height 25
click at [131, 268] on div "FAN SPEED" at bounding box center [118, 261] width 54 height 23
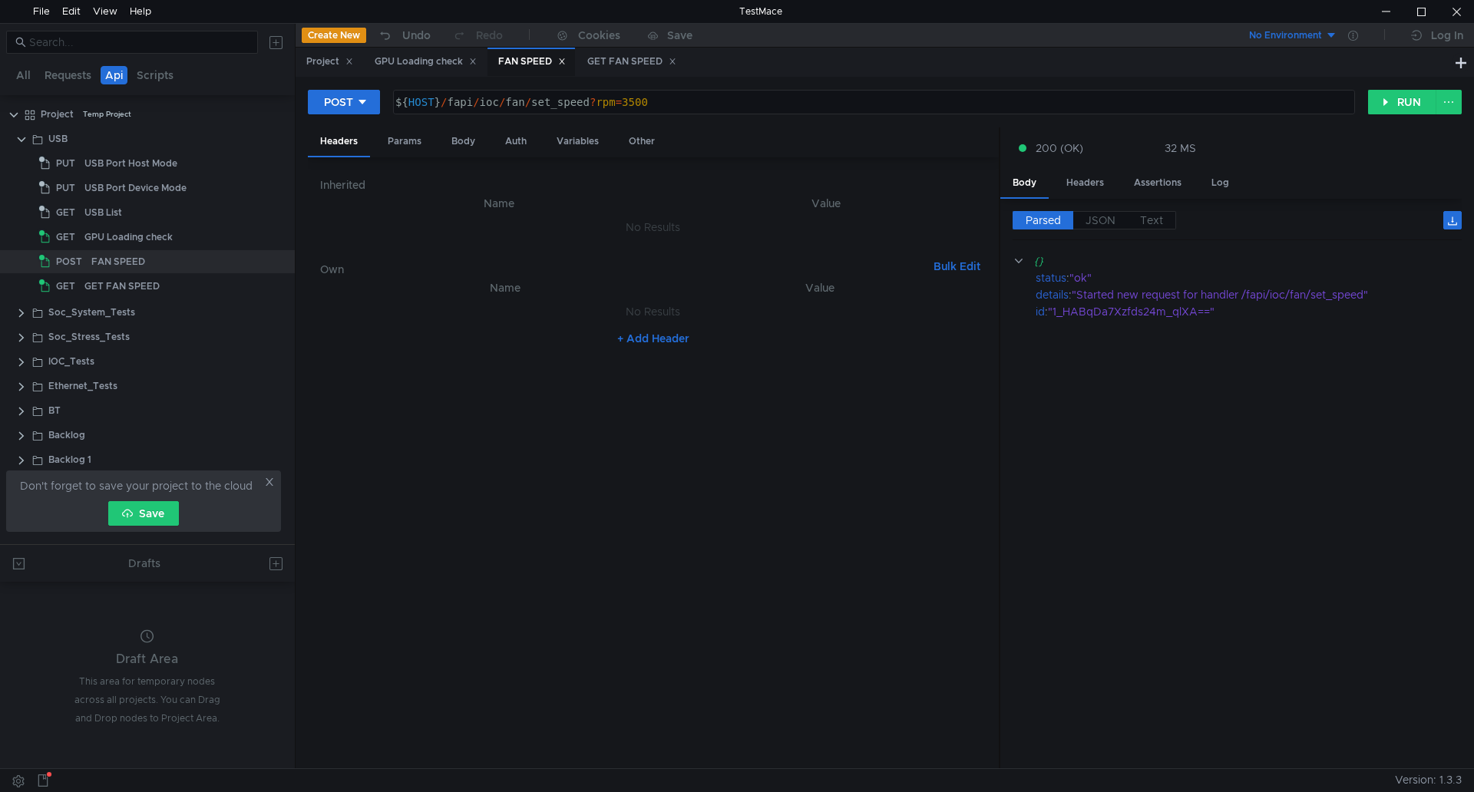
click at [763, 109] on div "${ HOST } / fapi / ioc / fan / set_speed ? rpm = 3500" at bounding box center [872, 114] width 961 height 37
type textarea "${HOST}/fapi/ioc/fan/set_speed?rpm=4500"
click at [1408, 111] on button "RUN" at bounding box center [1402, 102] width 68 height 25
click at [179, 283] on div "GET FAN SPEED" at bounding box center [167, 286] width 167 height 23
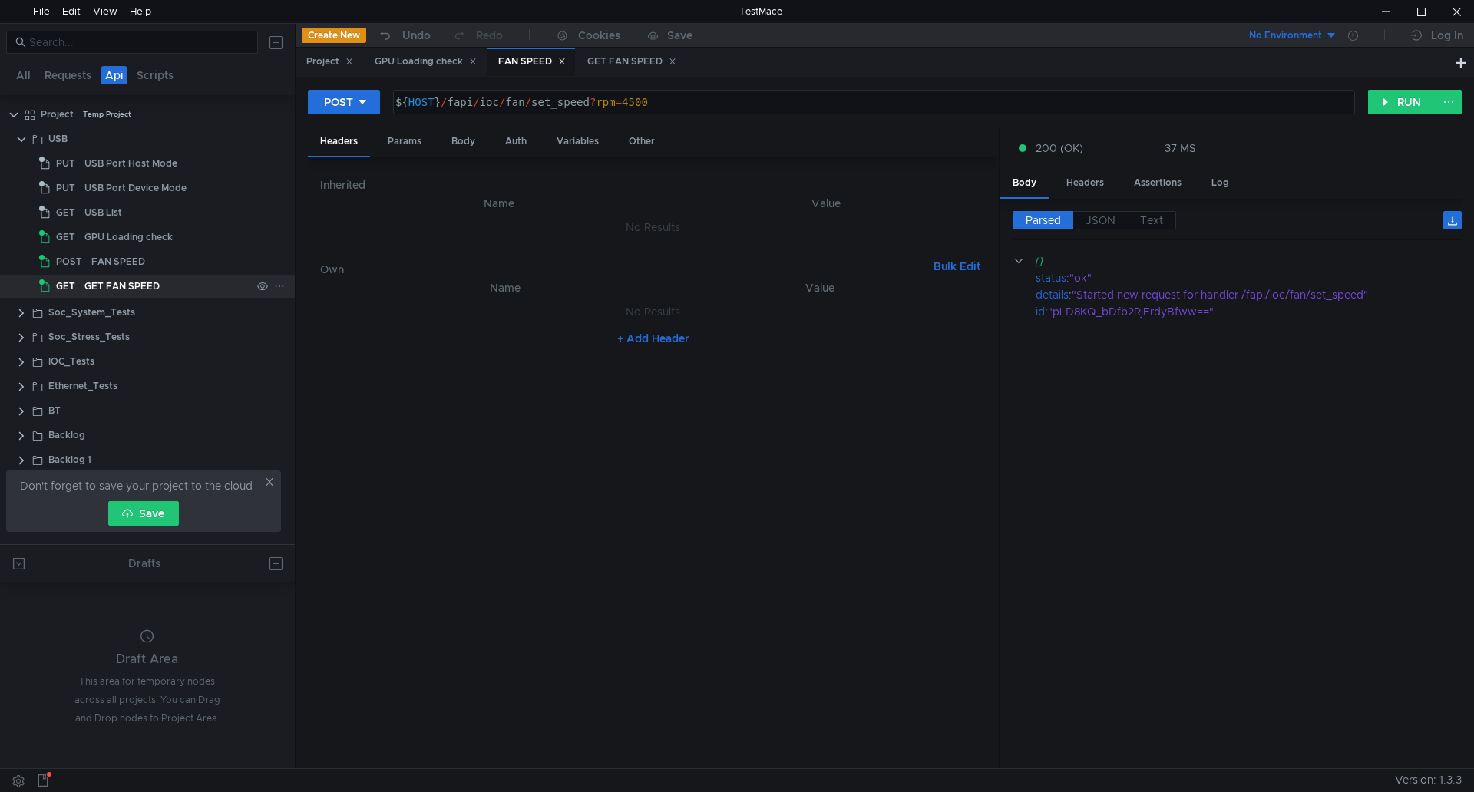
click at [179, 283] on div "GET FAN SPEED" at bounding box center [167, 286] width 167 height 23
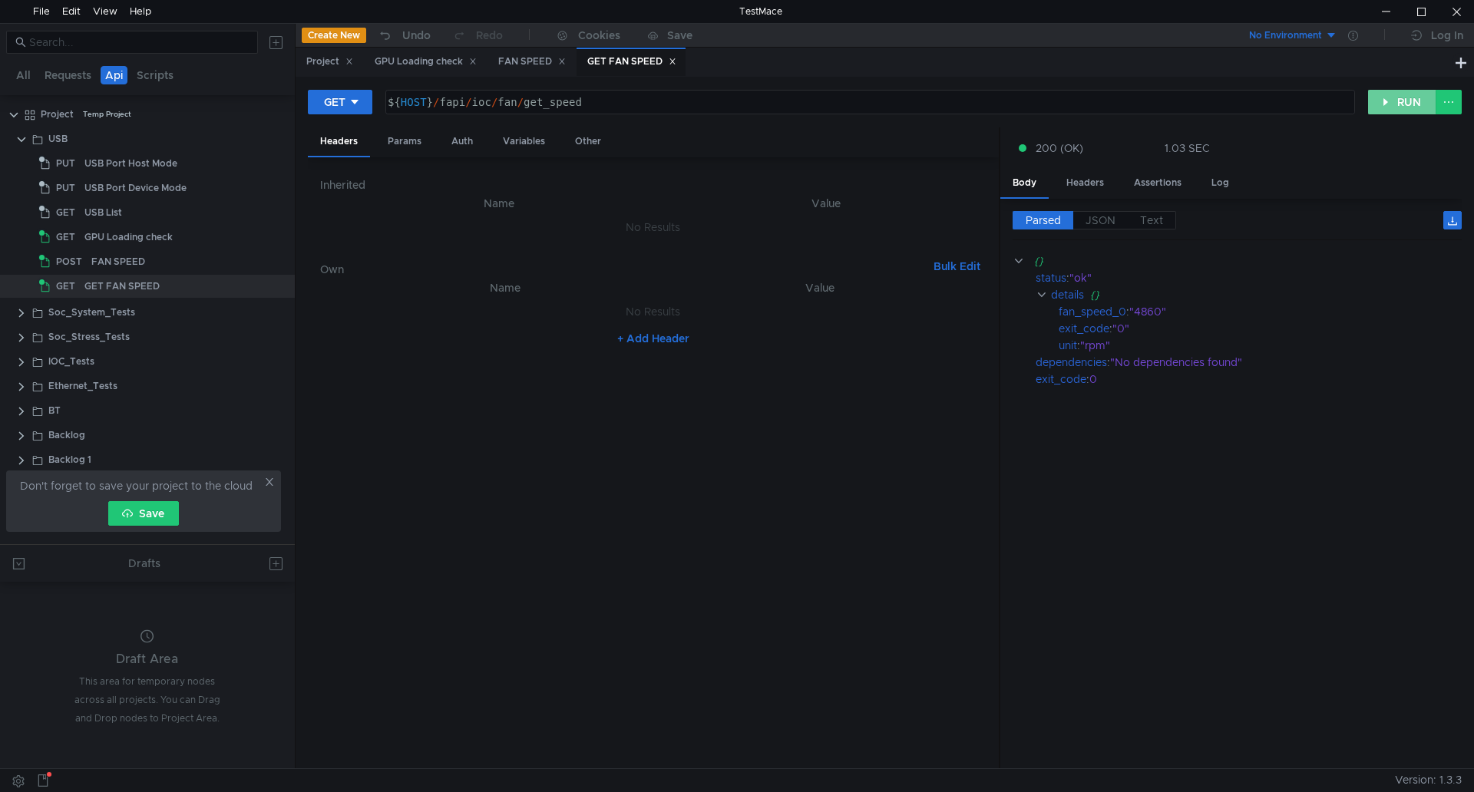
click at [1381, 106] on button "RUN" at bounding box center [1402, 102] width 68 height 25
click at [1398, 102] on button "RUN" at bounding box center [1402, 102] width 68 height 25
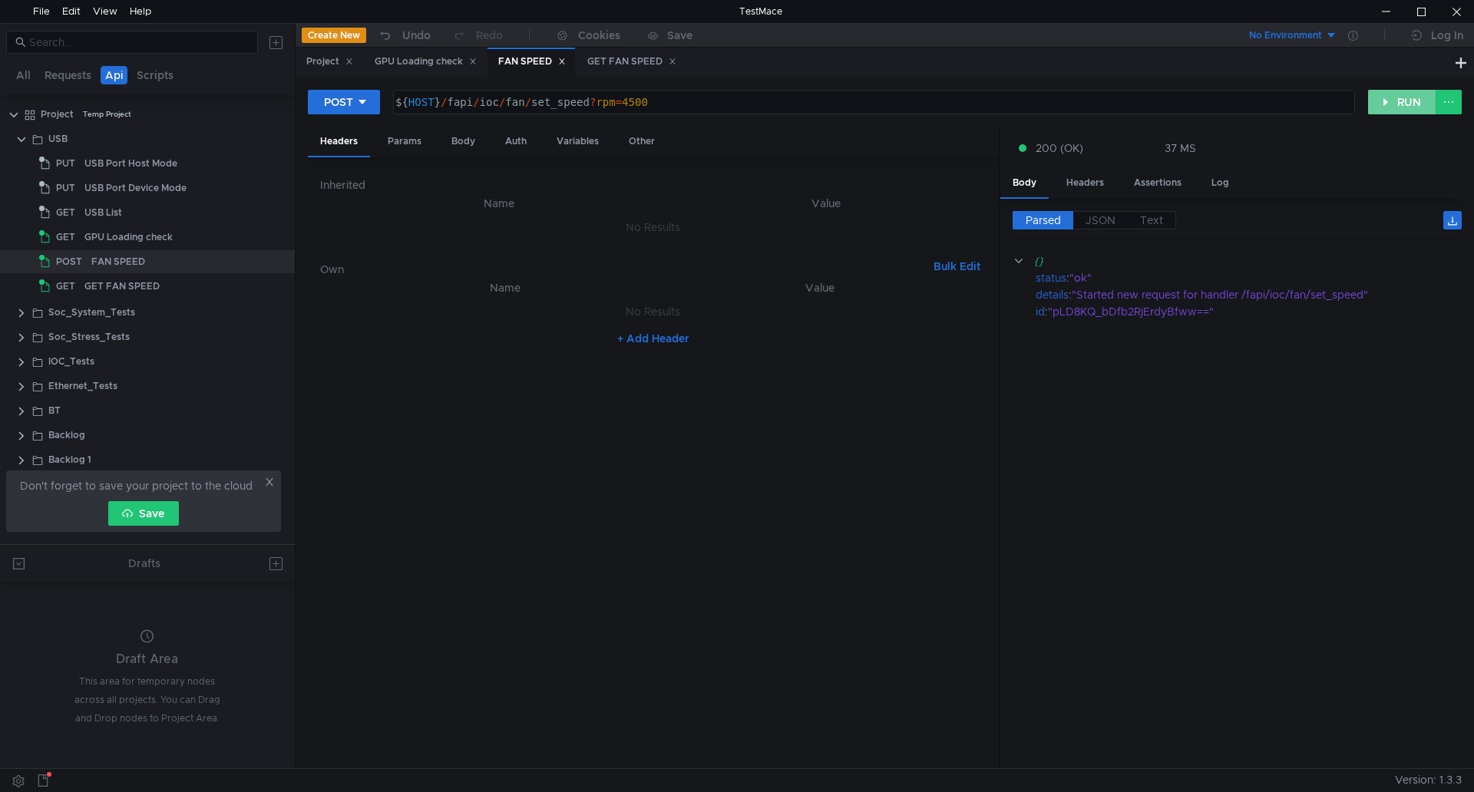
click at [1415, 101] on button "RUN" at bounding box center [1402, 102] width 68 height 25
click at [210, 286] on div "GET FAN SPEED" at bounding box center [167, 286] width 167 height 23
click at [190, 292] on div "GET FAN SPEED" at bounding box center [167, 286] width 167 height 23
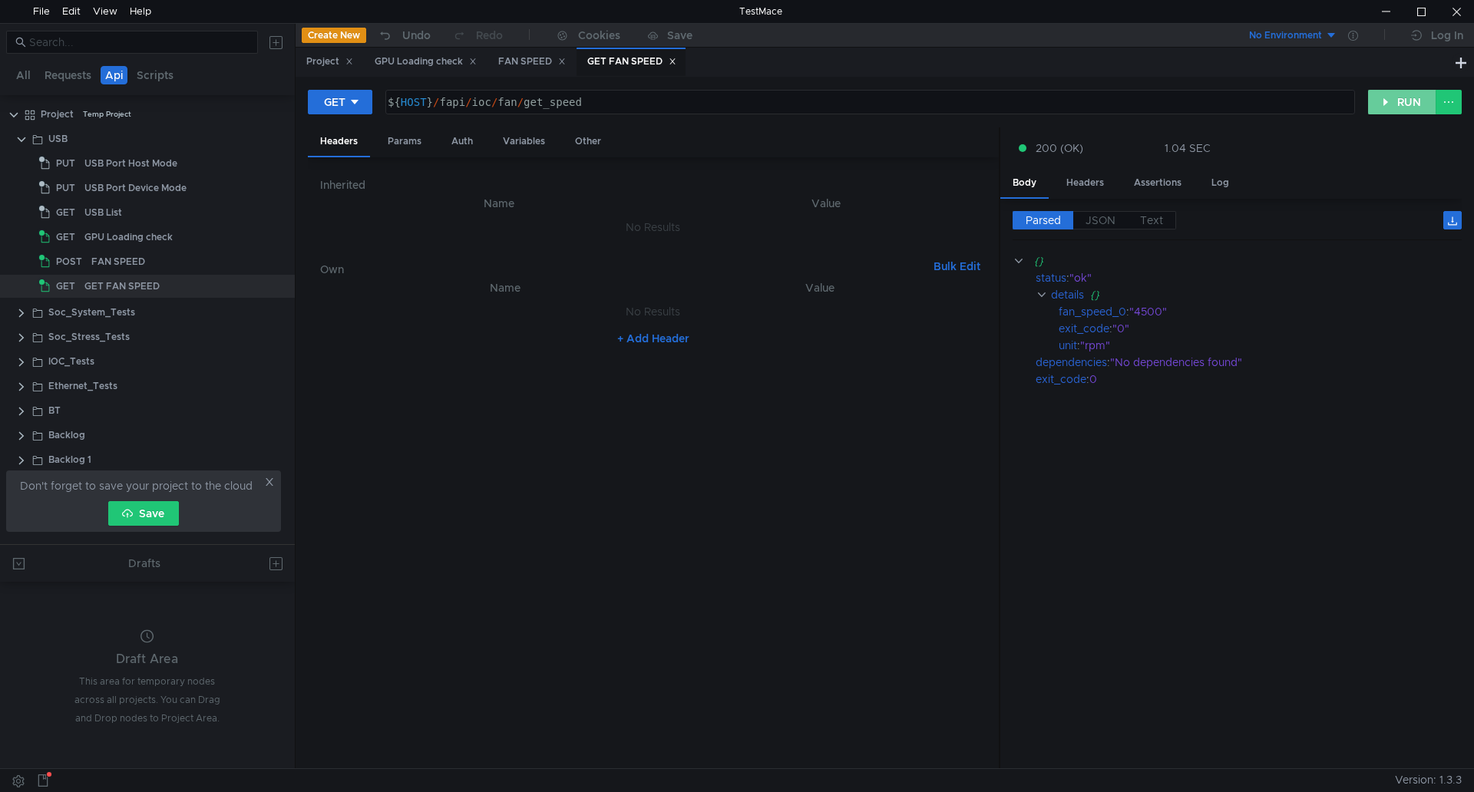
click at [1400, 108] on button "RUN" at bounding box center [1402, 102] width 68 height 25
